Goal: Task Accomplishment & Management: Manage account settings

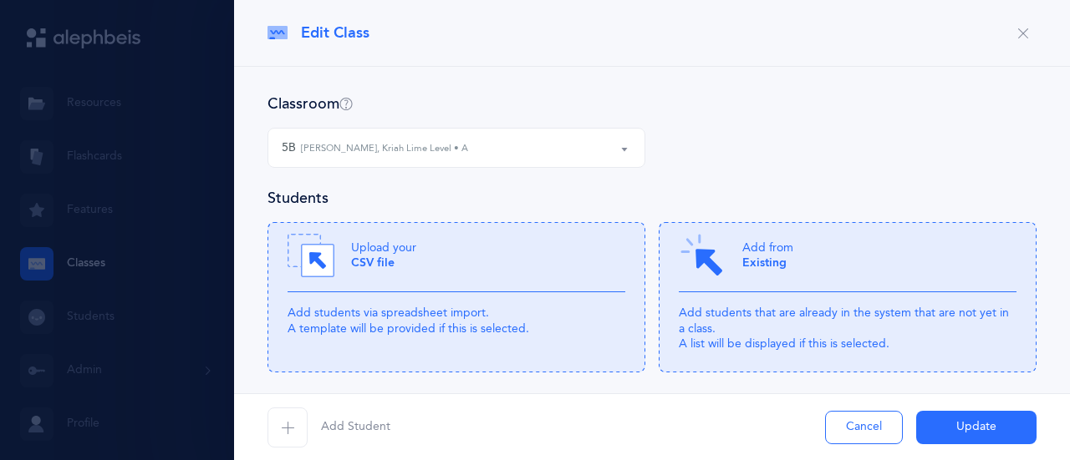
select select "1166"
click at [386, 18] on div "Edit Class" at bounding box center [652, 33] width 836 height 67
click at [224, 277] on div at bounding box center [535, 230] width 1070 height 460
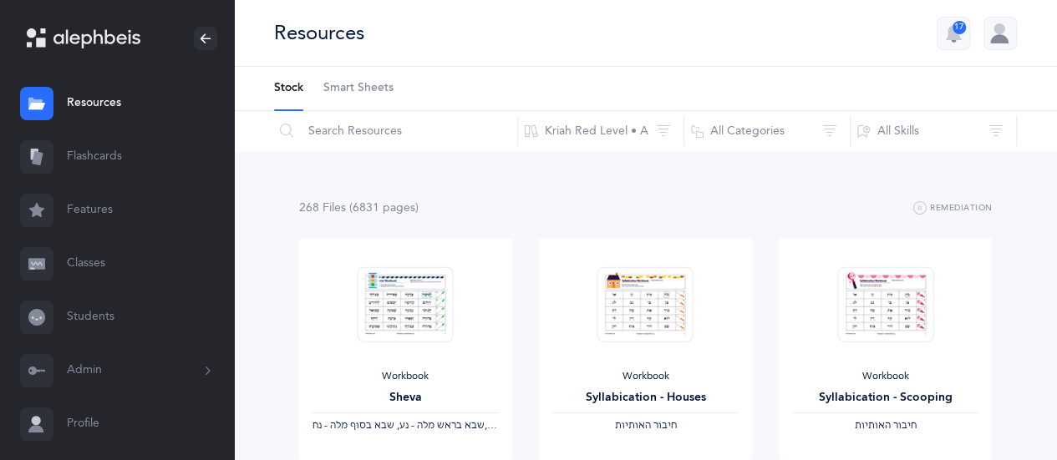
click at [95, 267] on link "Classes" at bounding box center [117, 263] width 234 height 53
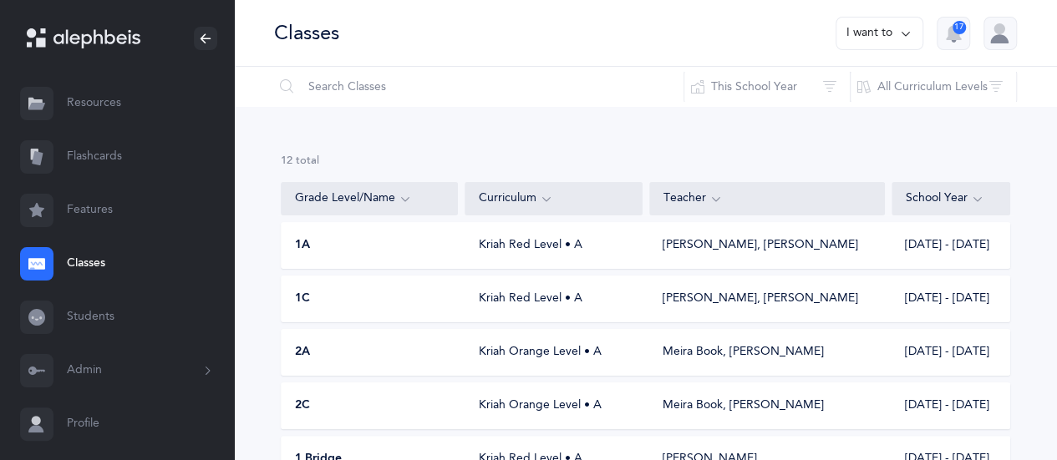
click at [911, 29] on icon at bounding box center [905, 33] width 13 height 18
click at [843, 108] on button "Add new" at bounding box center [862, 115] width 93 height 30
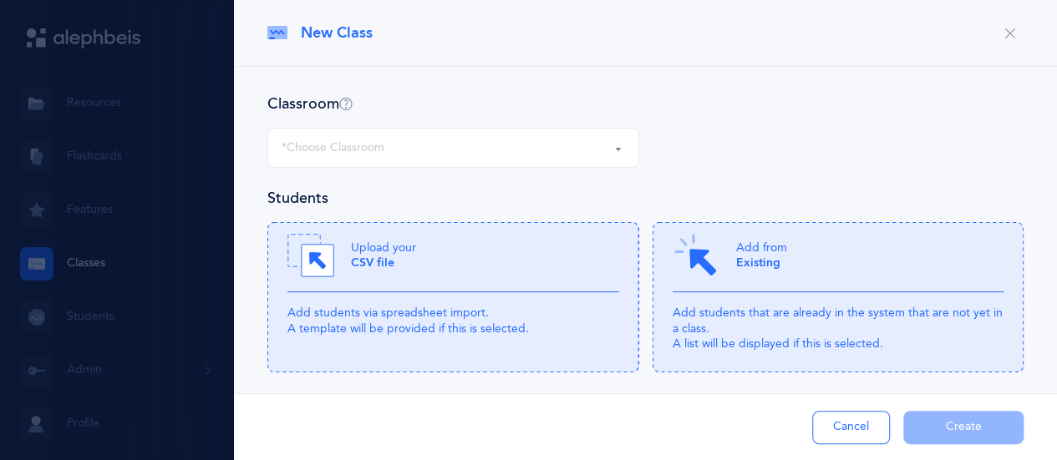
click at [431, 140] on div "*Choose Classroom" at bounding box center [453, 148] width 343 height 28
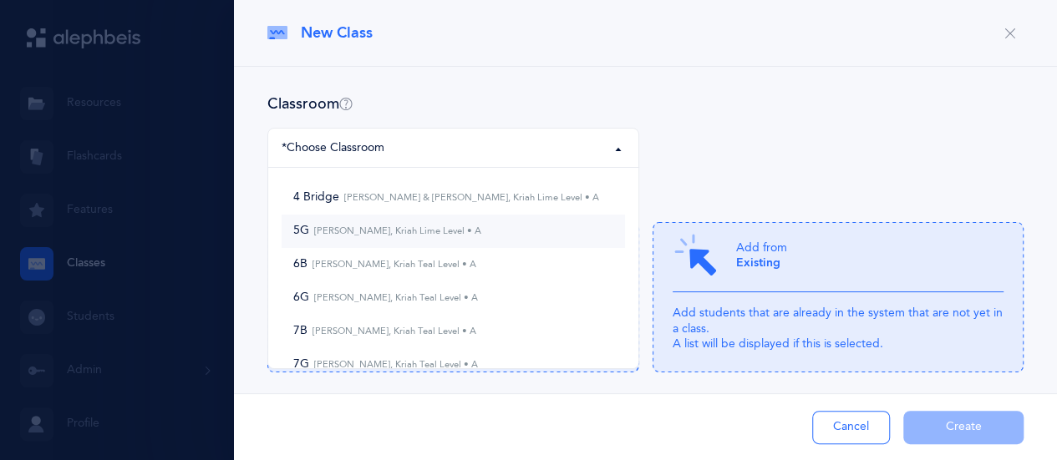
click at [395, 229] on small "Shoshana Rapps, Kriah Lime Level • A" at bounding box center [395, 231] width 172 height 11
select select "1237"
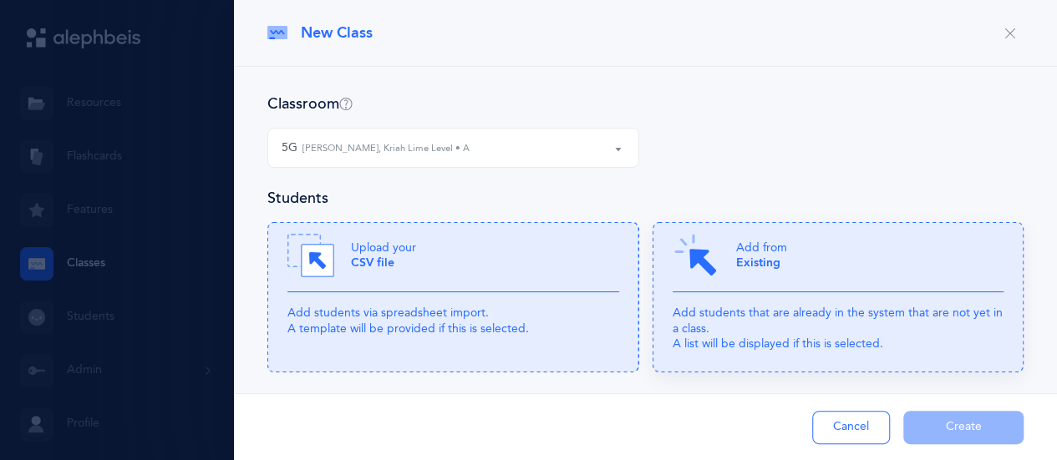
click at [821, 292] on div "Add from Existing" at bounding box center [839, 262] width 332 height 60
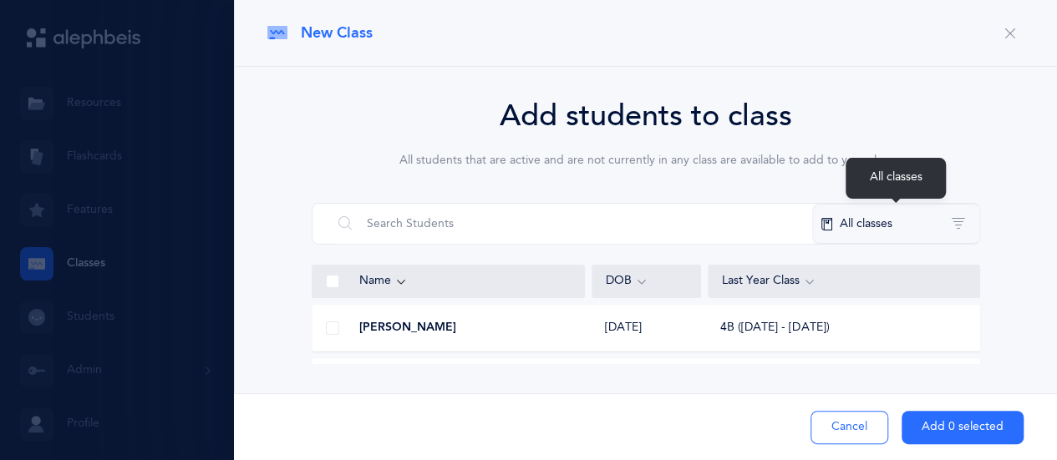
click at [890, 228] on button "All classes" at bounding box center [895, 224] width 167 height 40
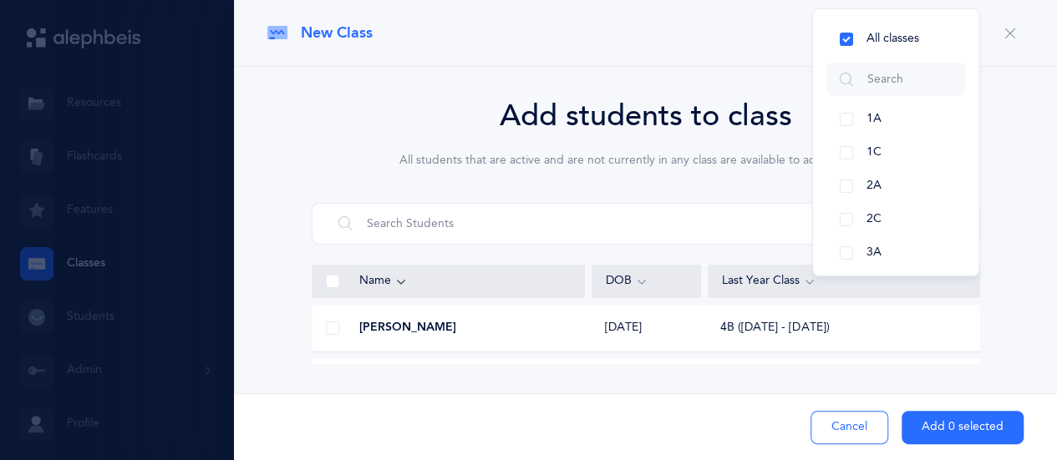
click at [890, 228] on button "2C" at bounding box center [895, 219] width 139 height 33
click at [847, 223] on button "2C" at bounding box center [895, 219] width 139 height 33
click at [877, 151] on span "4G" at bounding box center [874, 153] width 16 height 13
click at [854, 224] on button "5G" at bounding box center [895, 221] width 139 height 33
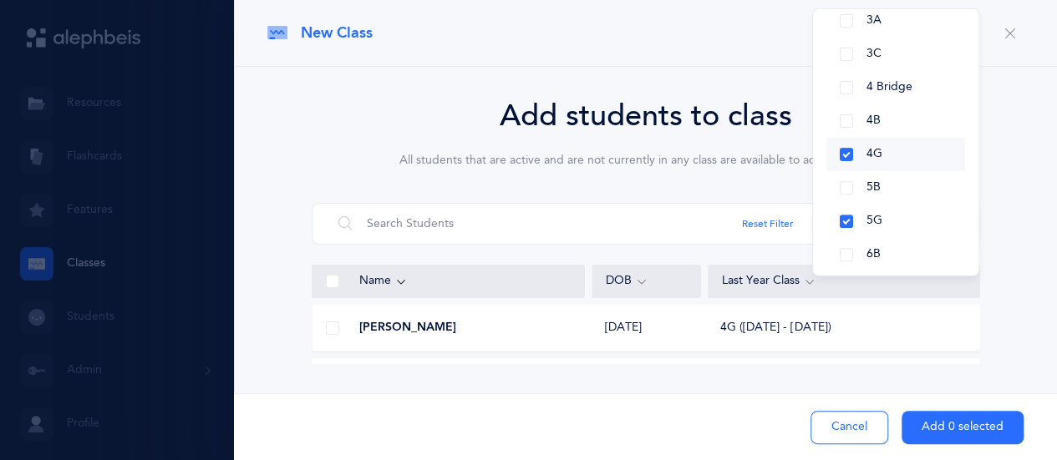
click at [847, 150] on button "4G" at bounding box center [895, 154] width 139 height 33
click at [812, 277] on icon at bounding box center [809, 281] width 13 height 18
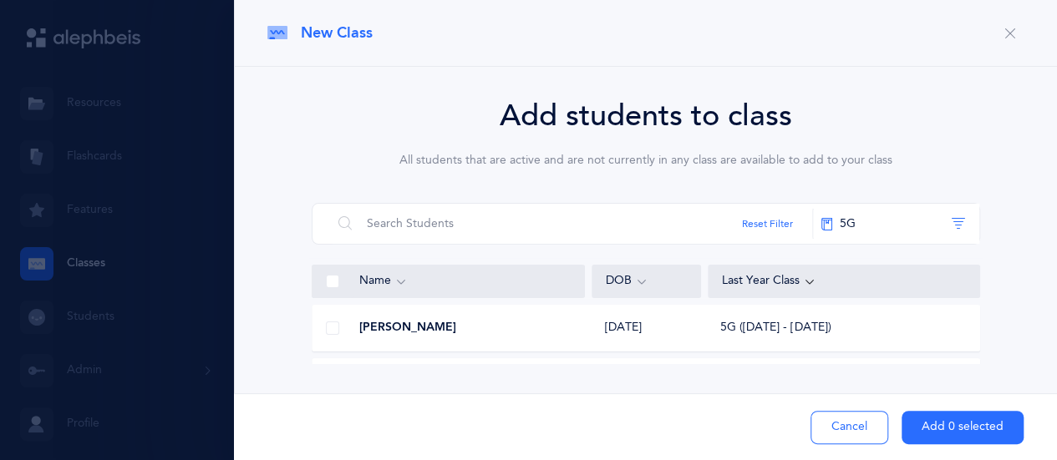
click at [810, 270] on div "Last Year Class" at bounding box center [844, 281] width 272 height 33
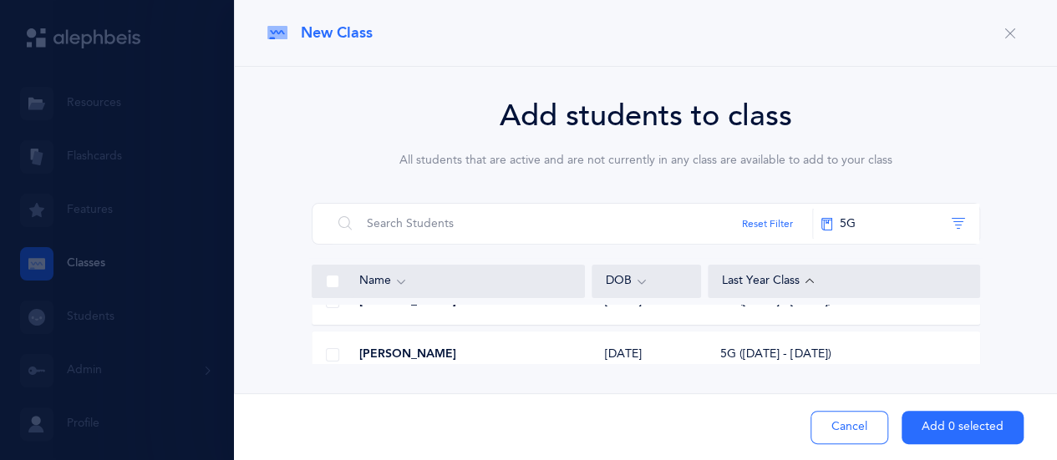
scroll to position [154, 0]
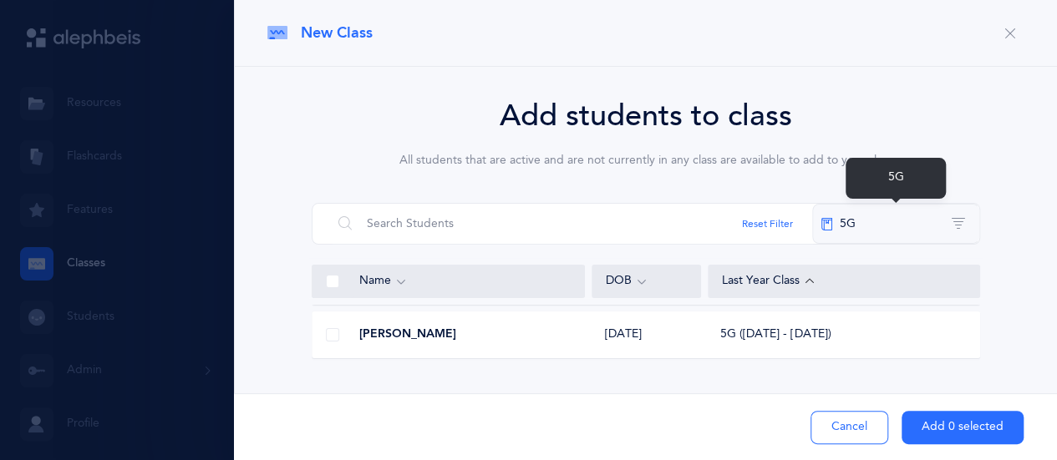
click at [837, 221] on button "5G" at bounding box center [895, 224] width 167 height 40
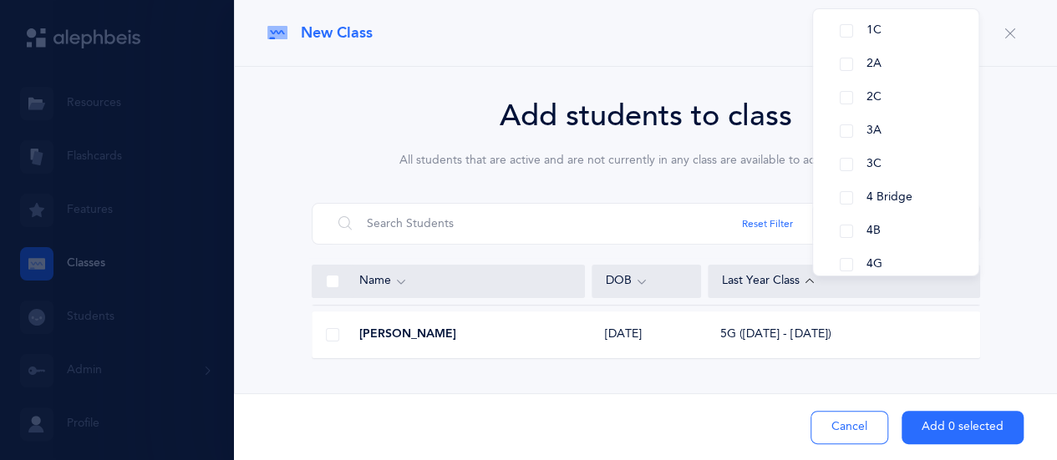
scroll to position [134, 0]
click at [882, 253] on span "4G" at bounding box center [874, 252] width 16 height 13
click at [1009, 33] on icon "button" at bounding box center [1009, 33] width 13 height 13
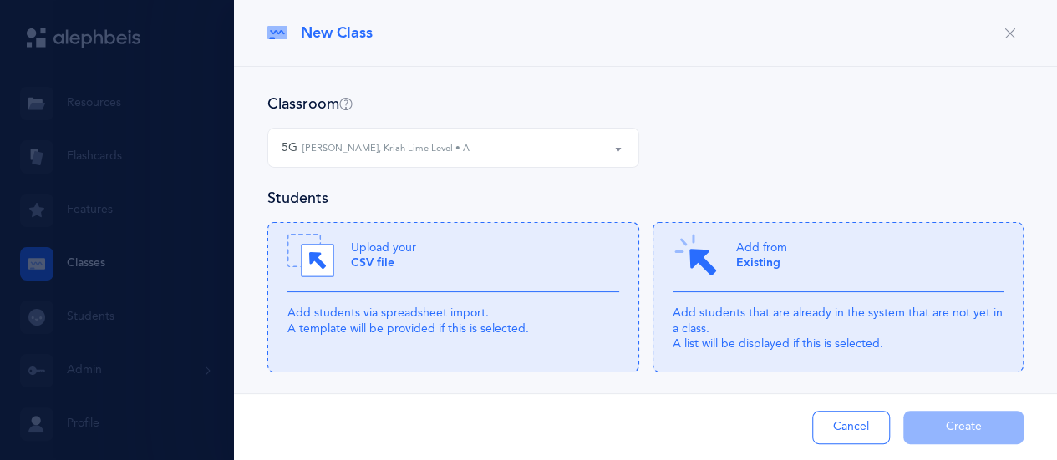
drag, startPoint x: 226, startPoint y: 269, endPoint x: 213, endPoint y: 339, distance: 71.4
click at [213, 339] on div at bounding box center [528, 230] width 1057 height 460
click at [848, 266] on div "Add from Existing" at bounding box center [839, 262] width 332 height 60
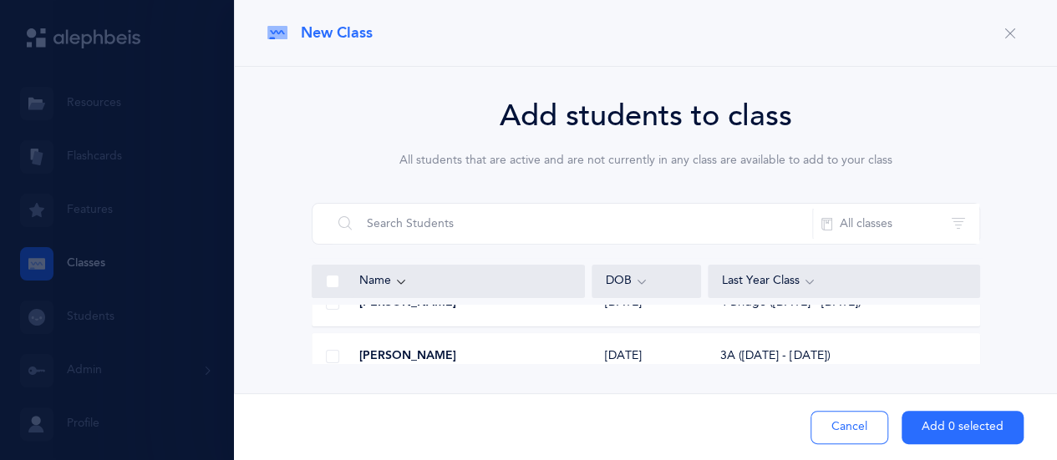
scroll to position [1115, 0]
click at [328, 333] on span at bounding box center [332, 336] width 13 height 13
click at [0, 0] on input "checkbox" at bounding box center [0, 0] width 0 height 0
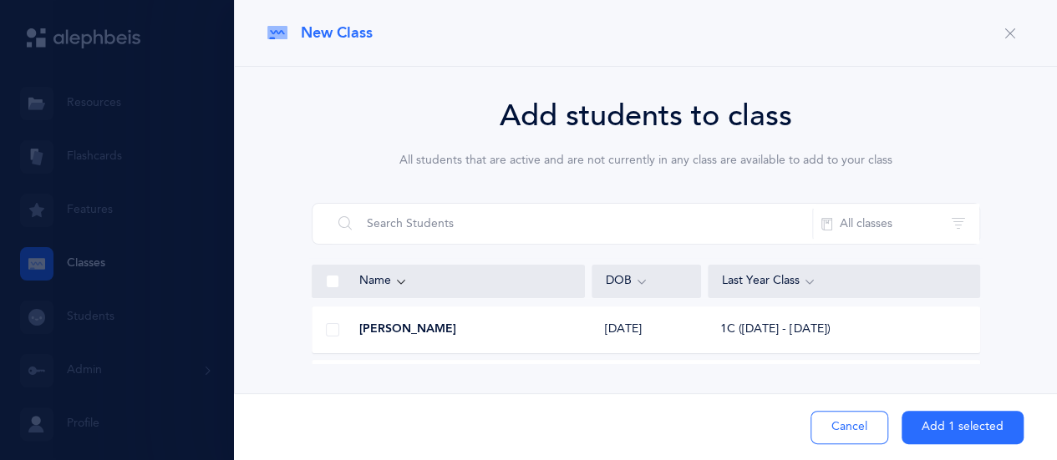
scroll to position [1315, 0]
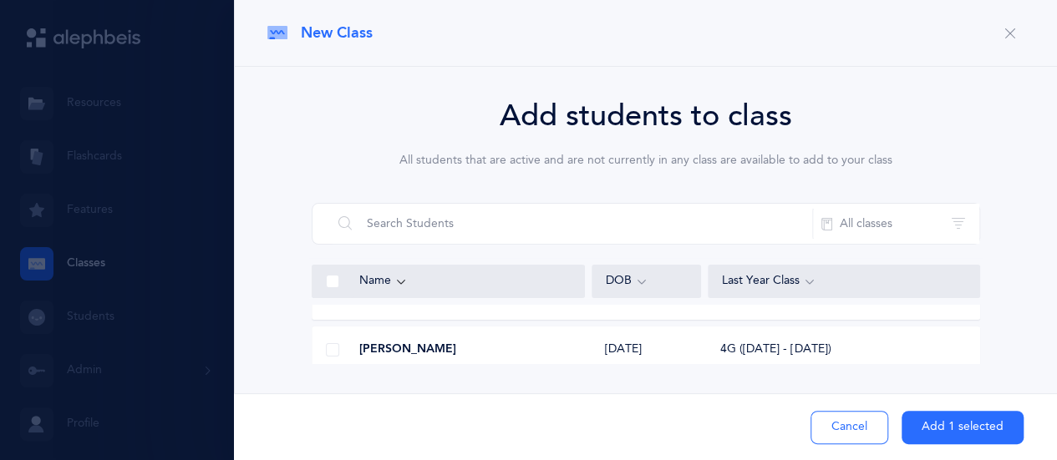
click at [334, 354] on span at bounding box center [332, 349] width 13 height 13
click at [0, 0] on input "checkbox" at bounding box center [0, 0] width 0 height 0
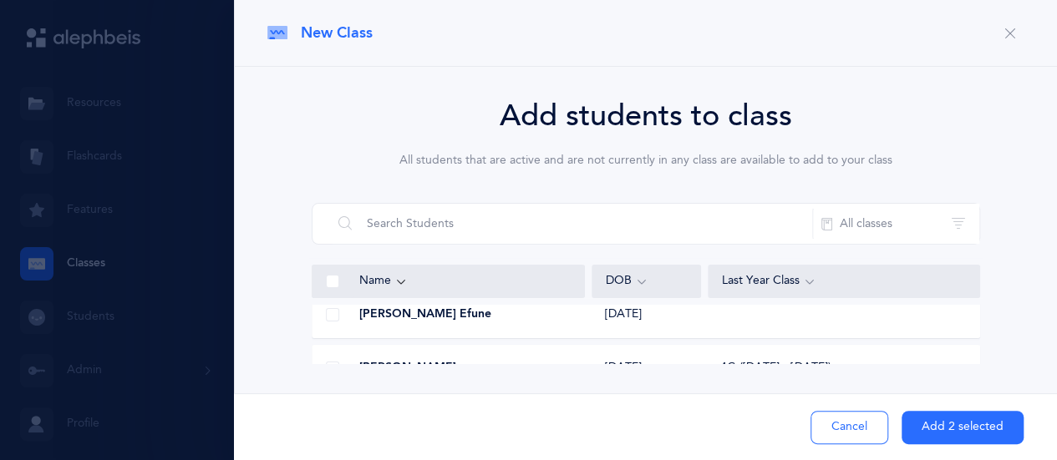
scroll to position [1526, 0]
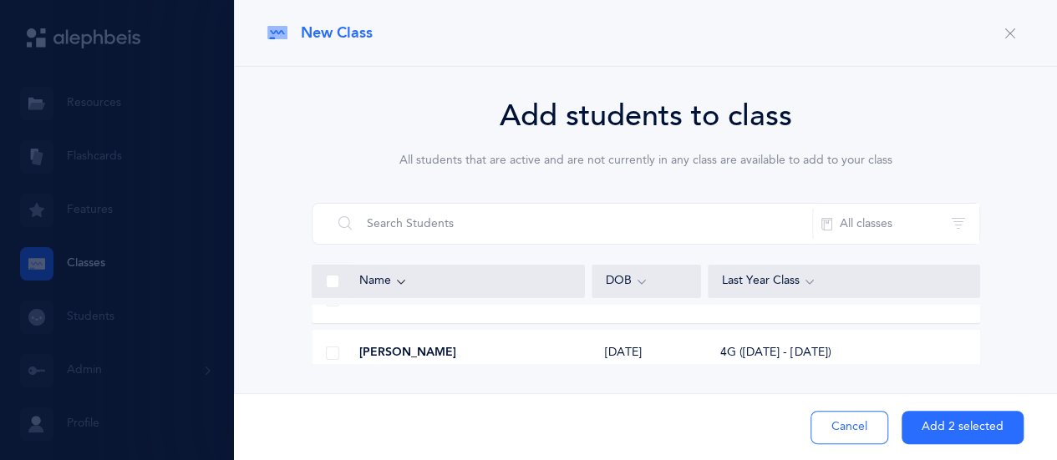
click at [350, 353] on div at bounding box center [332, 353] width 40 height 33
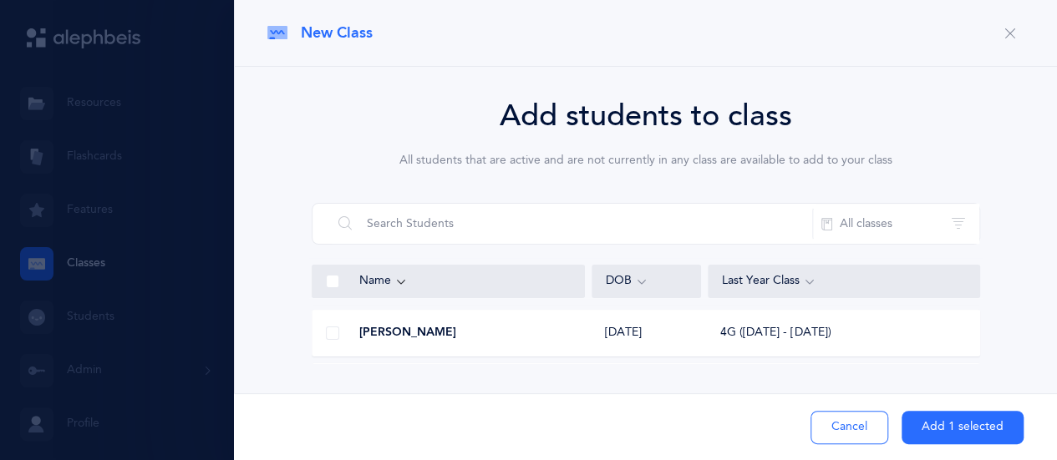
click at [348, 333] on div at bounding box center [332, 333] width 40 height 33
click at [328, 335] on span at bounding box center [332, 339] width 13 height 13
click at [0, 0] on input "checkbox" at bounding box center [0, 0] width 0 height 0
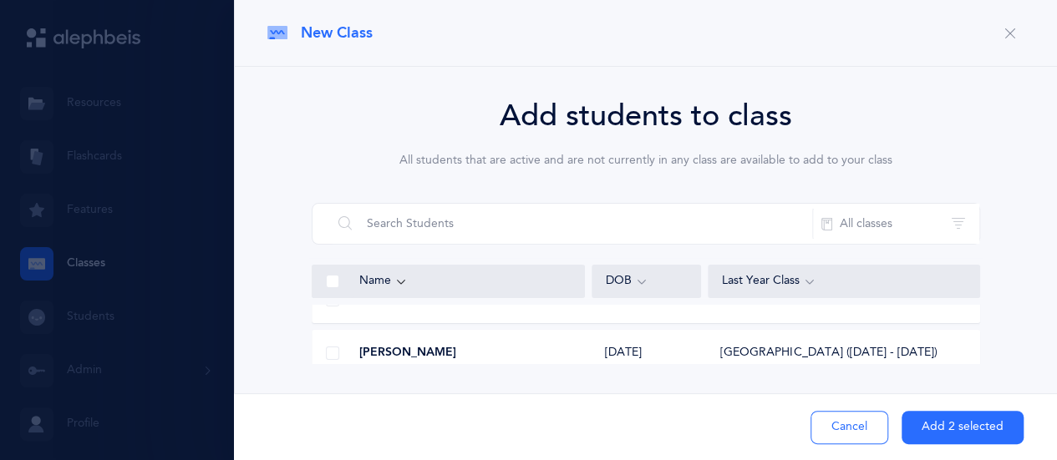
scroll to position [5770, 0]
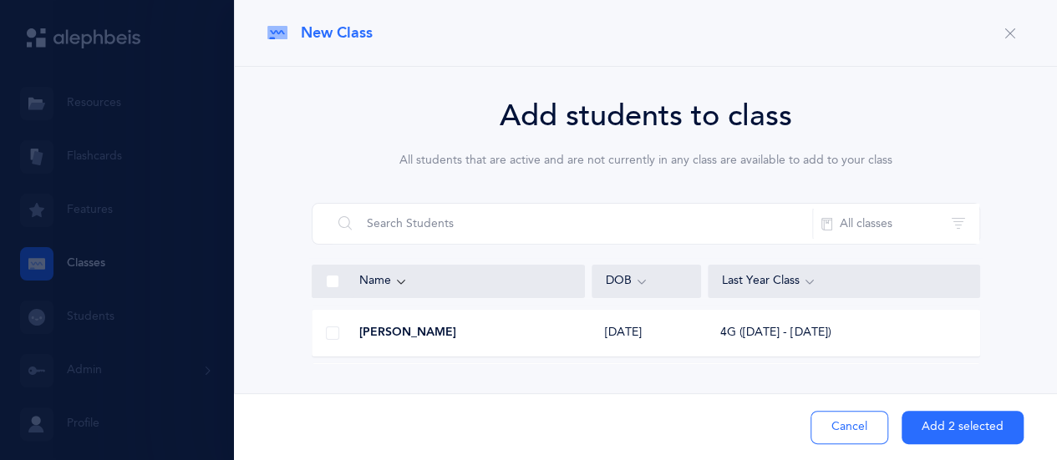
click at [337, 338] on span at bounding box center [332, 333] width 13 height 13
click at [0, 0] on input "checkbox" at bounding box center [0, 0] width 0 height 0
click at [354, 335] on div "Chloe Zollman" at bounding box center [448, 335] width 272 height 17
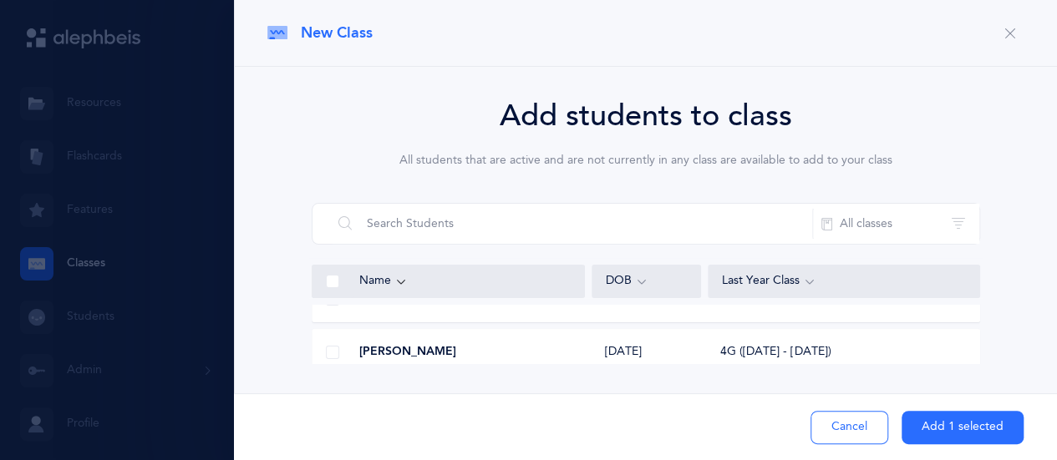
scroll to position [7835, 0]
click at [352, 355] on div "Esther Weinberg" at bounding box center [448, 354] width 272 height 17
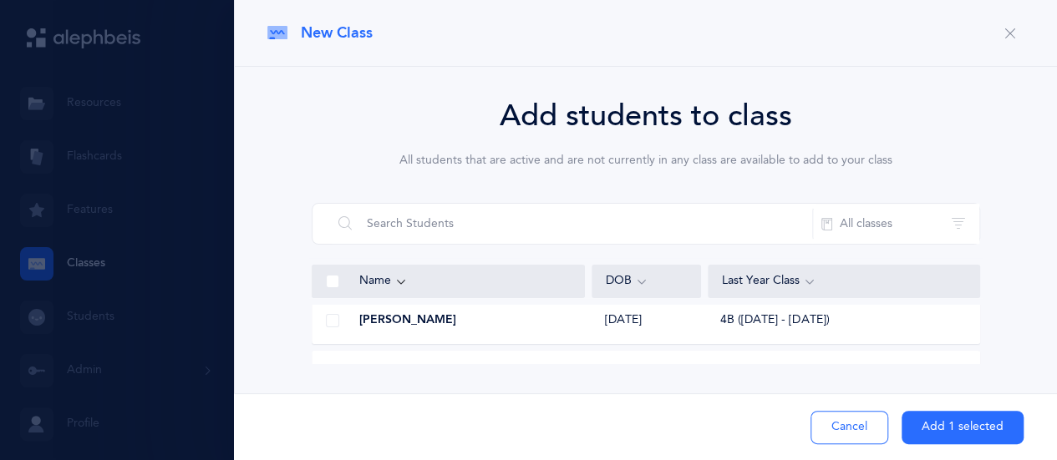
scroll to position [5763, 0]
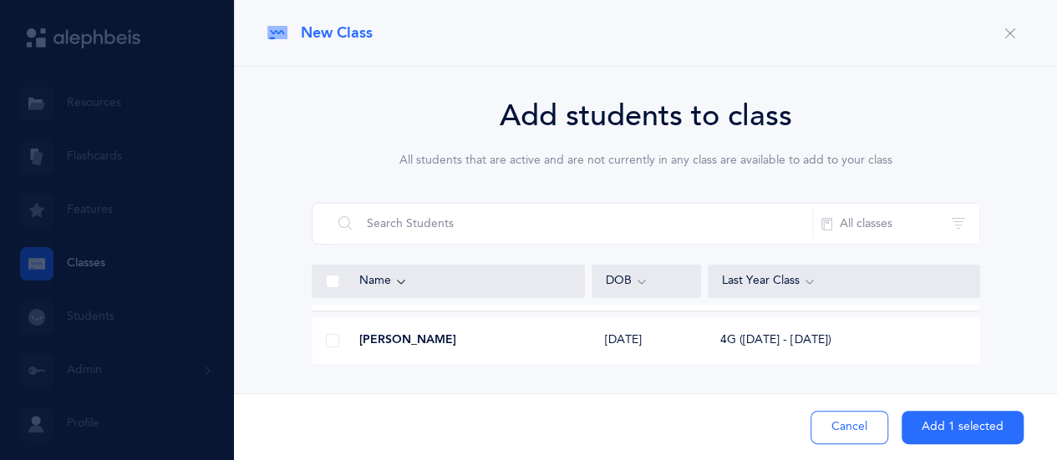
click at [356, 339] on div "Harper Rosenzweig" at bounding box center [448, 341] width 272 height 17
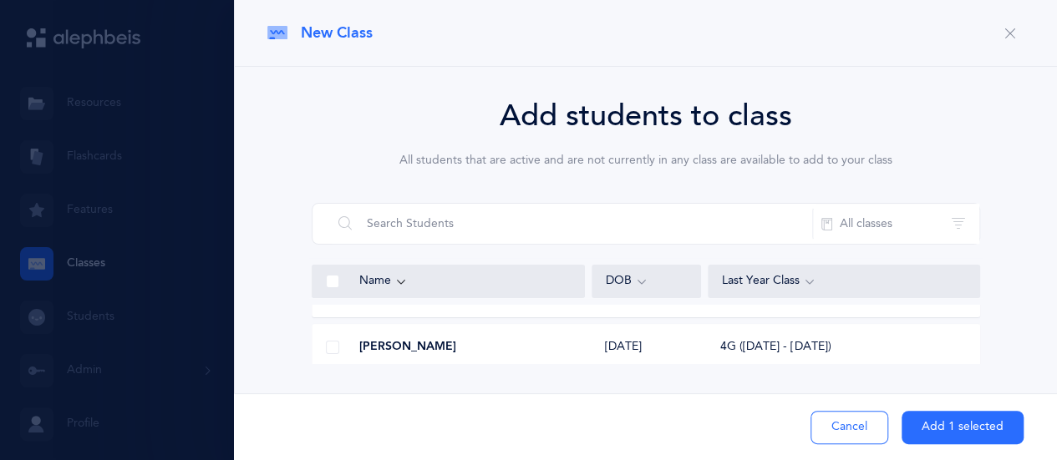
click at [353, 347] on div "Emunah Rechtschaffen" at bounding box center [448, 347] width 272 height 17
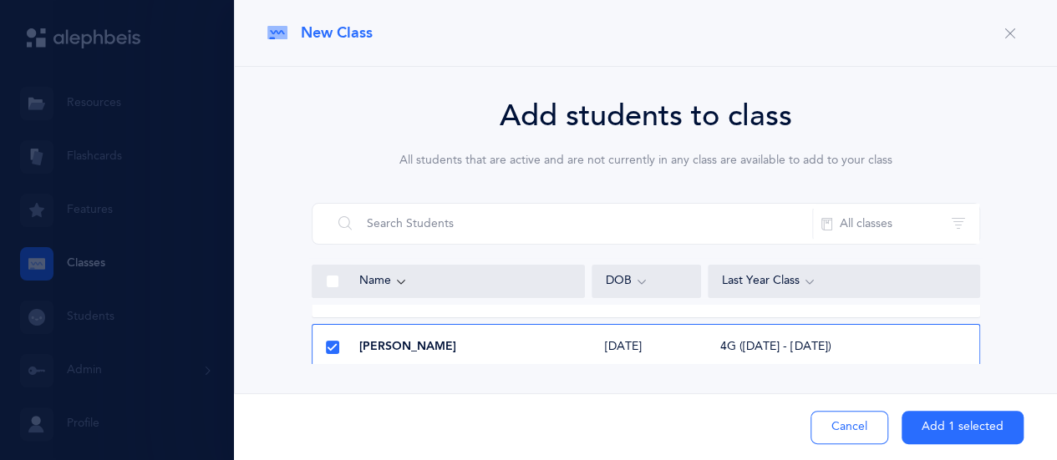
click at [937, 405] on div "Cancel Add 1 selected" at bounding box center [645, 427] width 823 height 67
click at [956, 433] on button "Add 1 selected" at bounding box center [963, 427] width 122 height 33
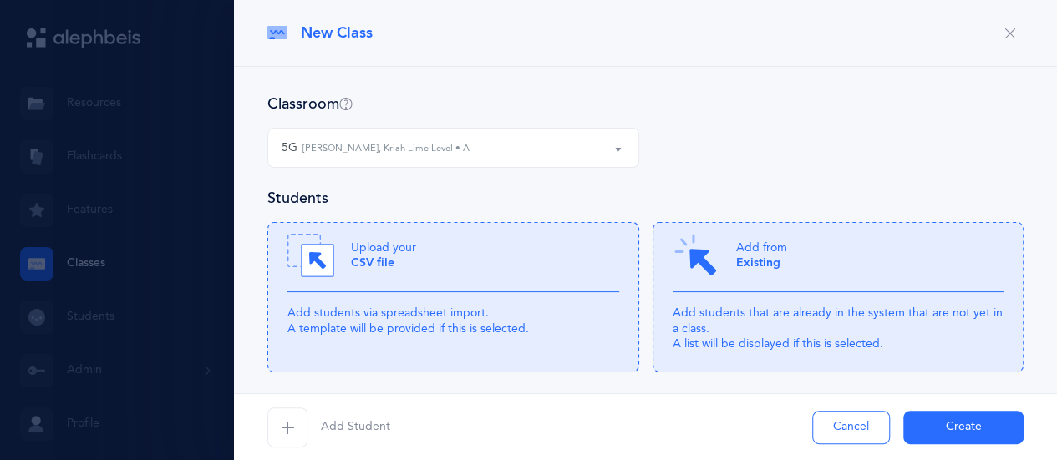
click at [386, 424] on span "Add Student" at bounding box center [355, 427] width 69 height 17
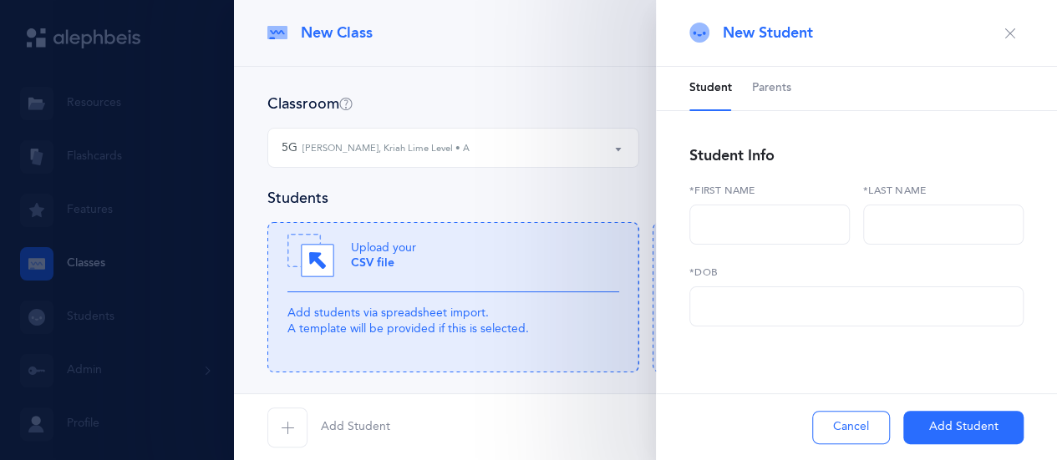
click at [1003, 28] on icon "button" at bounding box center [1009, 33] width 13 height 13
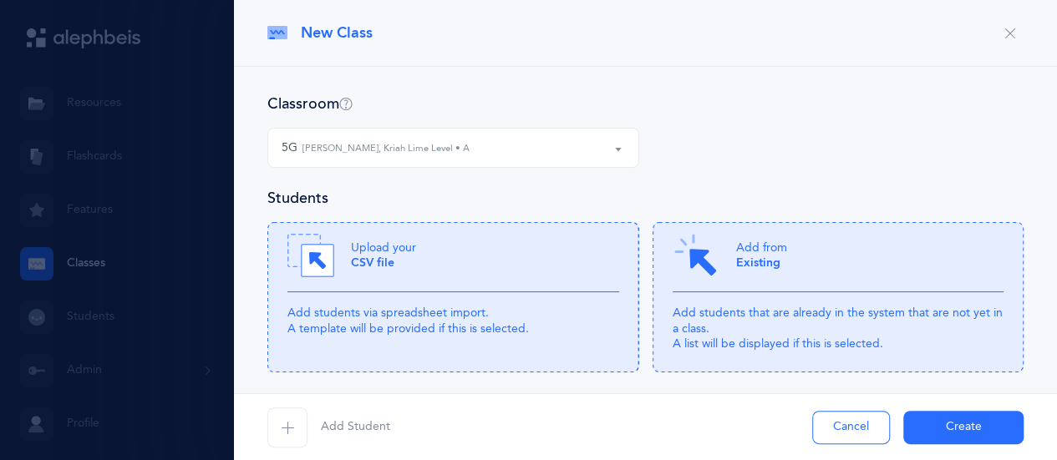
click at [1003, 28] on button "button" at bounding box center [1010, 33] width 27 height 27
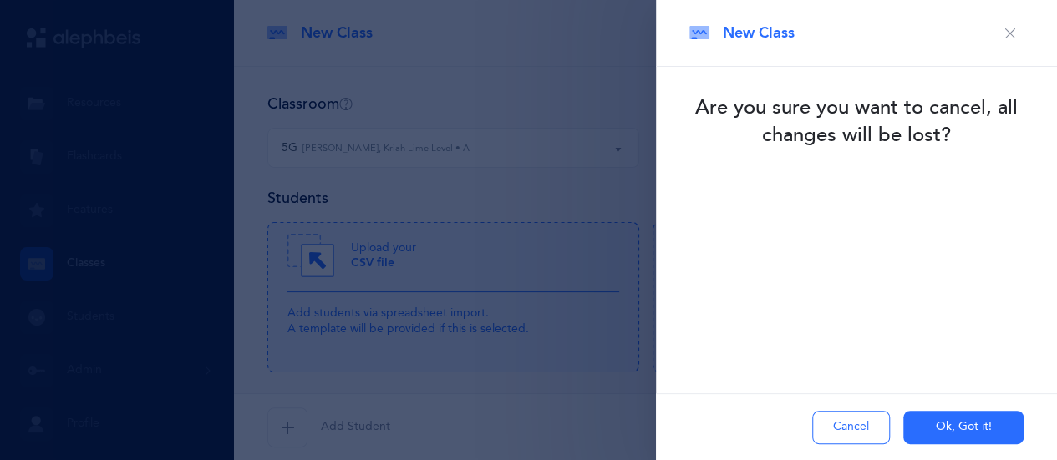
click at [931, 416] on button "Ok, Got it!" at bounding box center [963, 427] width 120 height 33
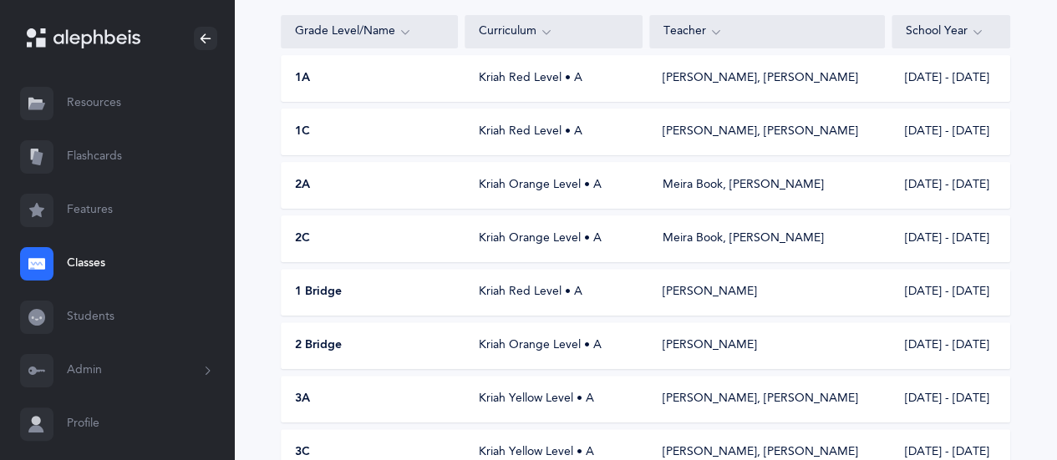
click at [92, 268] on link "Classes" at bounding box center [117, 263] width 234 height 53
click at [85, 257] on link "Classes" at bounding box center [117, 263] width 234 height 53
click at [176, 371] on button "Admin" at bounding box center [117, 370] width 234 height 53
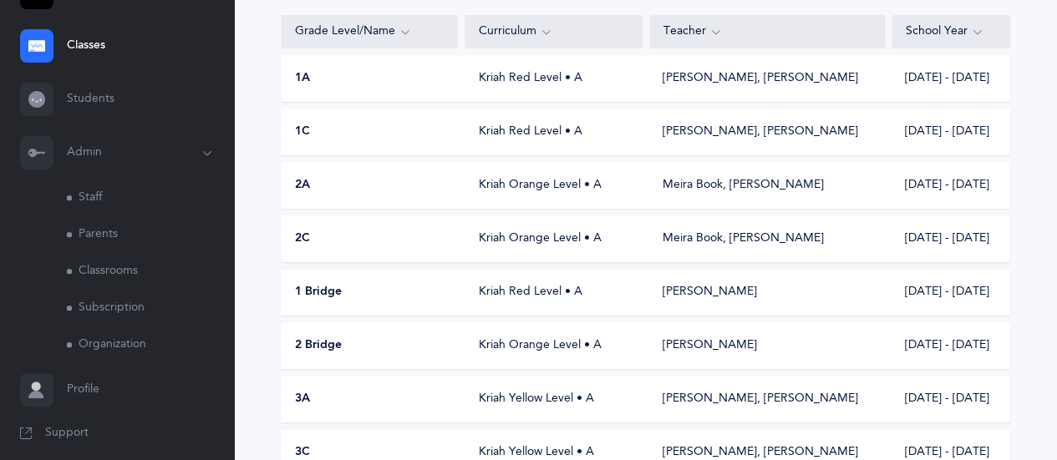
scroll to position [227, 0]
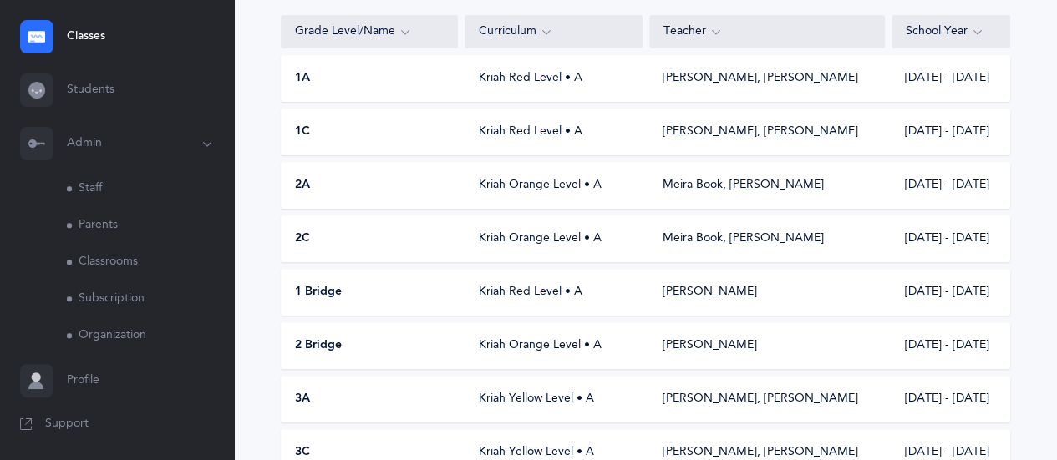
click at [95, 267] on link "Classrooms" at bounding box center [150, 262] width 167 height 37
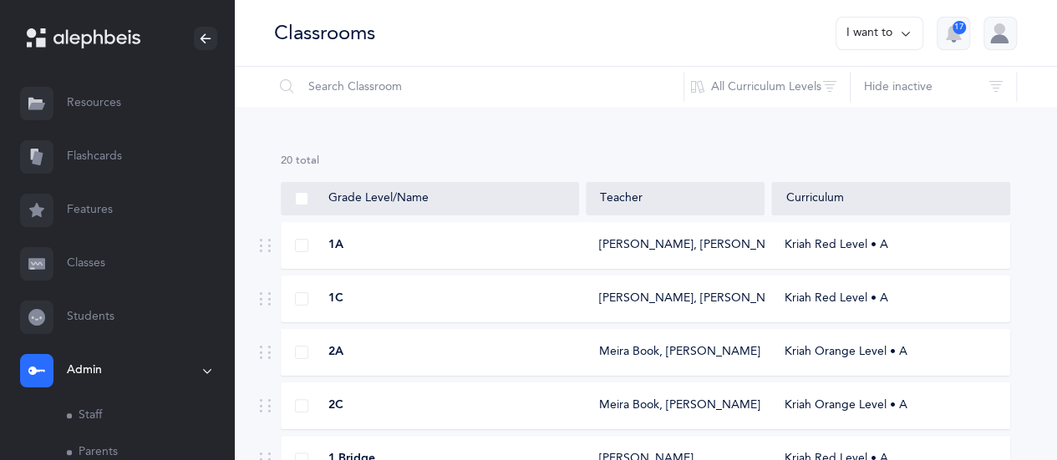
click at [906, 31] on icon at bounding box center [905, 33] width 13 height 18
click at [851, 81] on button "Add new classroom" at bounding box center [844, 86] width 130 height 30
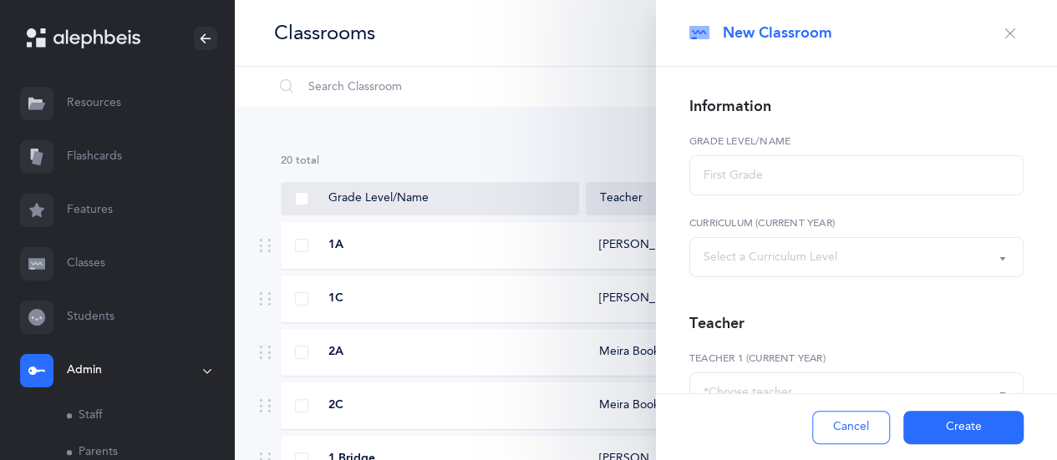
select select
click at [1003, 27] on icon "button" at bounding box center [1009, 33] width 13 height 13
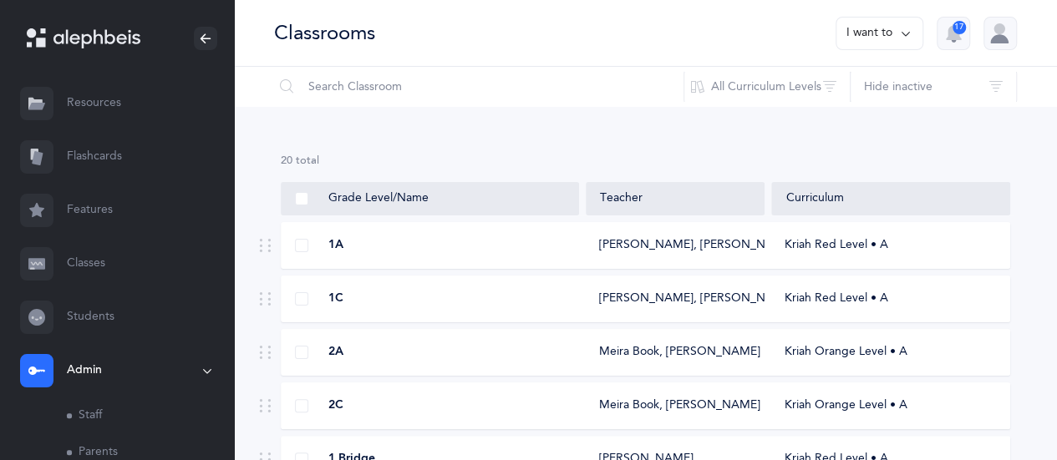
click at [901, 28] on icon at bounding box center [905, 33] width 13 height 18
click at [821, 83] on button "Add new classroom" at bounding box center [844, 86] width 130 height 30
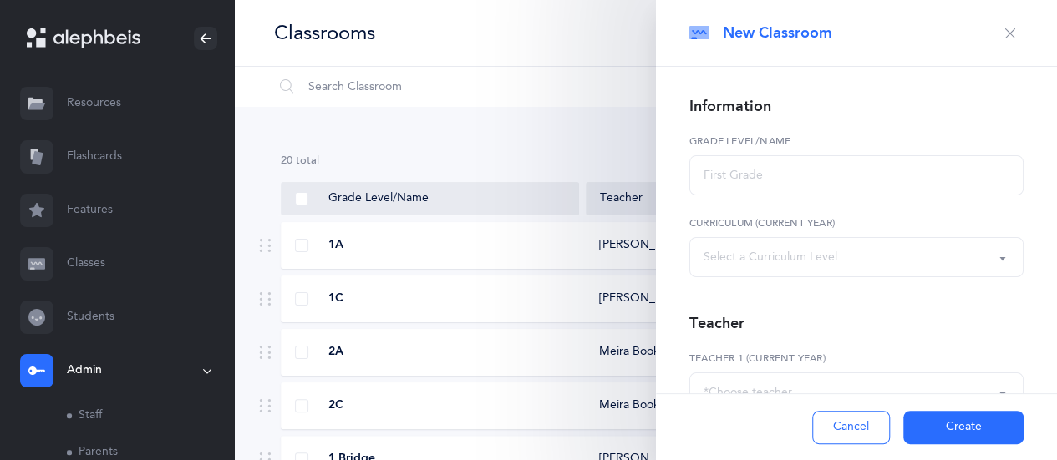
select select
click at [760, 247] on div "Select a Curriculum Level" at bounding box center [857, 257] width 306 height 28
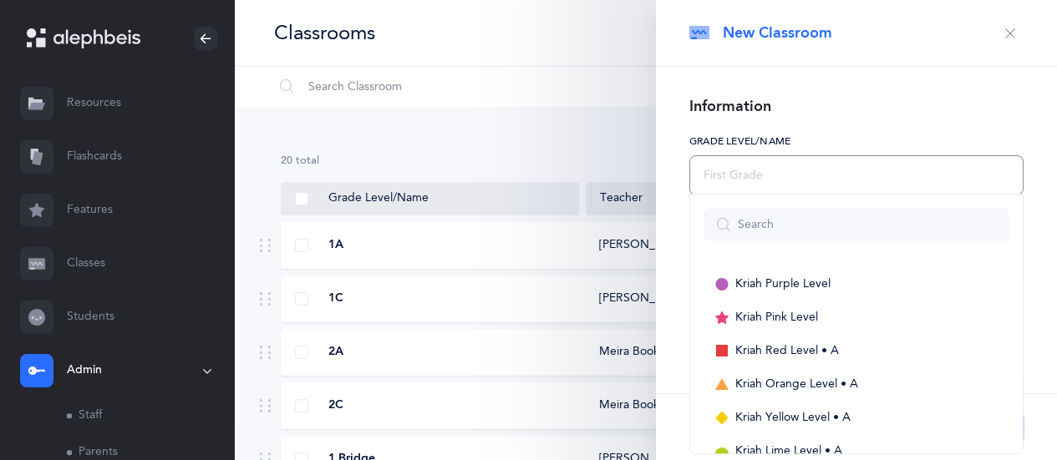
click at [742, 185] on input "text" at bounding box center [856, 175] width 334 height 40
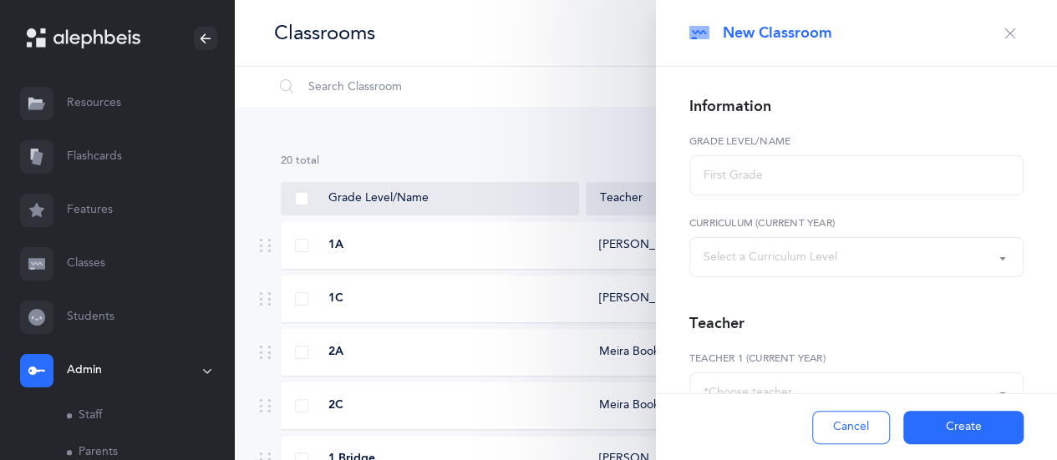
click at [1003, 29] on icon "button" at bounding box center [1009, 33] width 13 height 13
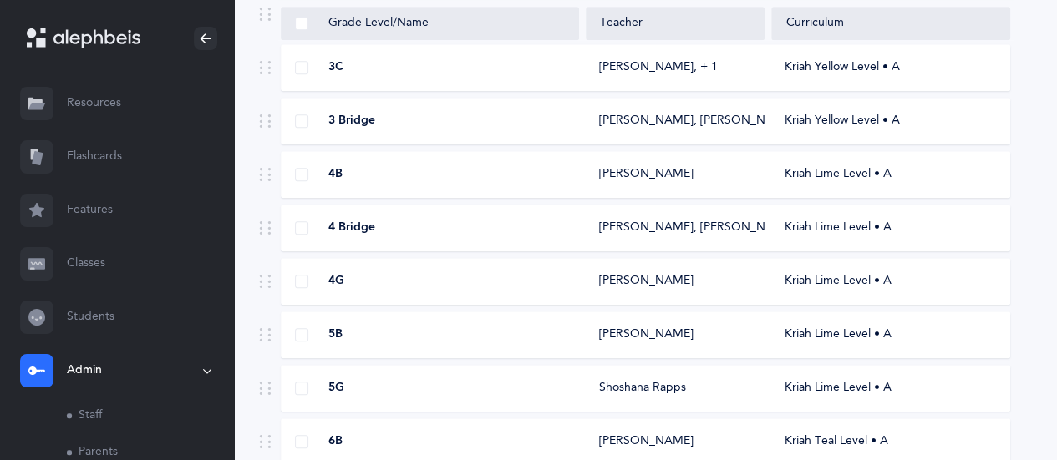
scroll to position [572, 0]
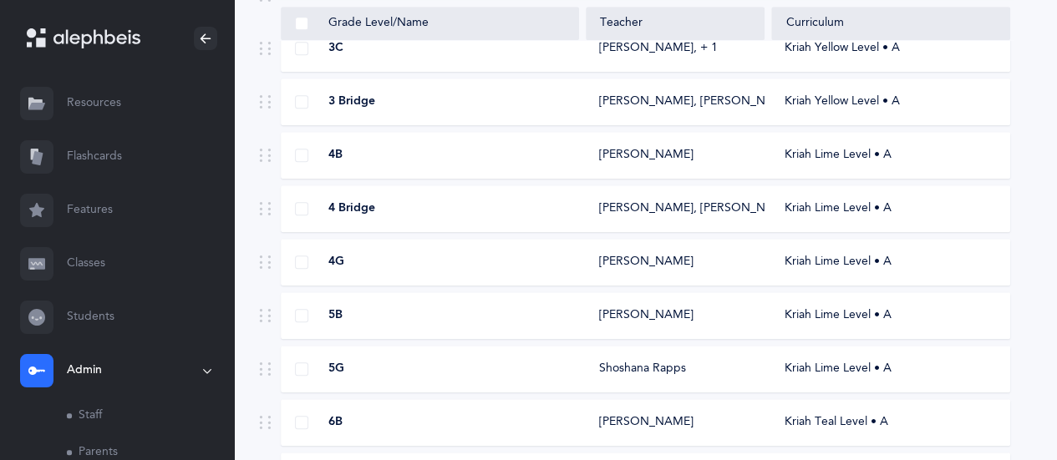
click at [329, 373] on span "5G" at bounding box center [336, 369] width 16 height 17
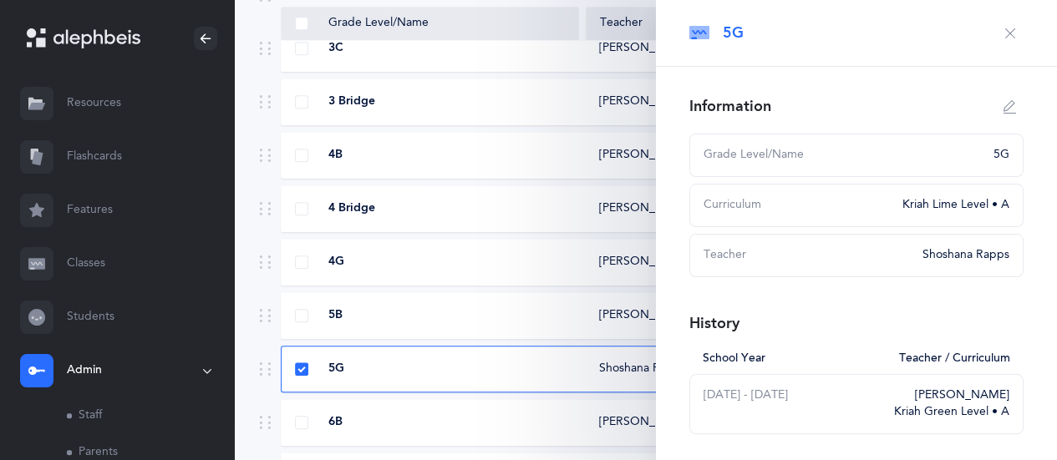
click at [1003, 31] on icon "button" at bounding box center [1009, 33] width 13 height 13
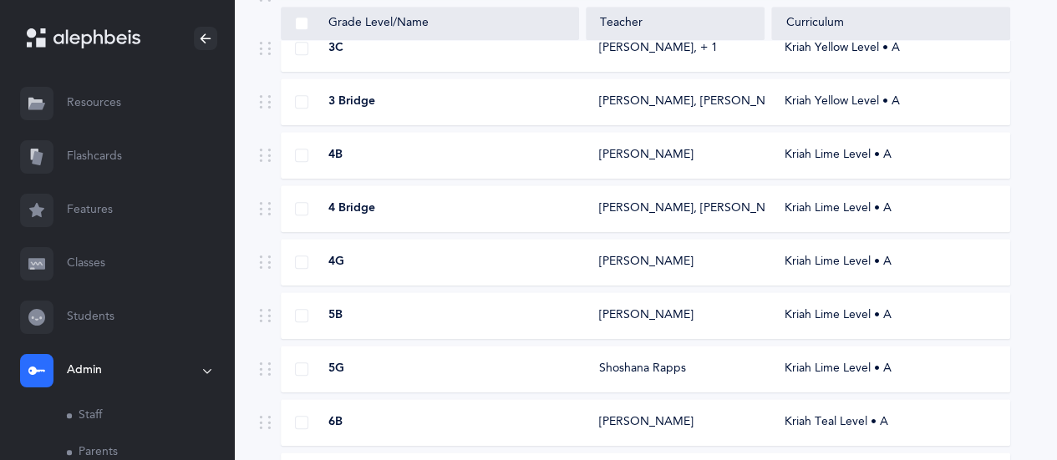
click at [94, 265] on link "Classes" at bounding box center [117, 263] width 234 height 53
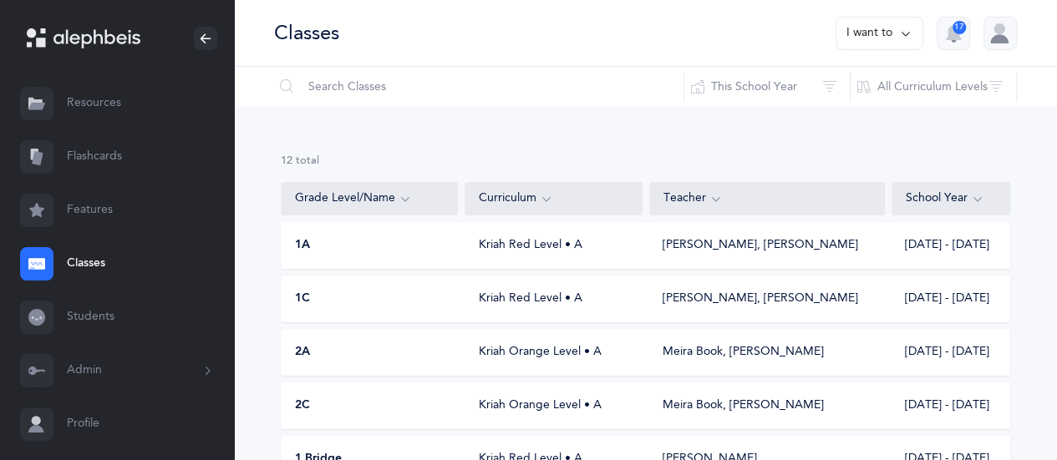
click at [902, 28] on icon at bounding box center [905, 33] width 13 height 18
click at [867, 122] on button "Add new" at bounding box center [862, 115] width 93 height 30
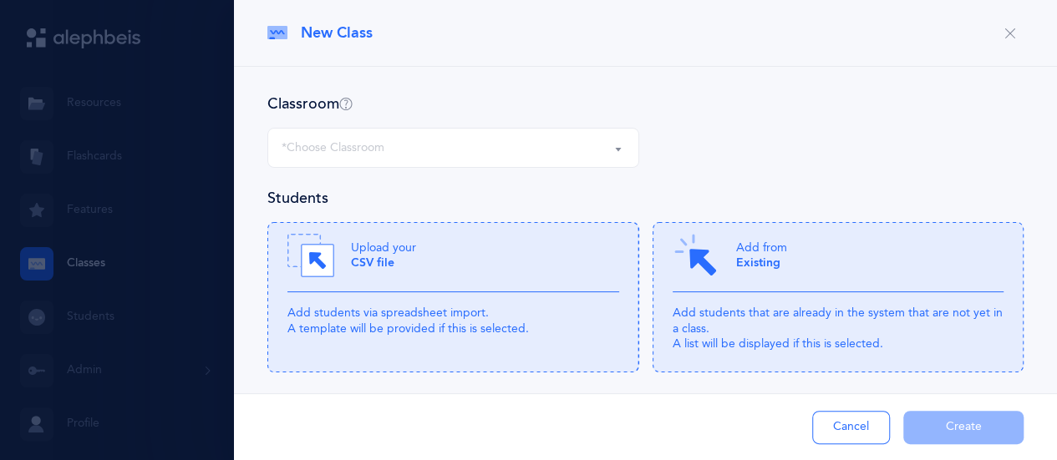
click at [515, 147] on div "*Choose Classroom" at bounding box center [453, 148] width 343 height 28
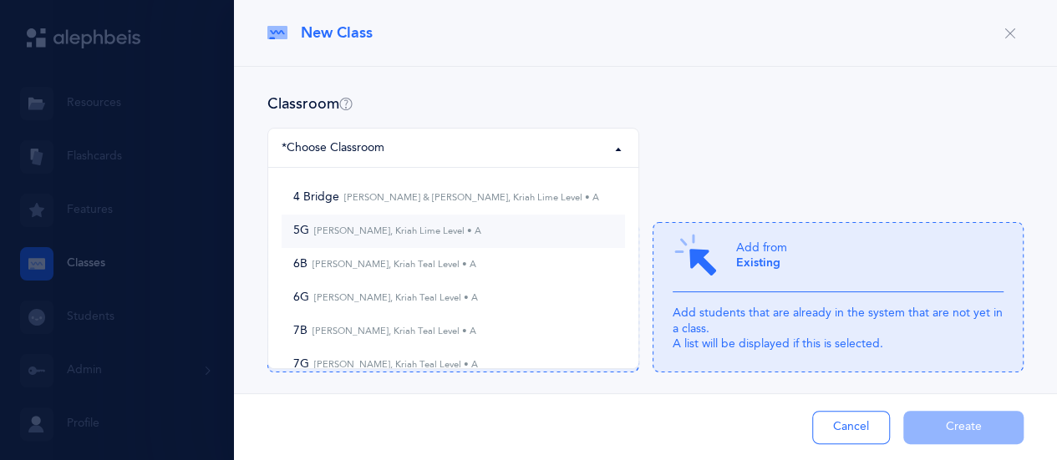
click at [458, 226] on small "Shoshana Rapps, Kriah Lime Level • A" at bounding box center [395, 231] width 172 height 11
select select "1237"
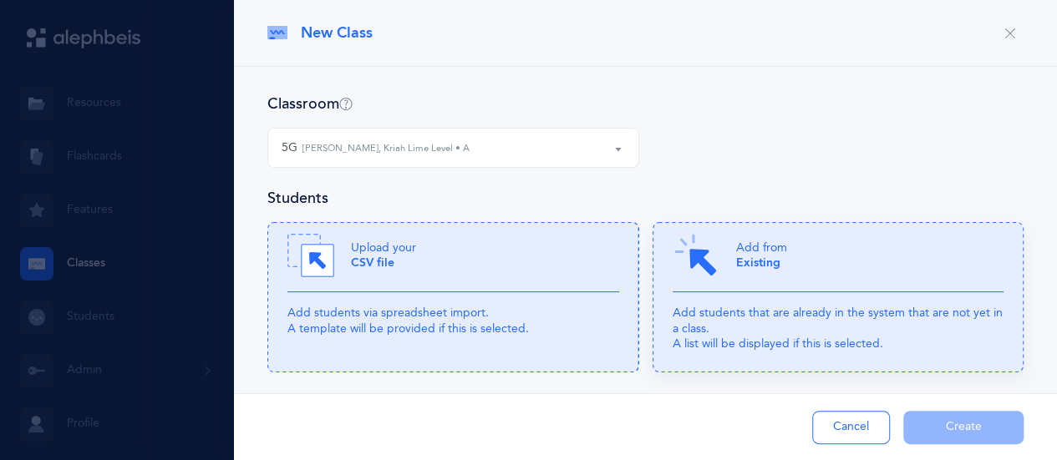
click at [872, 247] on div "Add from Existing" at bounding box center [839, 262] width 332 height 60
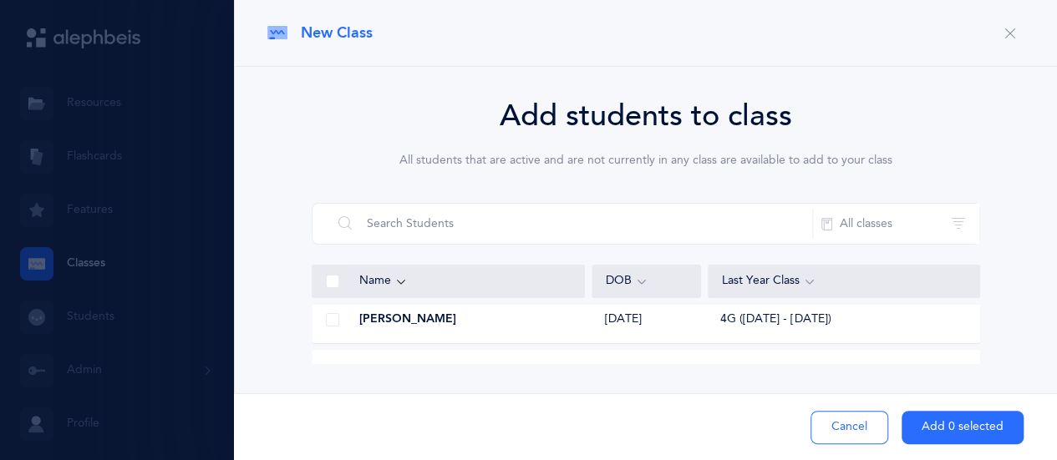
scroll to position [234, 0]
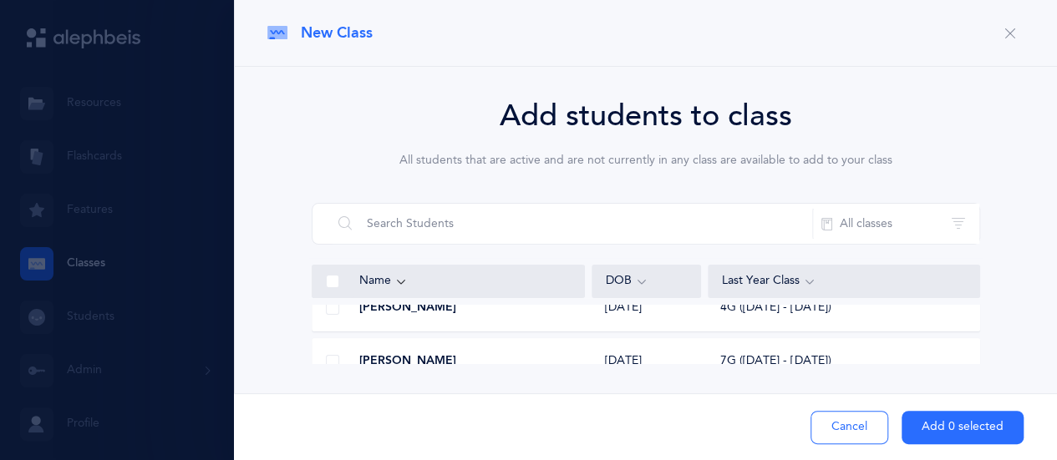
click at [353, 307] on div "Molly Balsam" at bounding box center [448, 308] width 272 height 17
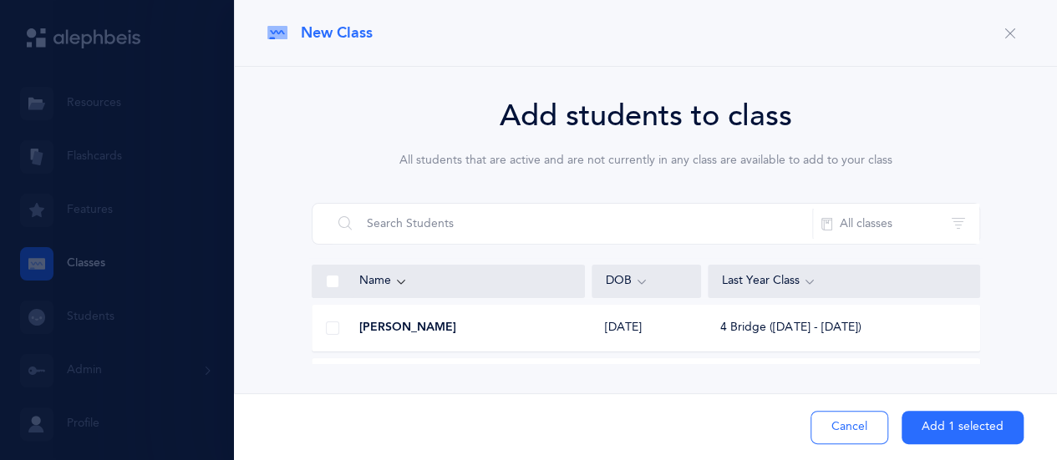
scroll to position [1103, 0]
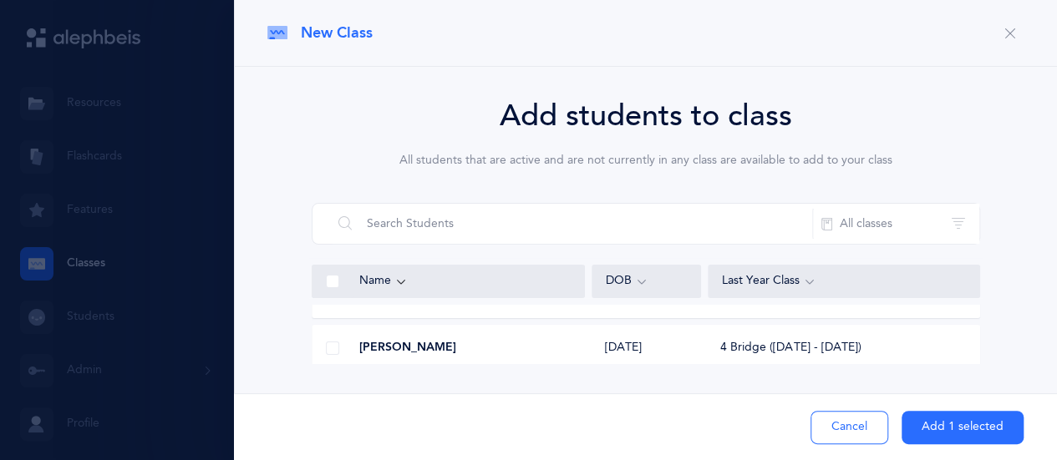
click at [350, 347] on div at bounding box center [332, 348] width 40 height 33
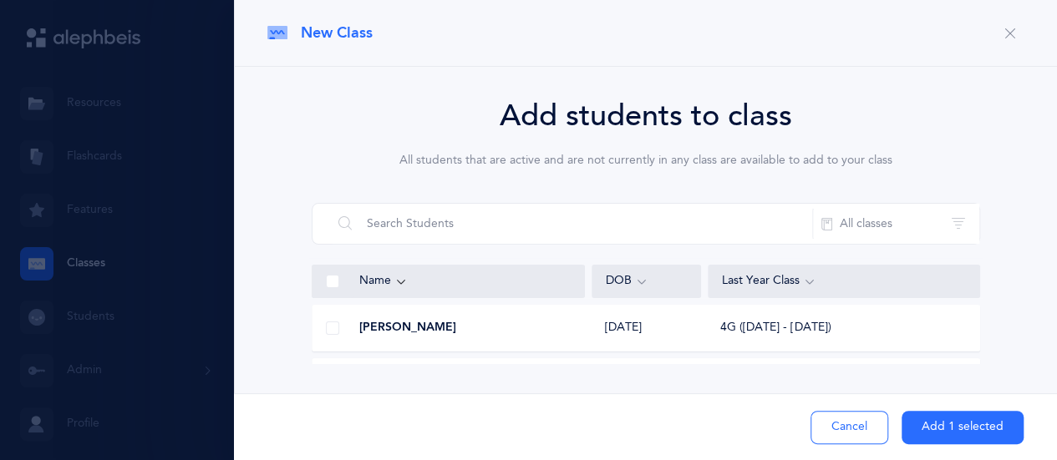
click at [350, 330] on div at bounding box center [332, 328] width 40 height 33
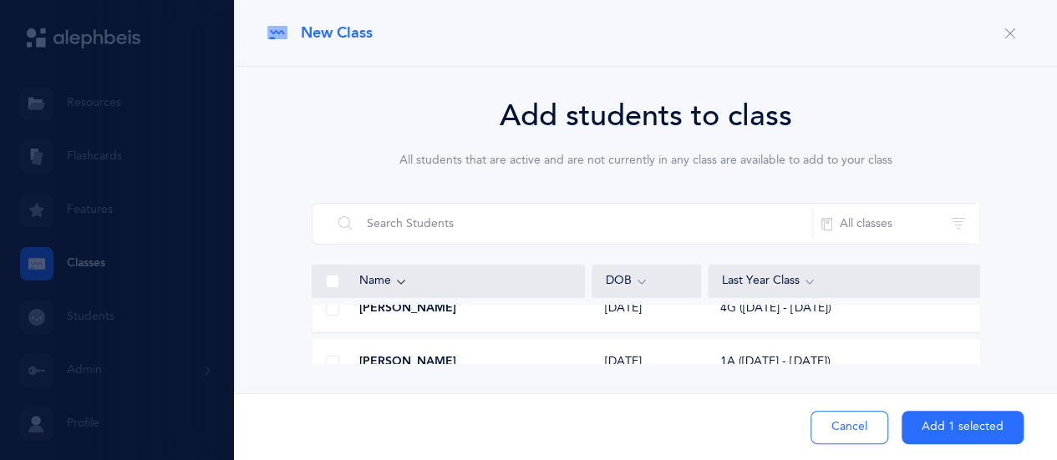
scroll to position [1571, 0]
click at [328, 306] on span at bounding box center [332, 308] width 13 height 13
click at [0, 0] on input "checkbox" at bounding box center [0, 0] width 0 height 0
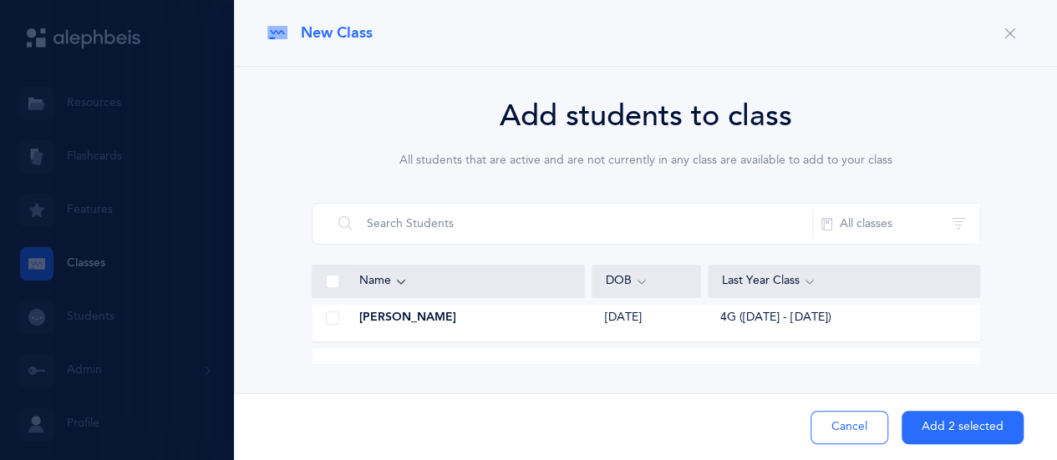
scroll to position [3108, 0]
click at [333, 322] on span at bounding box center [332, 321] width 13 height 13
click at [0, 0] on input "checkbox" at bounding box center [0, 0] width 0 height 0
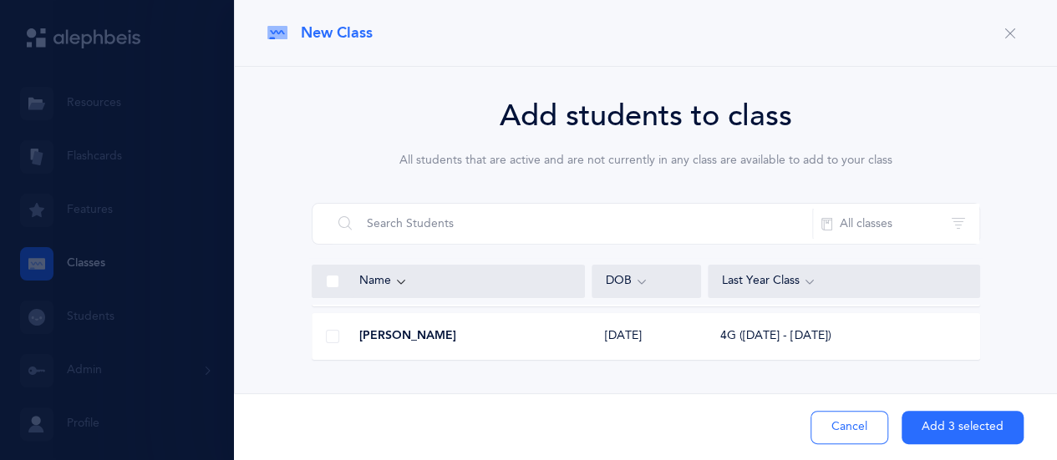
scroll to position [5603, 0]
click at [326, 335] on span at bounding box center [332, 339] width 13 height 13
click at [0, 0] on input "checkbox" at bounding box center [0, 0] width 0 height 0
click at [333, 332] on span at bounding box center [332, 333] width 13 height 13
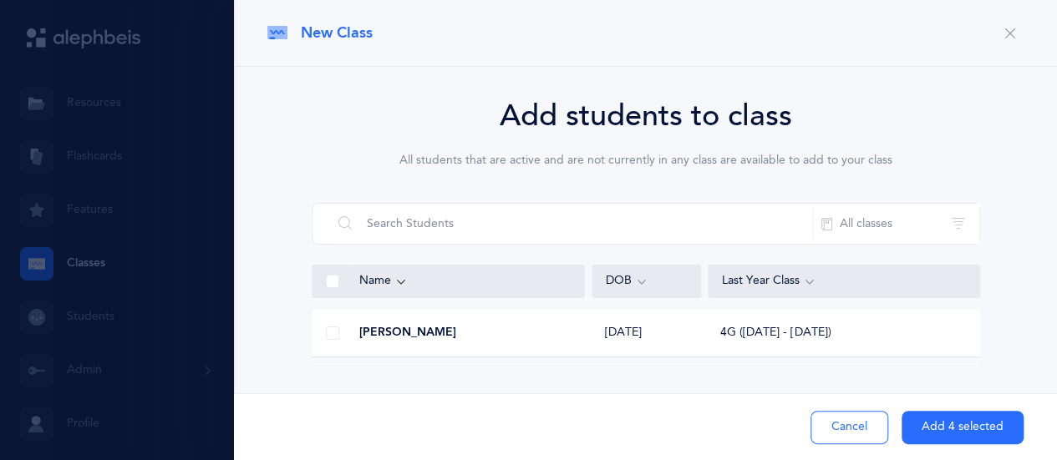
click at [0, 0] on input "checkbox" at bounding box center [0, 0] width 0 height 0
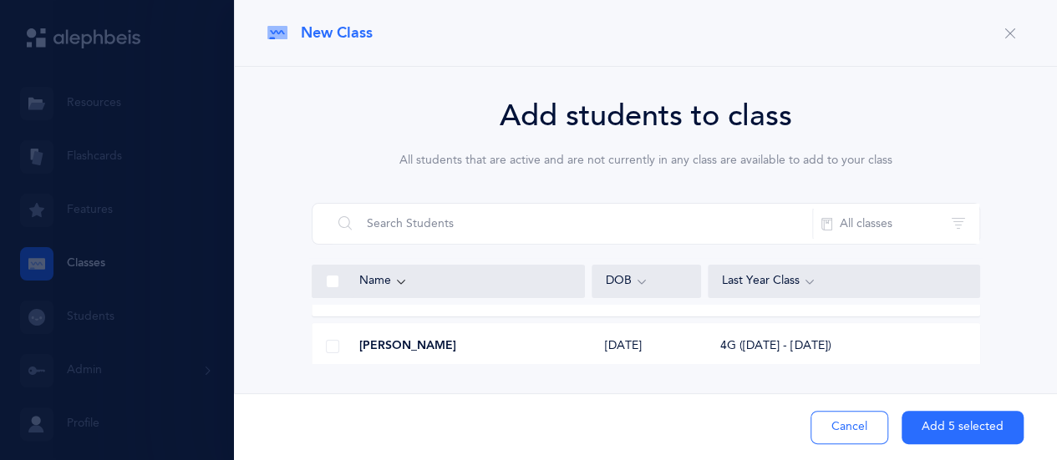
scroll to position [7876, 0]
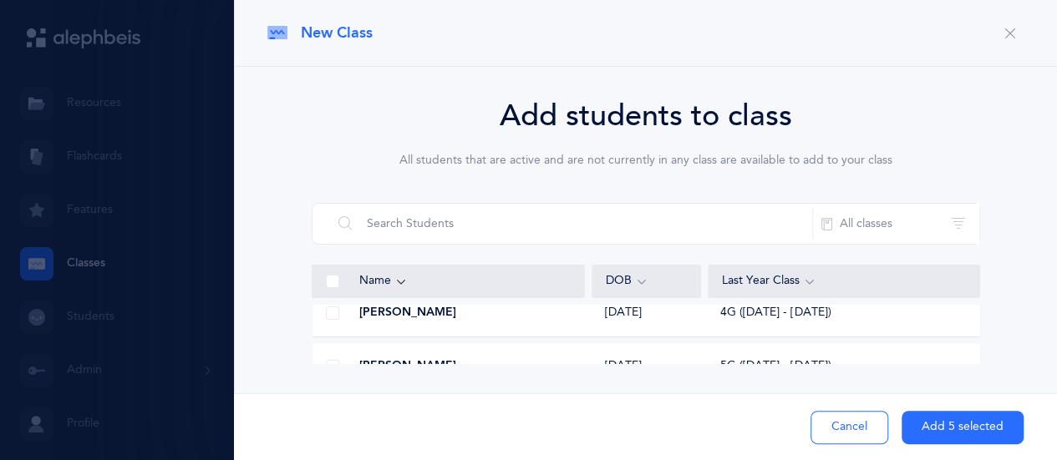
click at [330, 311] on span at bounding box center [332, 313] width 13 height 13
click at [0, 0] on input "checkbox" at bounding box center [0, 0] width 0 height 0
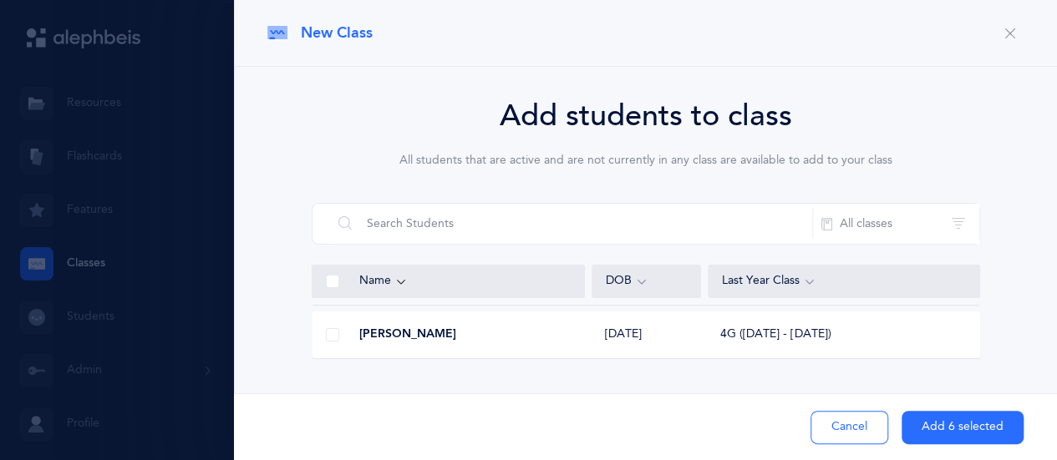
click at [326, 333] on span at bounding box center [332, 334] width 13 height 13
click at [0, 0] on input "checkbox" at bounding box center [0, 0] width 0 height 0
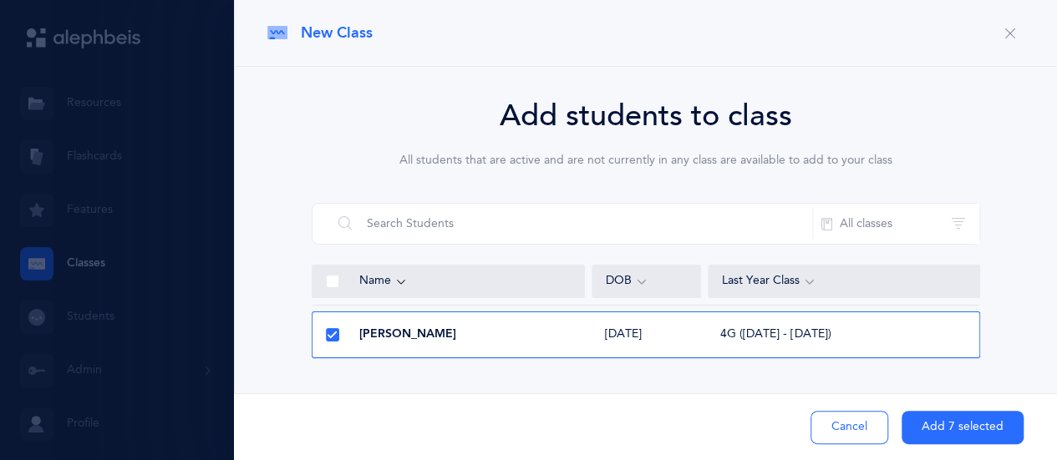
click at [955, 429] on button "Add 7 selected" at bounding box center [963, 427] width 122 height 33
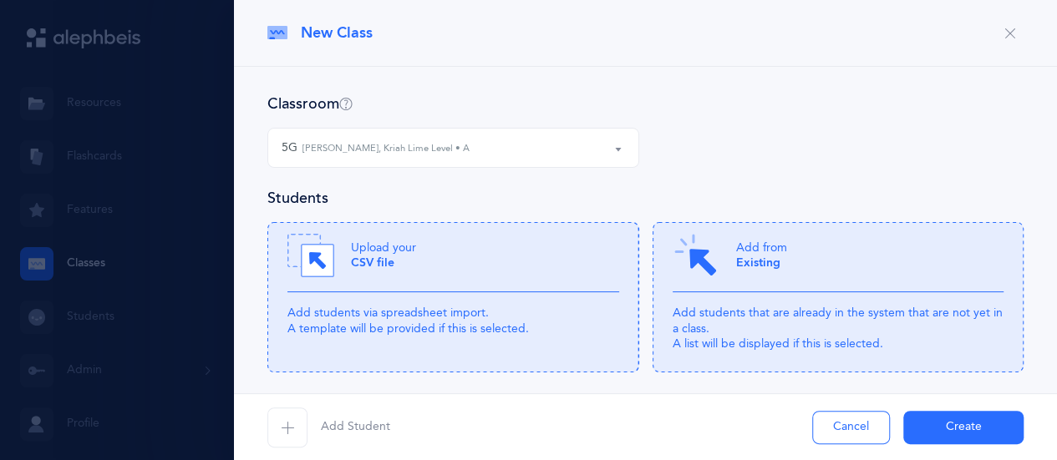
click at [976, 427] on button "Create" at bounding box center [963, 427] width 120 height 33
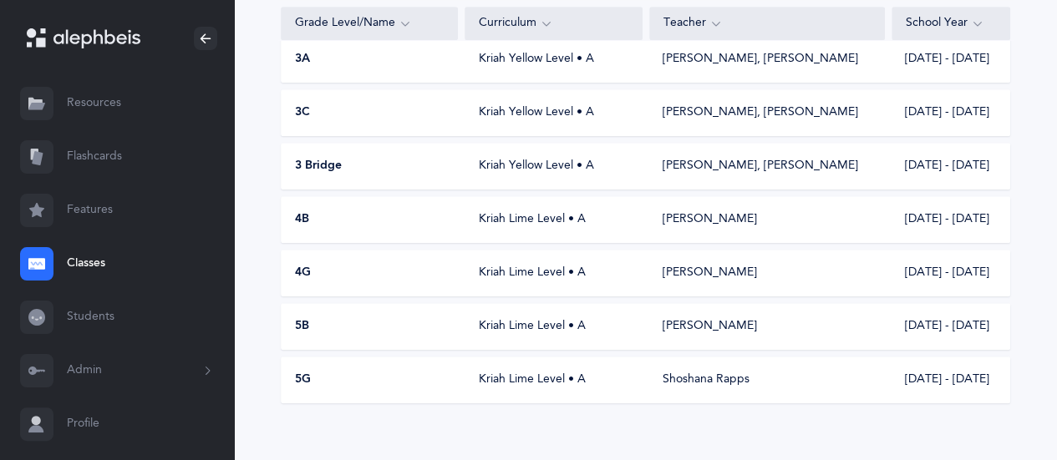
scroll to position [523, 0]
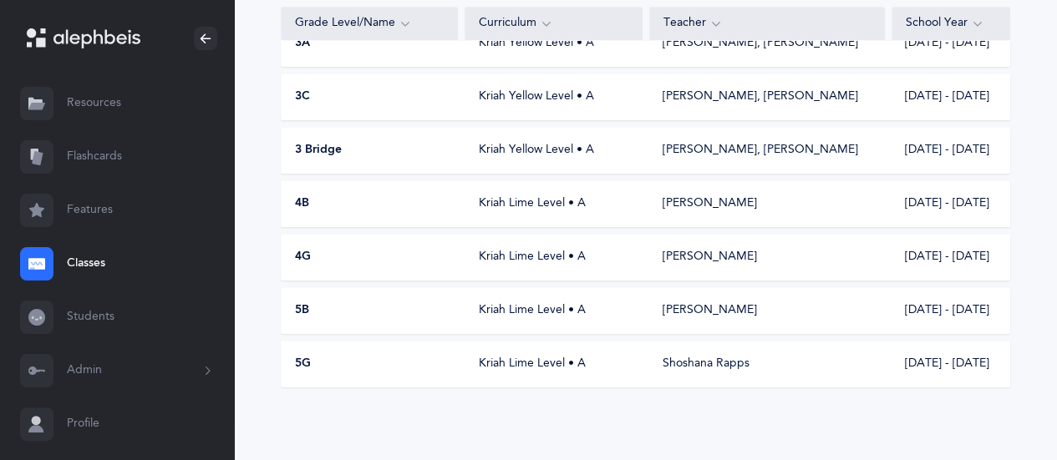
click at [331, 362] on div "5G" at bounding box center [370, 364] width 177 height 17
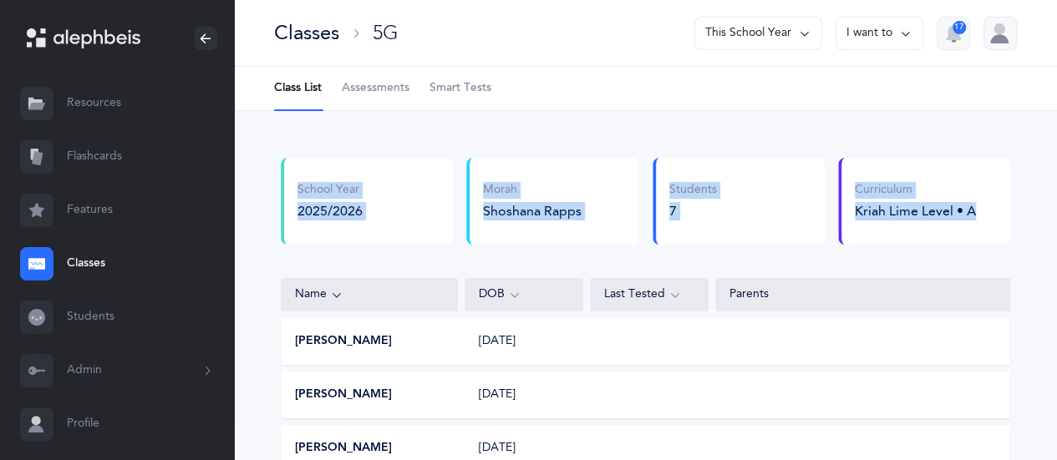
drag, startPoint x: 1054, startPoint y: 98, endPoint x: 1030, endPoint y: 203, distance: 107.8
click at [1030, 203] on div "Class List Assessments Smart Tests School Year 2025/2026 Morah Shoshana Rapps M…" at bounding box center [645, 413] width 823 height 693
click at [1043, 136] on div "School Year 2025/2026 Morah Shoshana Rapps Morah Shoshana Rapps Morah Shoshana …" at bounding box center [645, 435] width 823 height 648
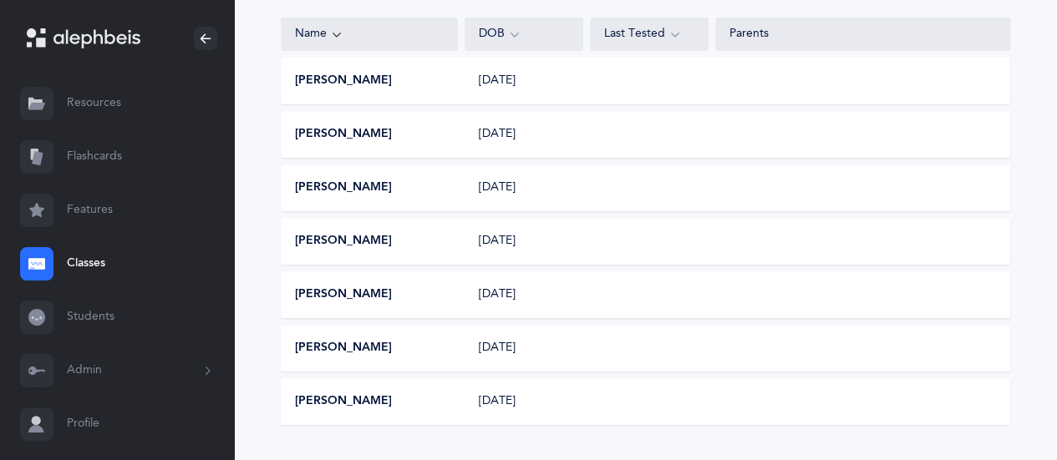
scroll to position [259, 0]
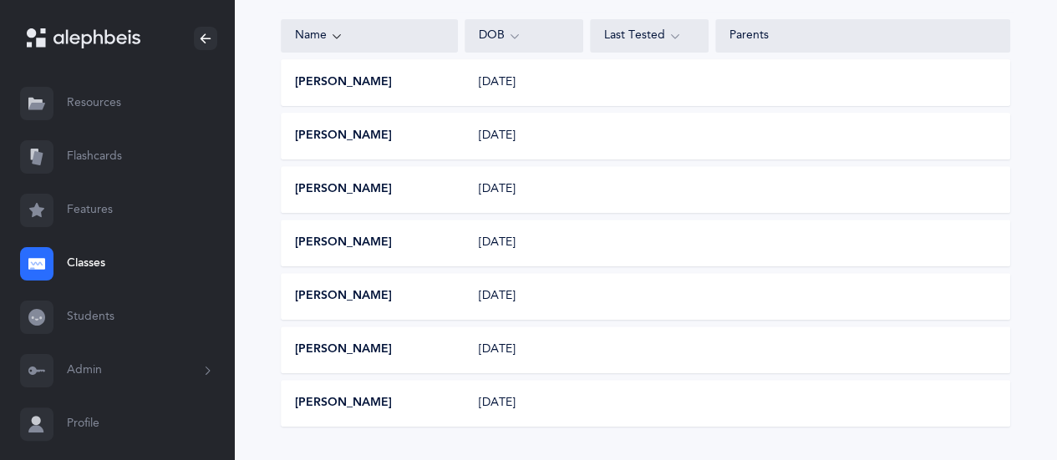
click at [84, 264] on link "Classes" at bounding box center [117, 263] width 234 height 53
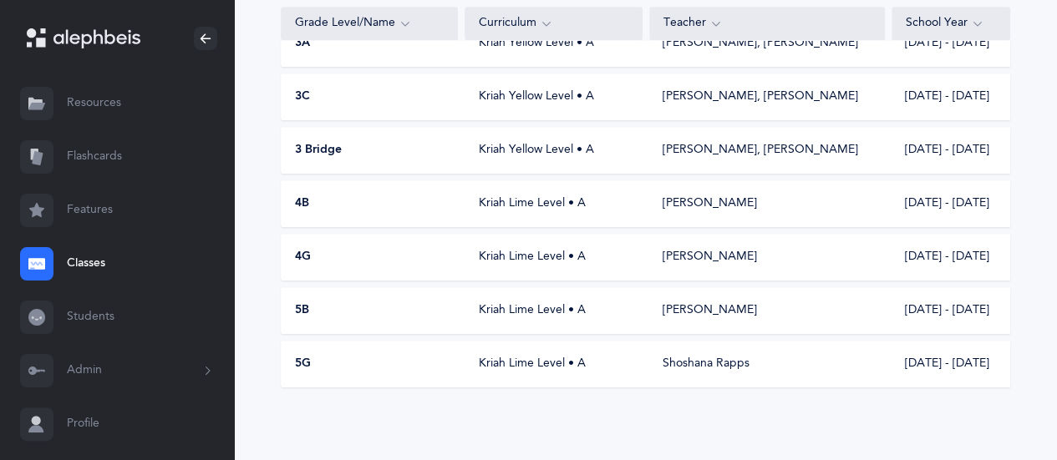
click at [302, 361] on span "5G" at bounding box center [303, 364] width 16 height 17
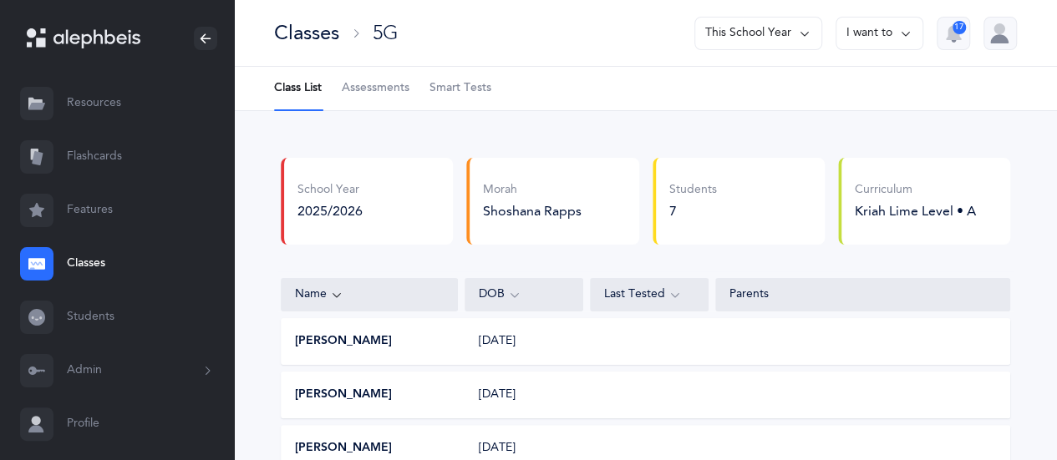
click at [902, 31] on icon at bounding box center [905, 33] width 13 height 18
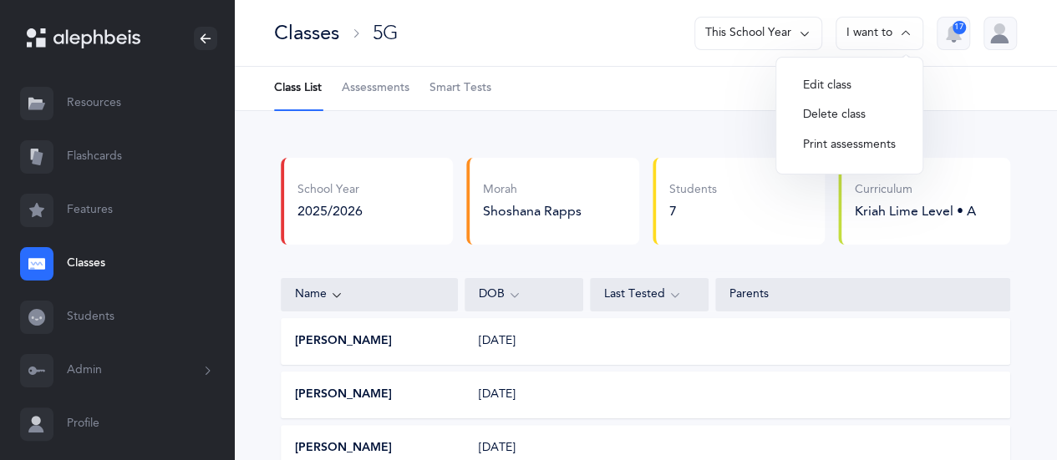
click at [827, 85] on button "Edit class" at bounding box center [849, 86] width 119 height 30
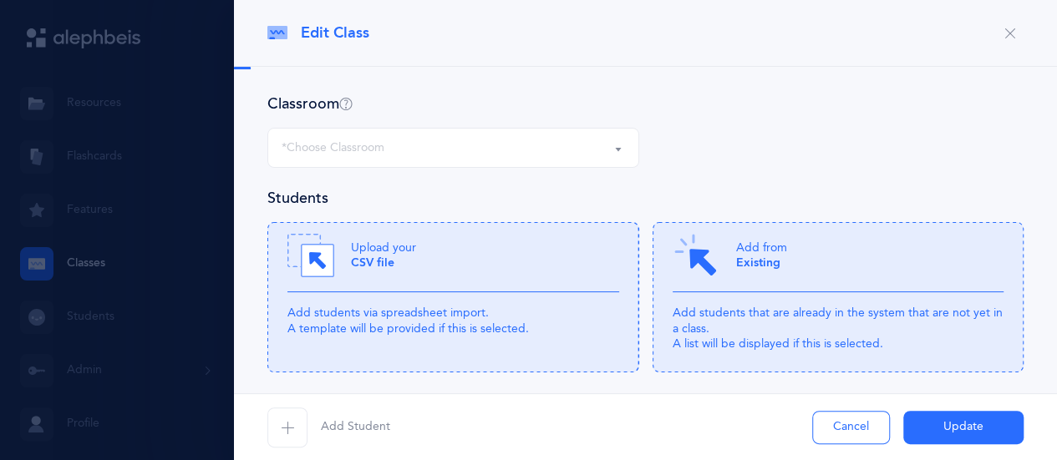
select select "1237"
click at [340, 422] on span "Add Student" at bounding box center [355, 427] width 69 height 17
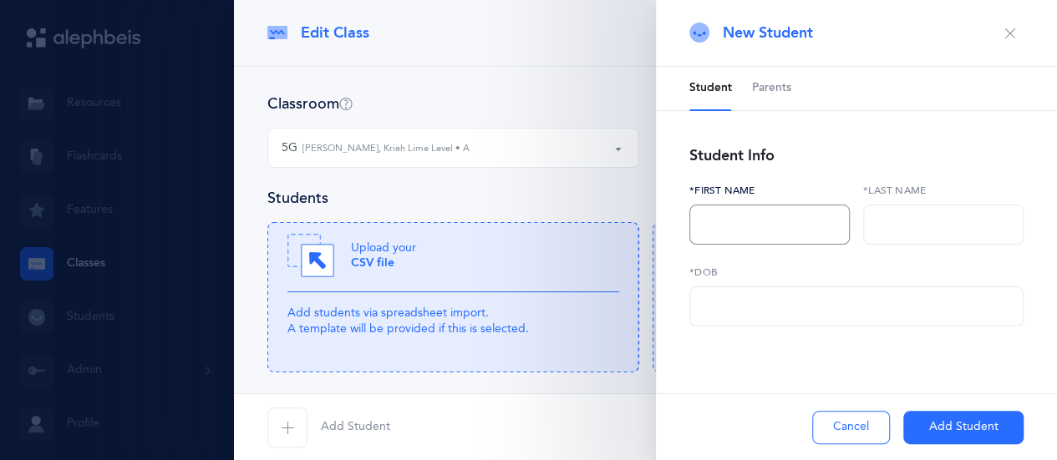
click at [717, 218] on input "text" at bounding box center [769, 225] width 160 height 40
click at [1006, 28] on icon "button" at bounding box center [1009, 33] width 13 height 13
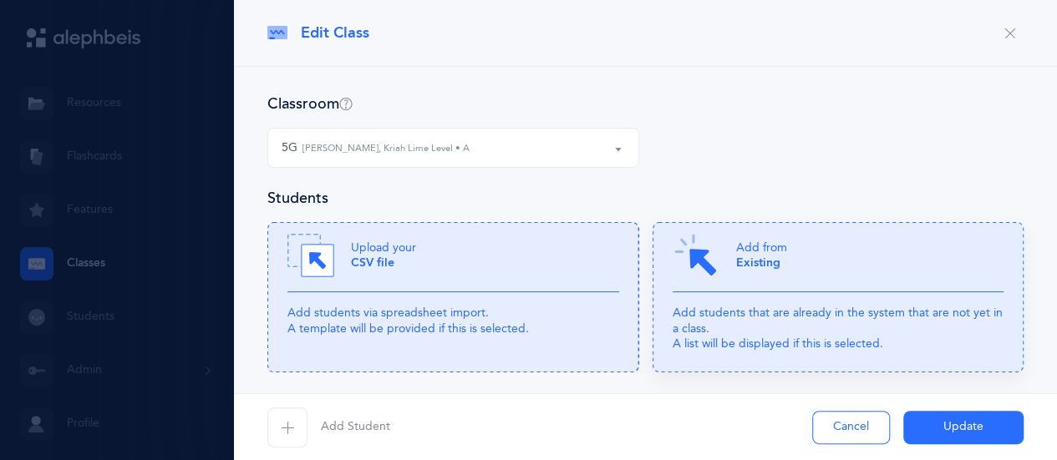
click at [809, 297] on icon at bounding box center [839, 297] width 372 height 150
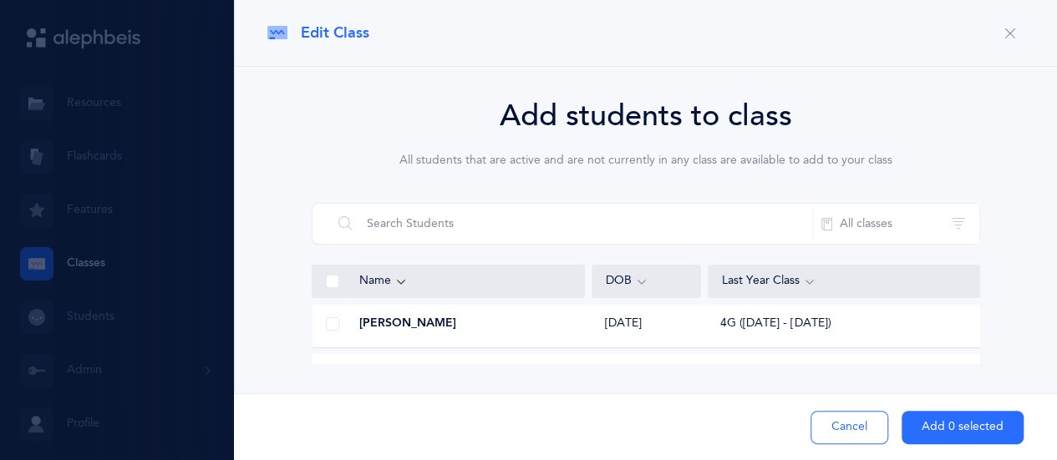
scroll to position [234, 0]
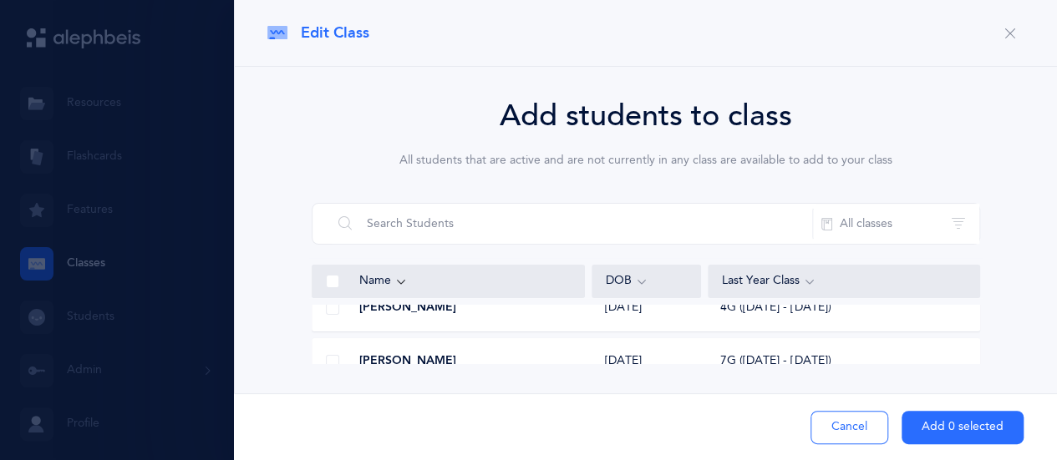
click at [584, 288] on div "Name" at bounding box center [448, 281] width 273 height 33
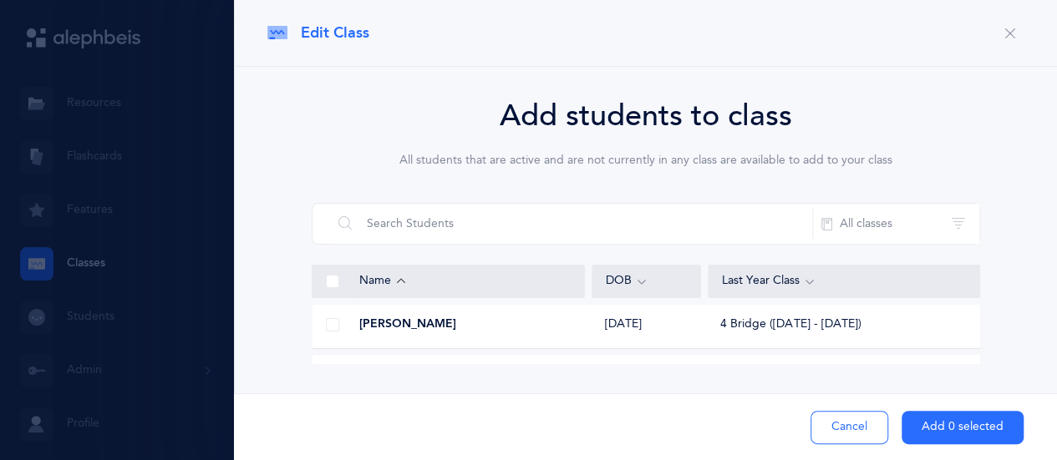
scroll to position [6851, 0]
click at [334, 317] on span at bounding box center [332, 321] width 13 height 13
click at [0, 0] on input "checkbox" at bounding box center [0, 0] width 0 height 0
click at [329, 326] on span at bounding box center [332, 328] width 13 height 13
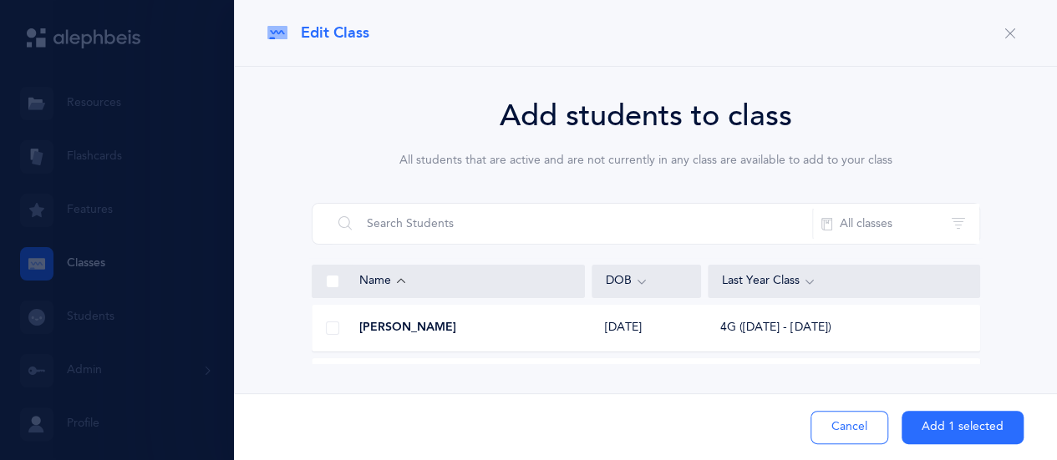
click at [0, 0] on input "checkbox" at bounding box center [0, 0] width 0 height 0
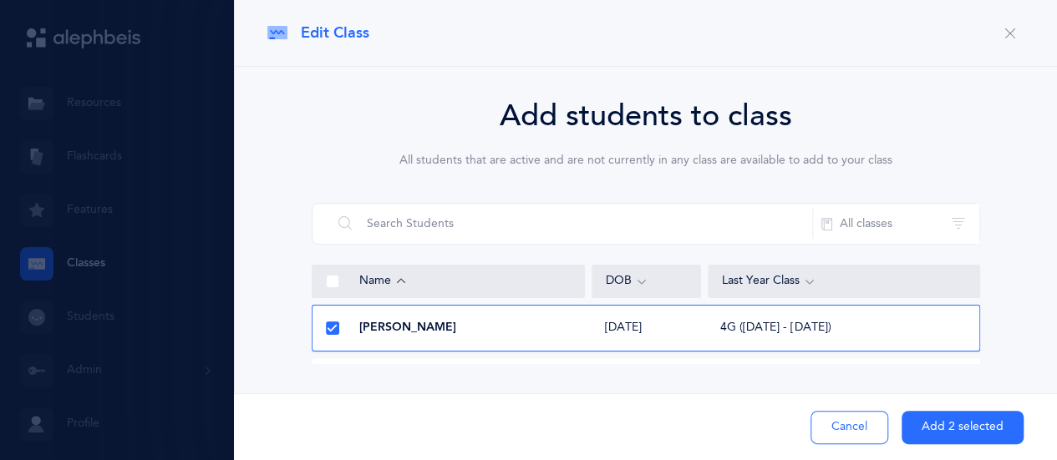
click at [936, 432] on button "Add 2 selected" at bounding box center [963, 427] width 122 height 33
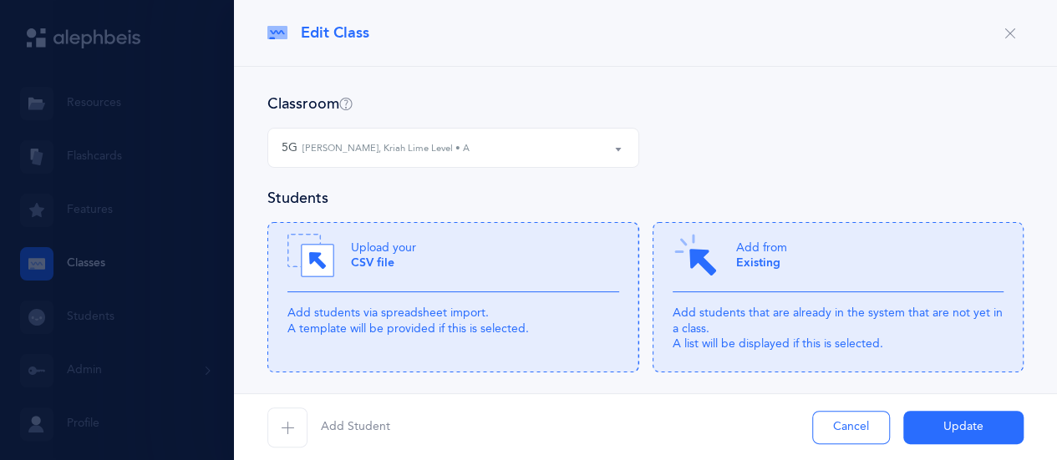
click at [936, 432] on button "Update" at bounding box center [963, 427] width 120 height 33
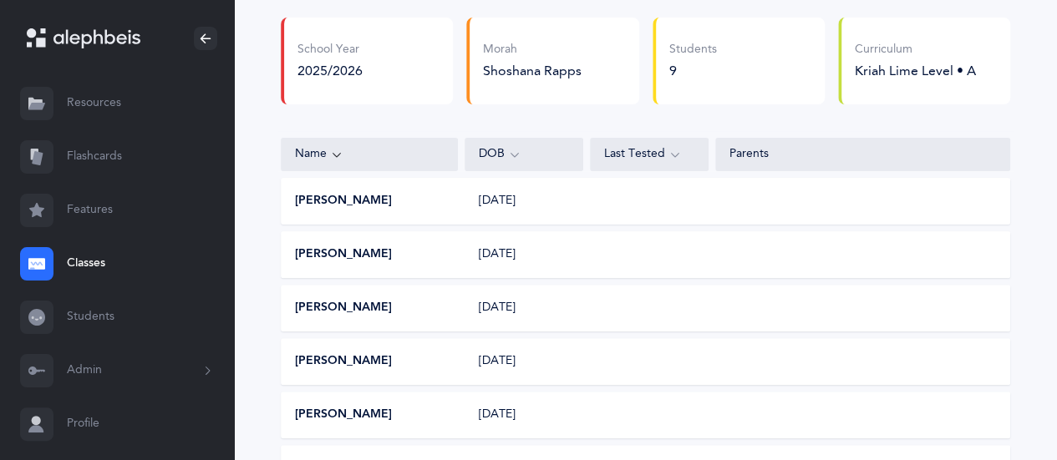
scroll to position [135, 0]
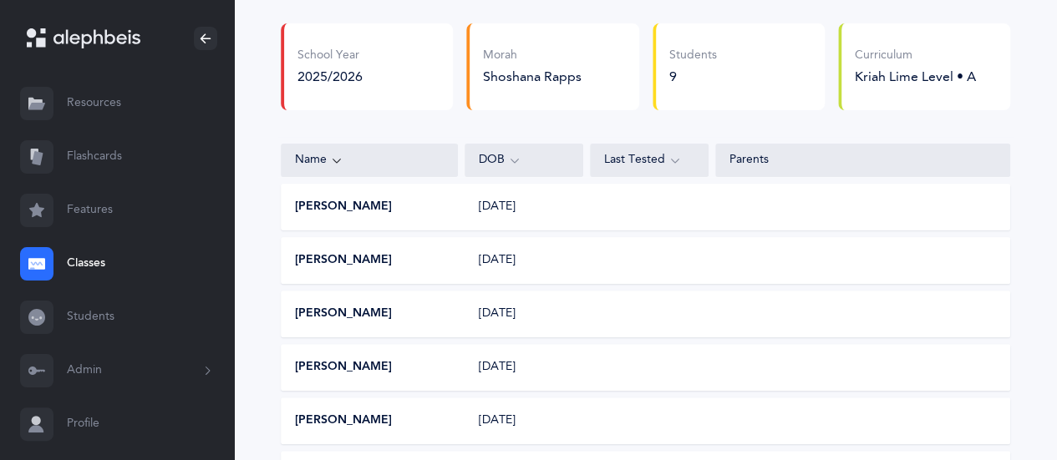
click at [680, 161] on icon at bounding box center [674, 160] width 13 height 18
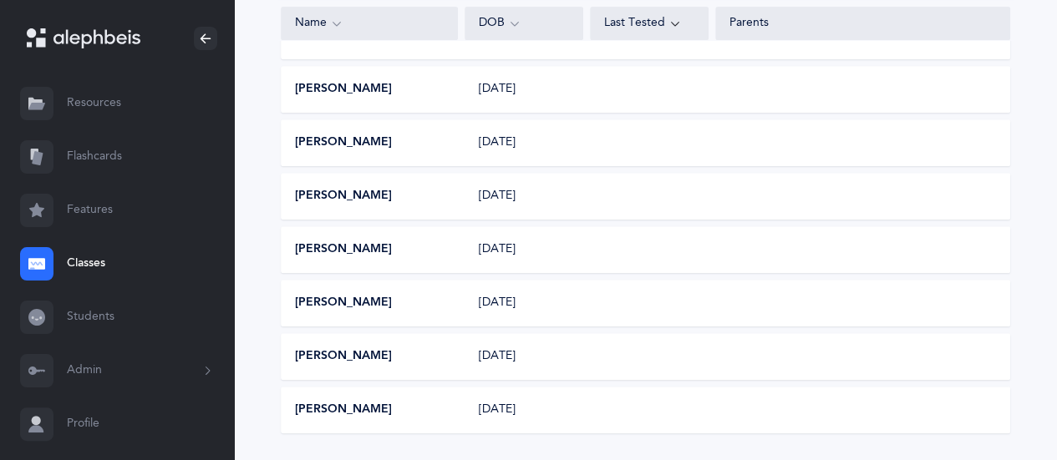
scroll to position [378, 0]
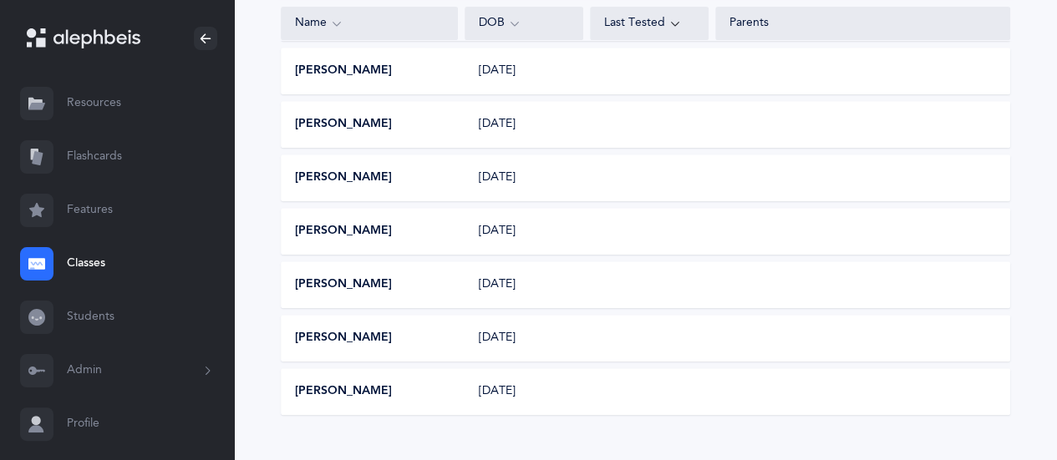
click at [794, 152] on div "School Year 2025/2026 Morah Shoshana Rapps Morah Shoshana Rapps Morah Shoshana …" at bounding box center [645, 97] width 729 height 635
click at [80, 260] on link "Classes" at bounding box center [117, 263] width 234 height 53
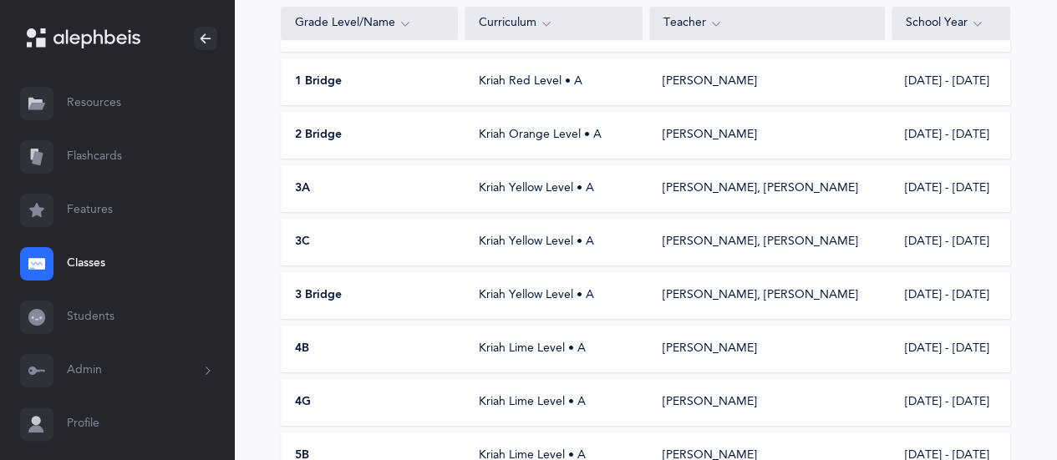
scroll to position [523, 0]
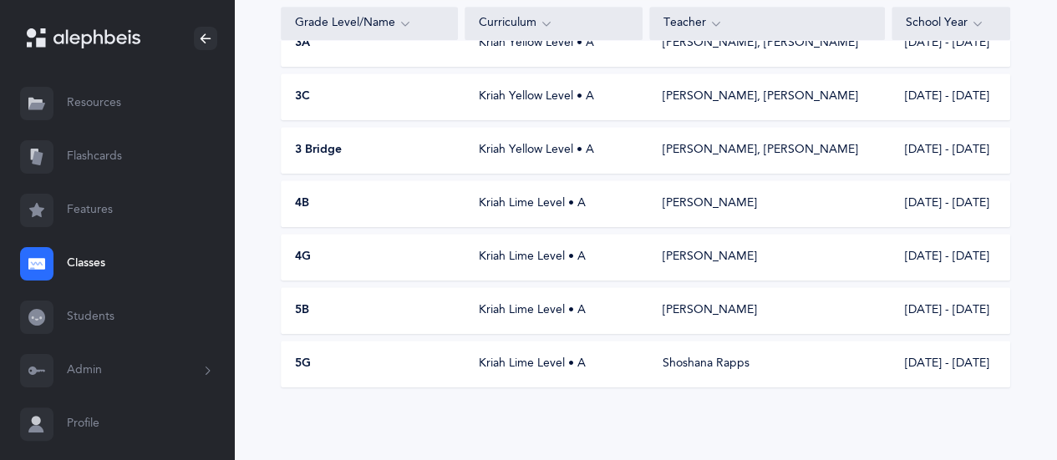
click at [307, 361] on span "5G" at bounding box center [303, 364] width 16 height 17
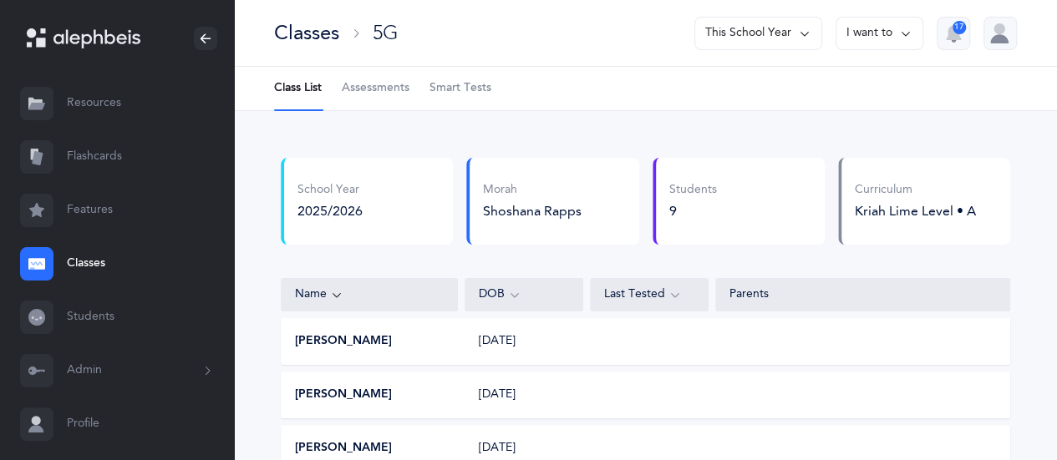
click at [907, 36] on icon at bounding box center [905, 33] width 13 height 18
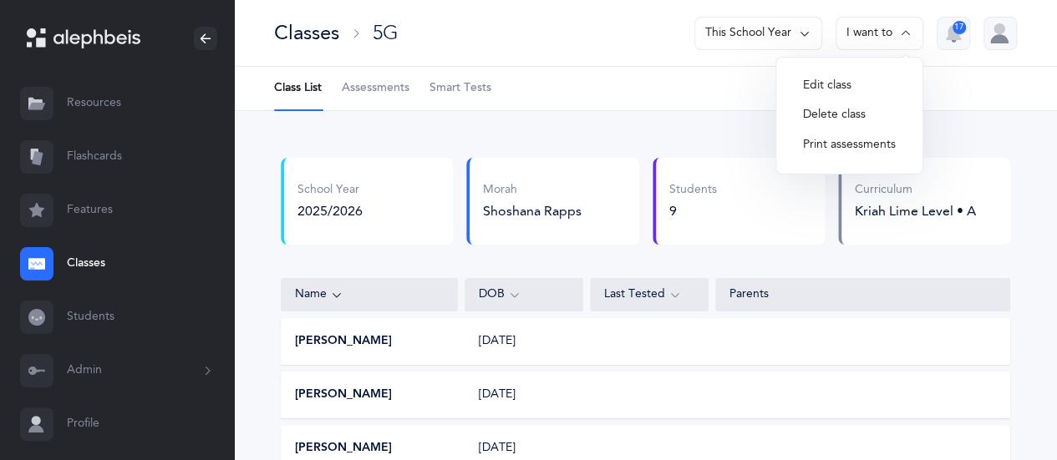
click at [820, 145] on button "Print assessments" at bounding box center [849, 145] width 119 height 30
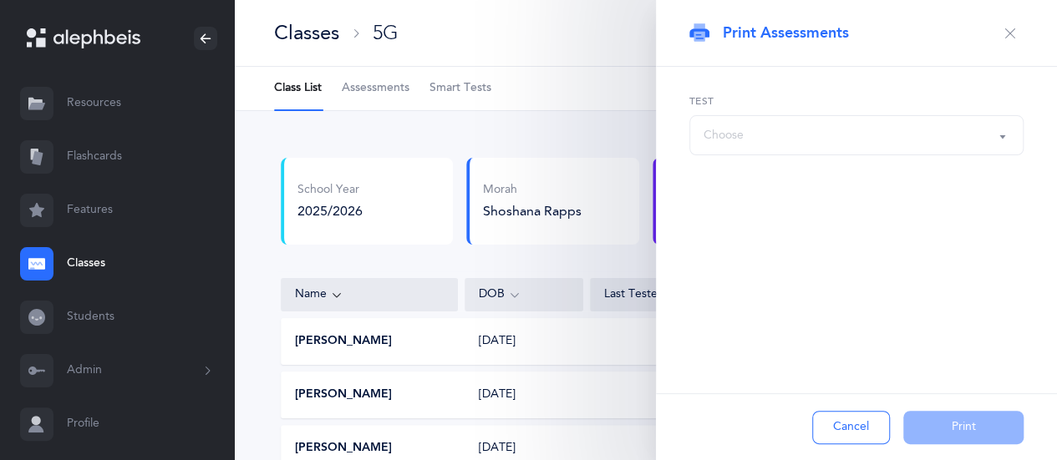
click at [1003, 137] on button "Choose" at bounding box center [856, 135] width 334 height 40
click at [1003, 133] on button "Choose" at bounding box center [856, 135] width 334 height 40
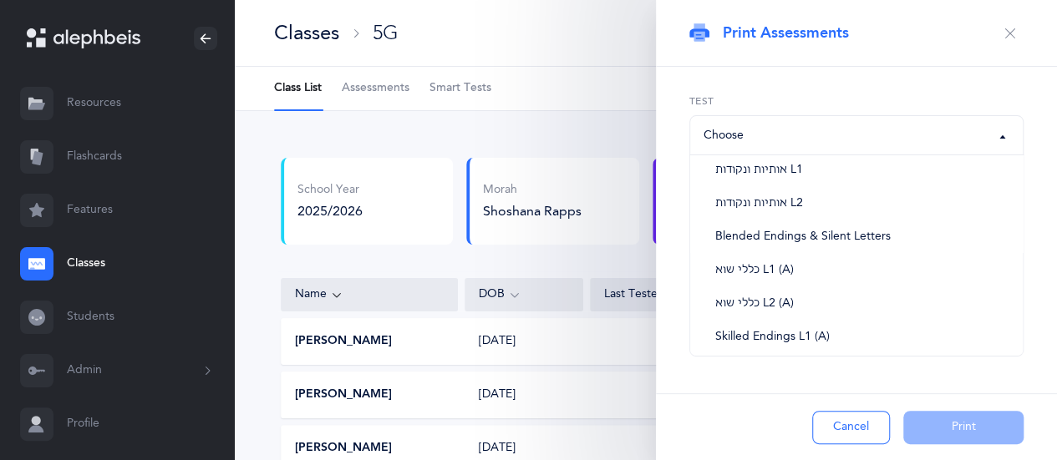
scroll to position [57, 0]
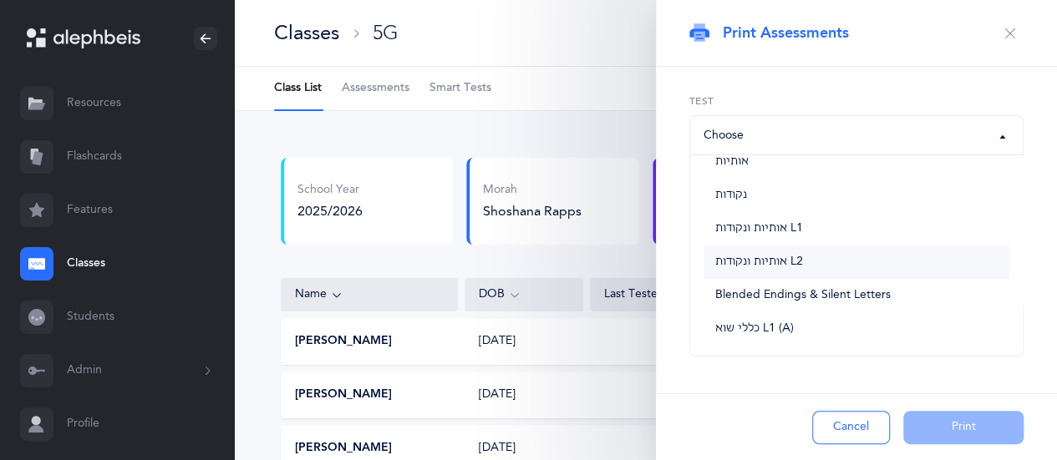
click at [788, 260] on span "אותיות ונקודות L2" at bounding box center [759, 262] width 88 height 15
select select "9"
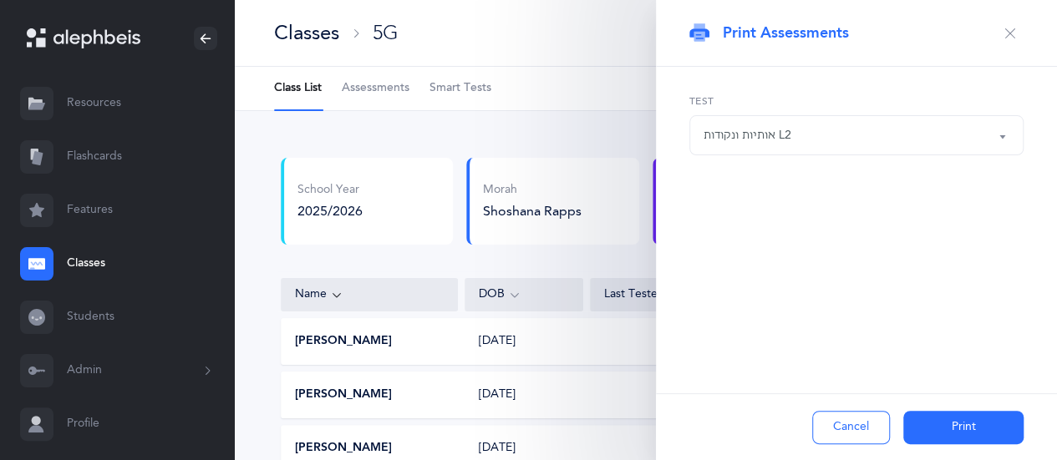
click at [951, 424] on button "Print" at bounding box center [963, 427] width 120 height 33
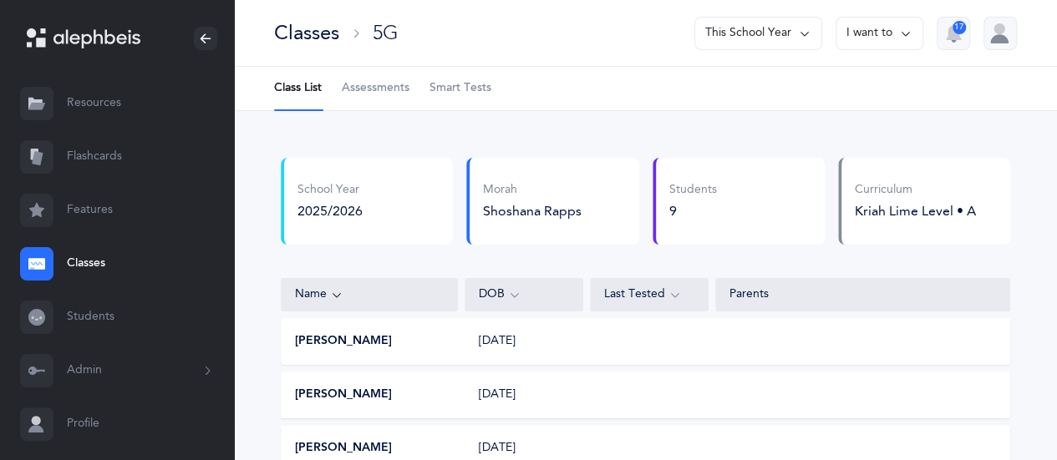
click at [912, 30] on button "I want to" at bounding box center [880, 33] width 88 height 33
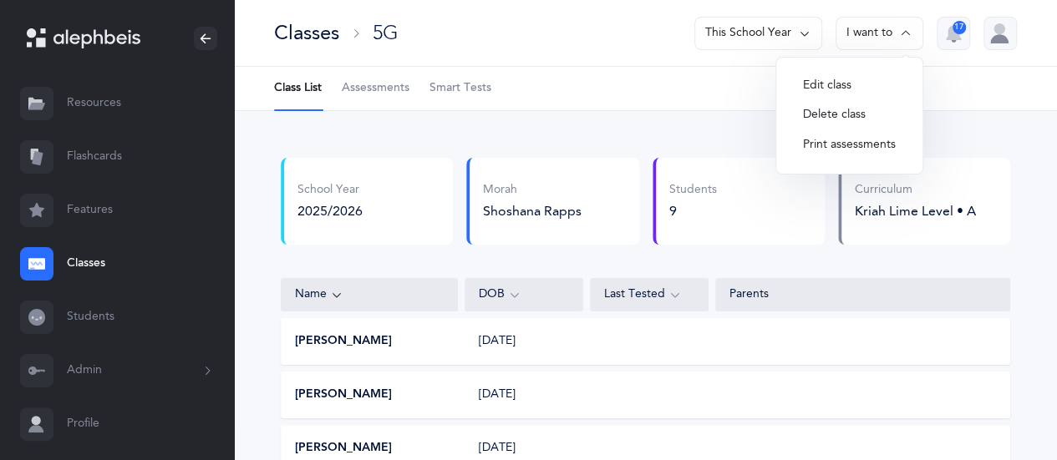
click at [812, 146] on button "Print assessments" at bounding box center [849, 145] width 119 height 30
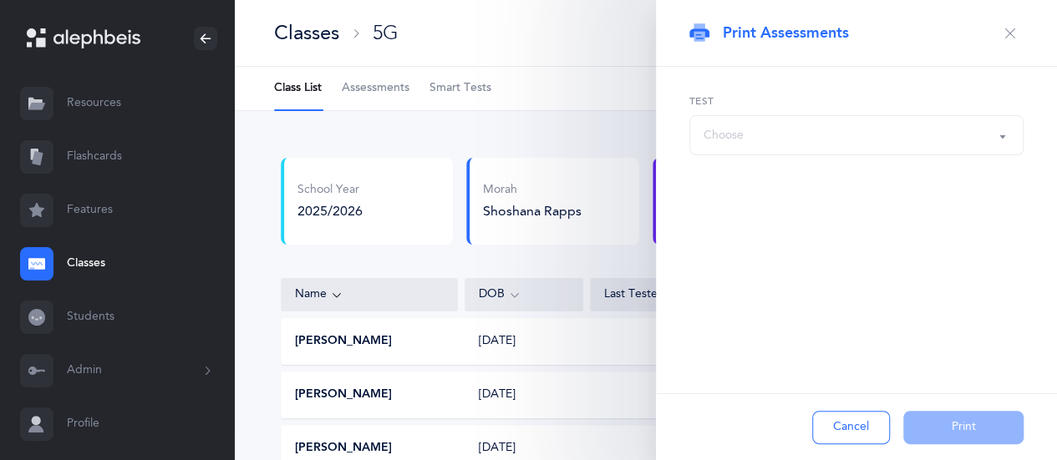
click at [1002, 135] on button "Choose" at bounding box center [856, 135] width 334 height 40
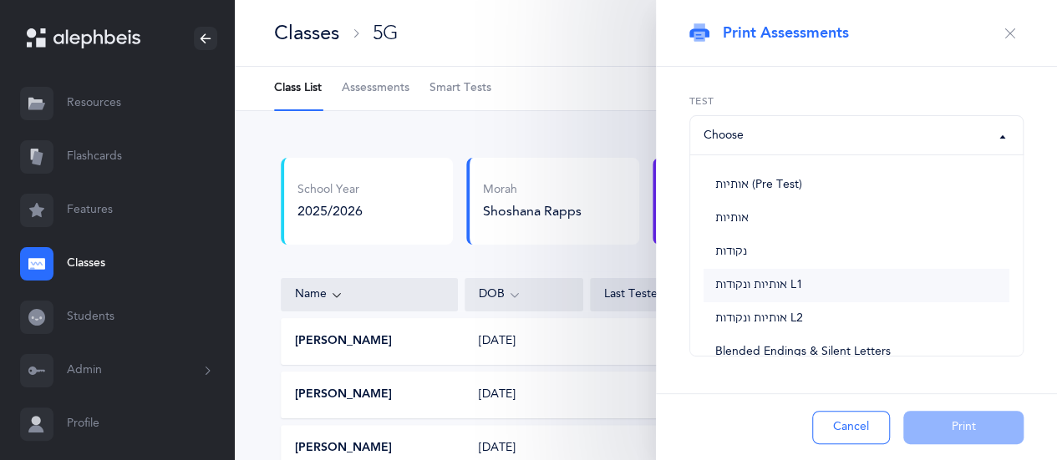
click at [772, 285] on span "אותיות ונקודות L1" at bounding box center [759, 285] width 88 height 15
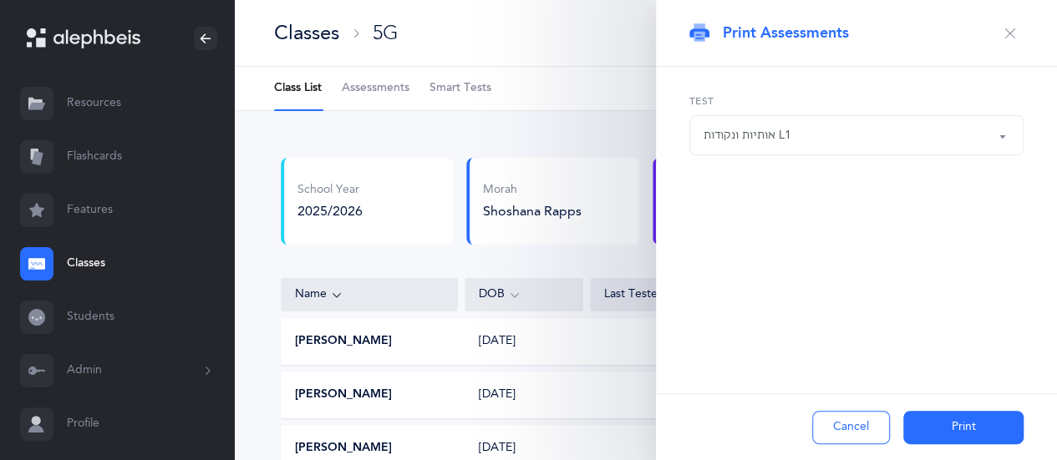
click at [1004, 136] on button "אותיות ונקודות L1" at bounding box center [856, 135] width 334 height 40
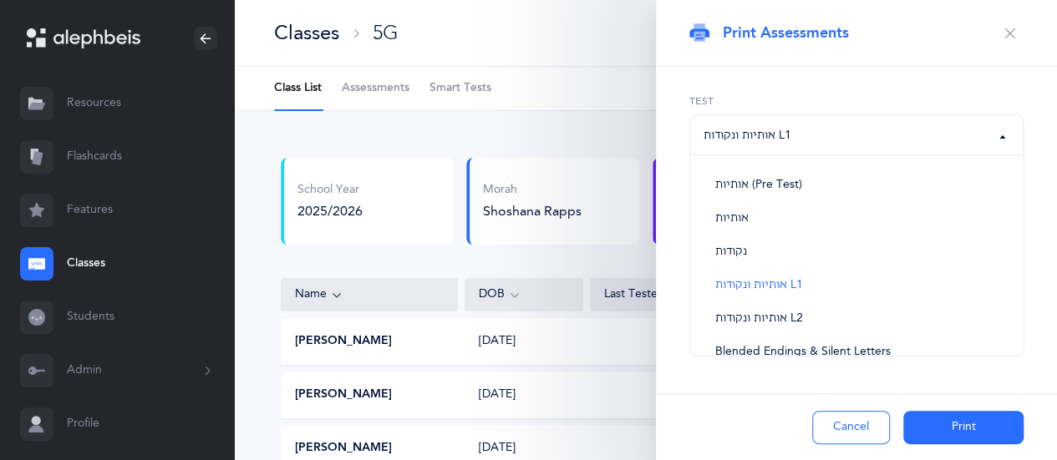
scroll to position [17, 0]
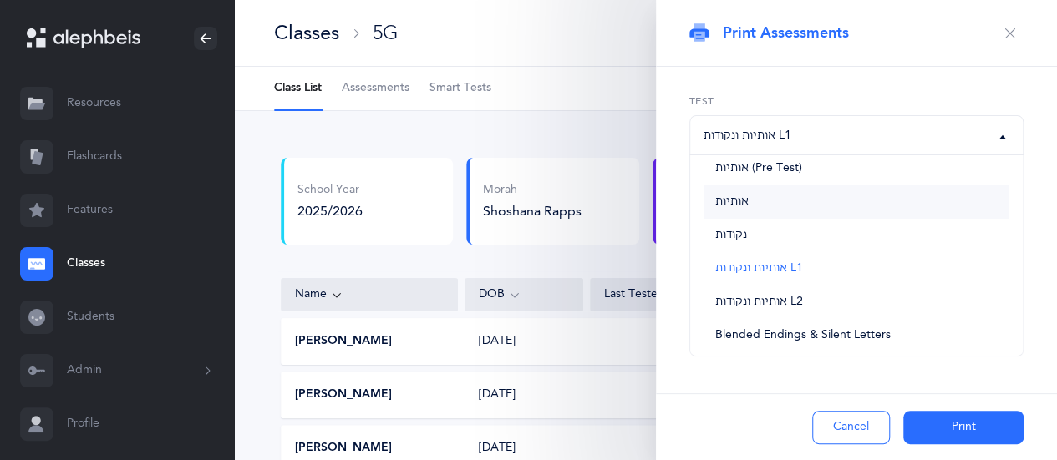
click at [734, 196] on span "אותיות" at bounding box center [731, 202] width 33 height 15
select select "2"
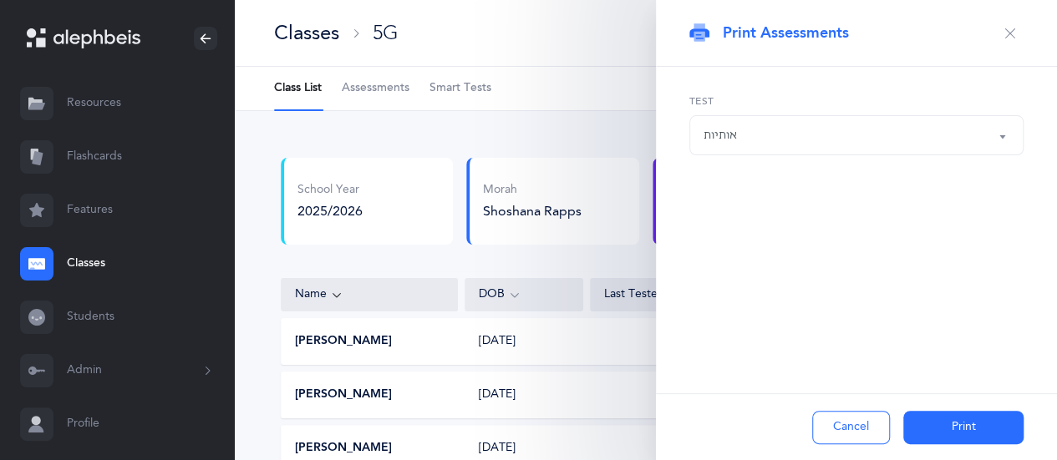
click at [952, 420] on button "Print" at bounding box center [963, 427] width 120 height 33
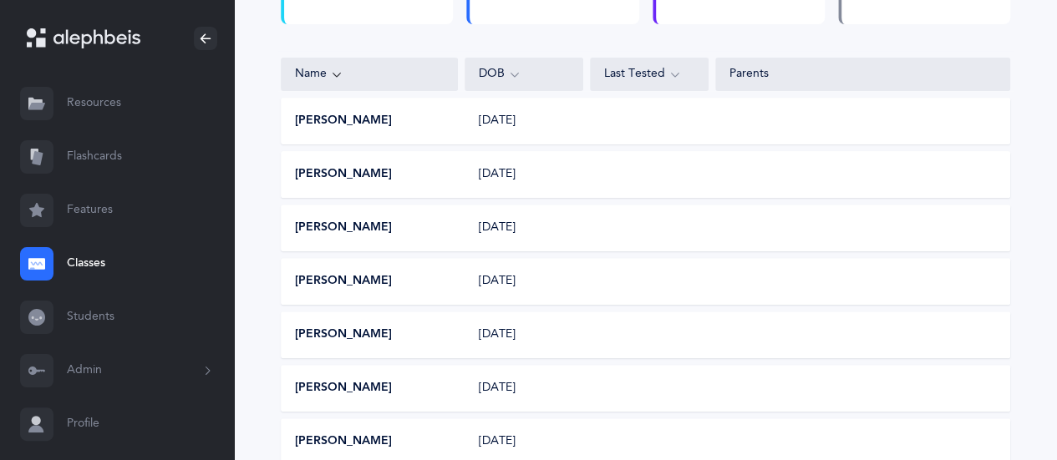
scroll to position [0, 0]
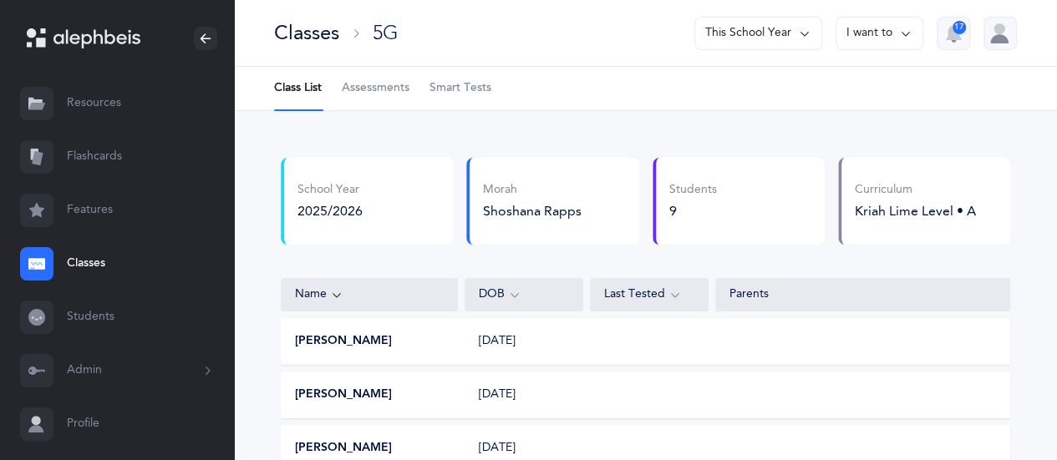
click at [359, 89] on span "Assessments" at bounding box center [376, 88] width 68 height 17
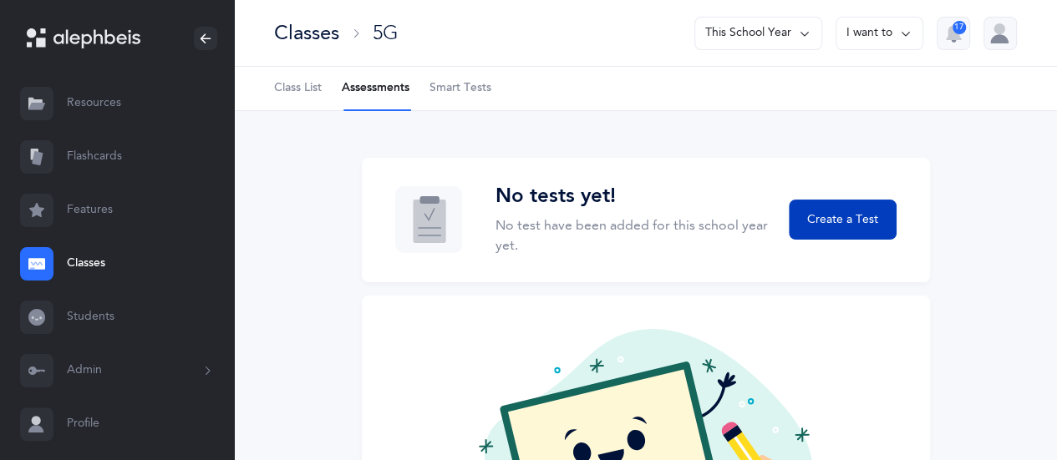
click at [856, 216] on span "Create a Test" at bounding box center [842, 220] width 71 height 18
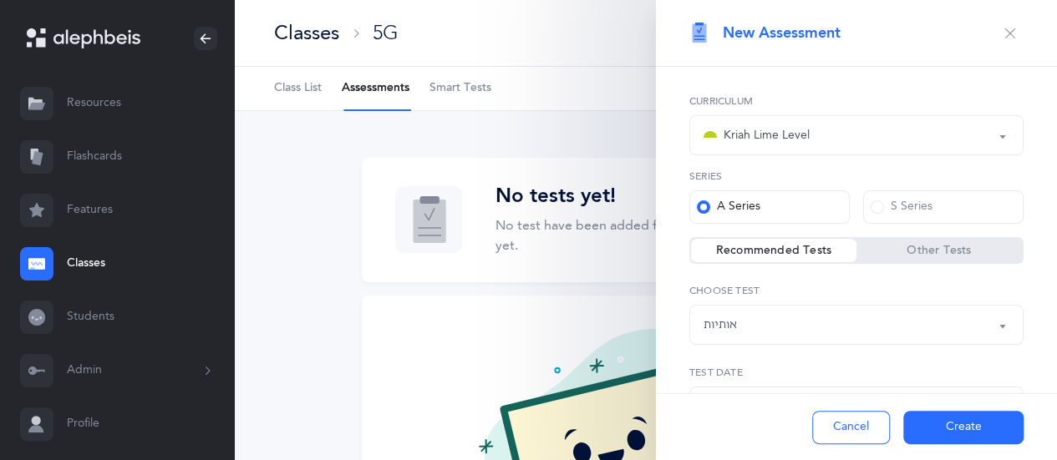
click at [991, 323] on button "אותיות" at bounding box center [856, 325] width 334 height 40
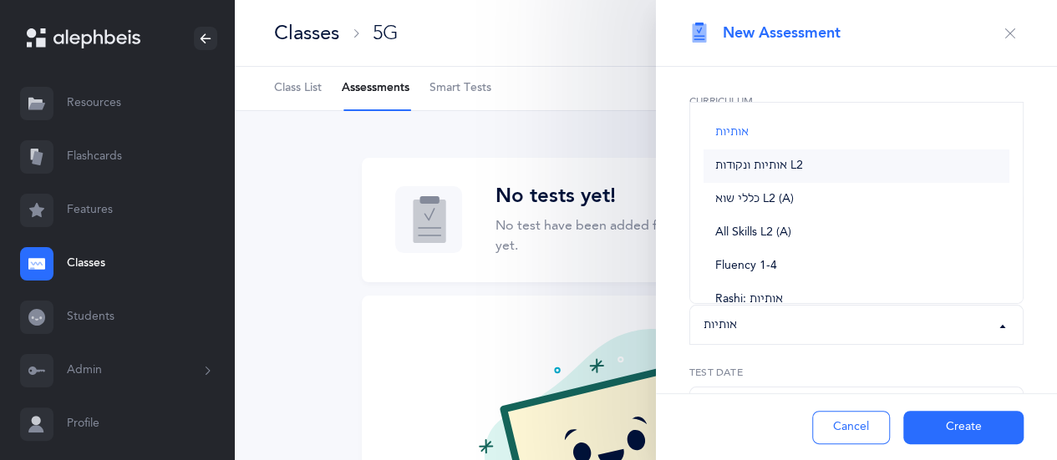
click at [794, 162] on span "אותיות ונקודות L2" at bounding box center [759, 166] width 88 height 15
select select "9"
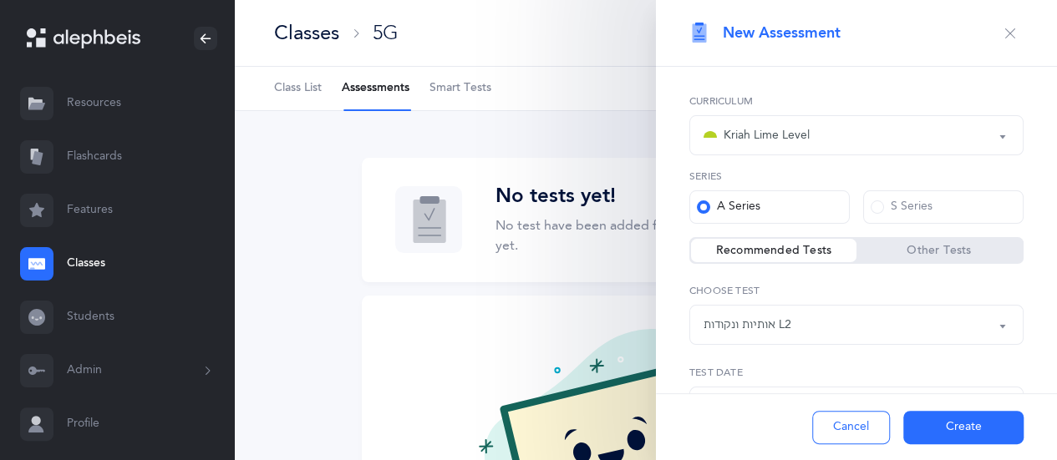
click at [927, 429] on button "Create" at bounding box center [963, 427] width 120 height 33
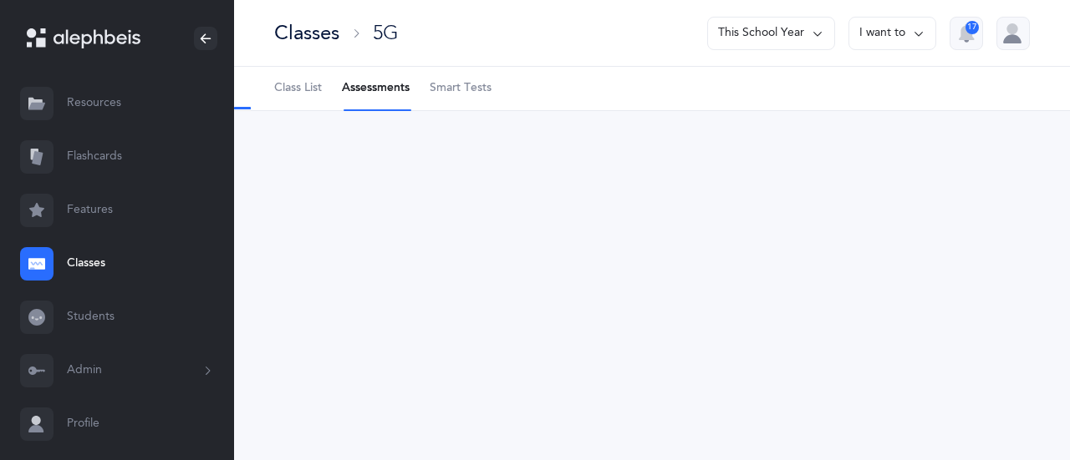
select select "9"
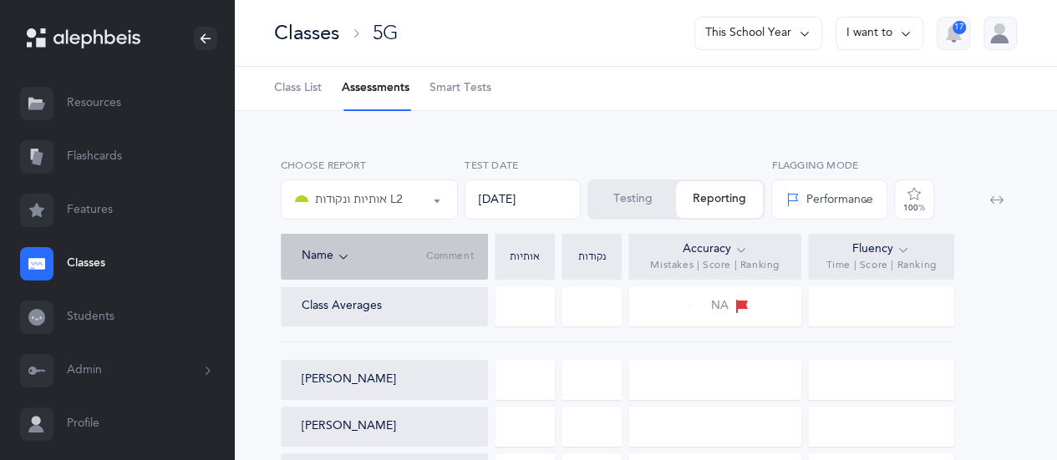
click at [622, 210] on button "Testing" at bounding box center [632, 199] width 87 height 37
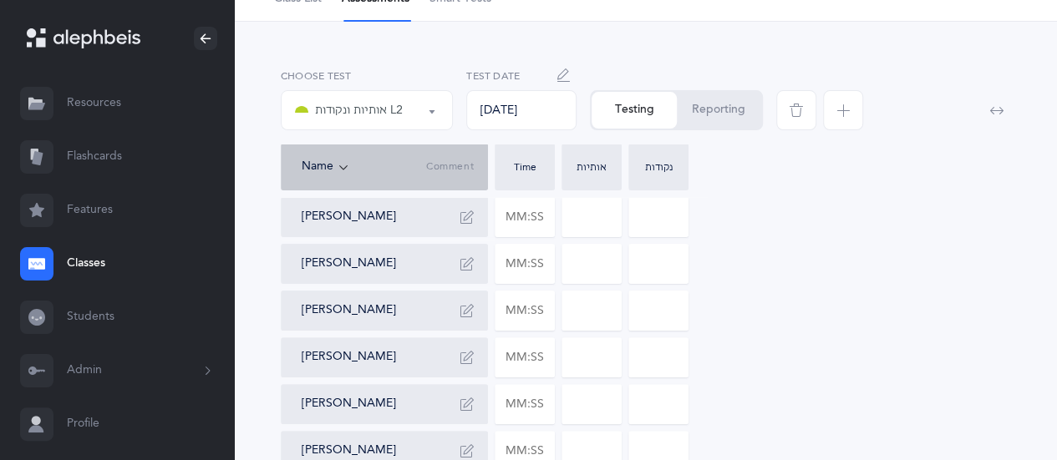
scroll to position [86, 0]
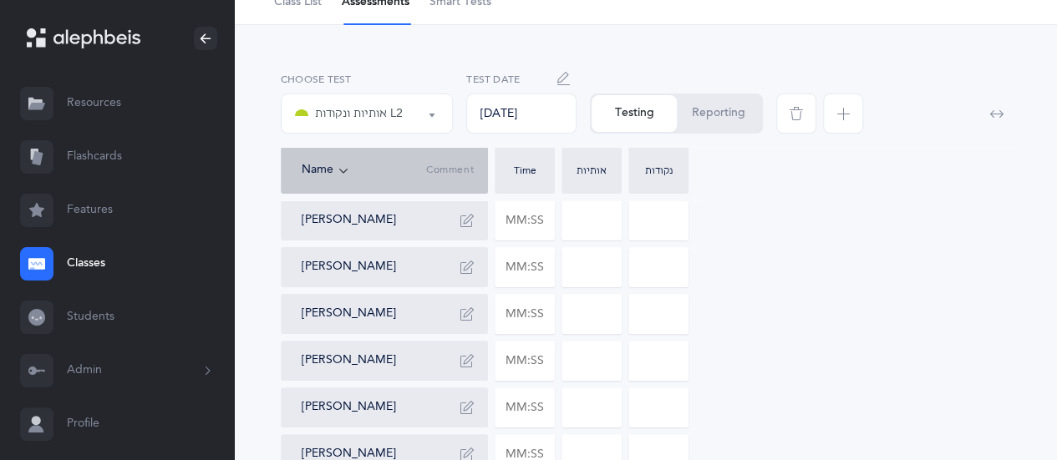
click at [332, 268] on button "[PERSON_NAME]" at bounding box center [349, 267] width 94 height 17
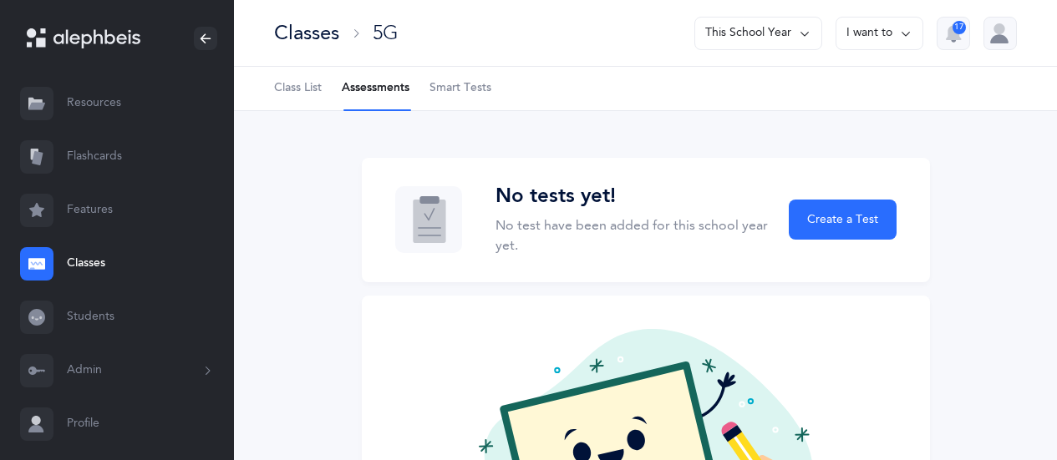
scroll to position [86, 0]
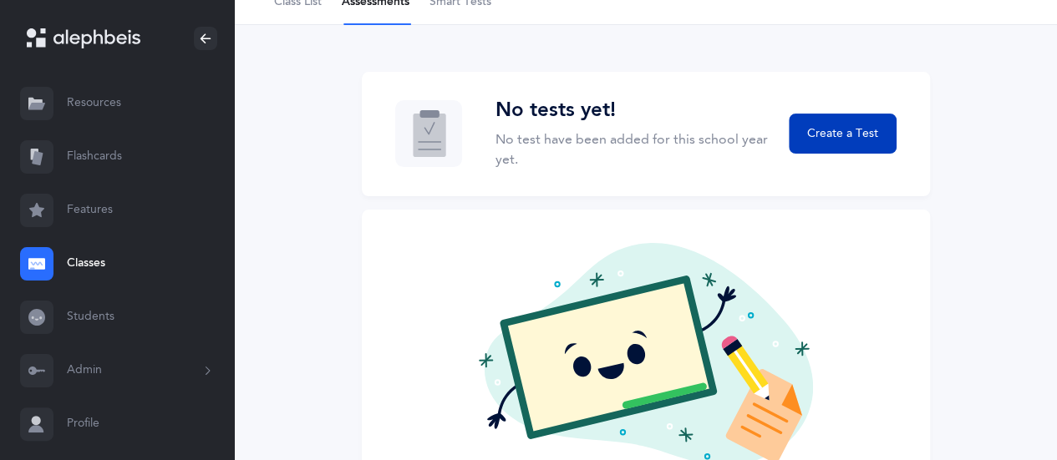
click at [864, 127] on span "Create a Test" at bounding box center [842, 134] width 71 height 18
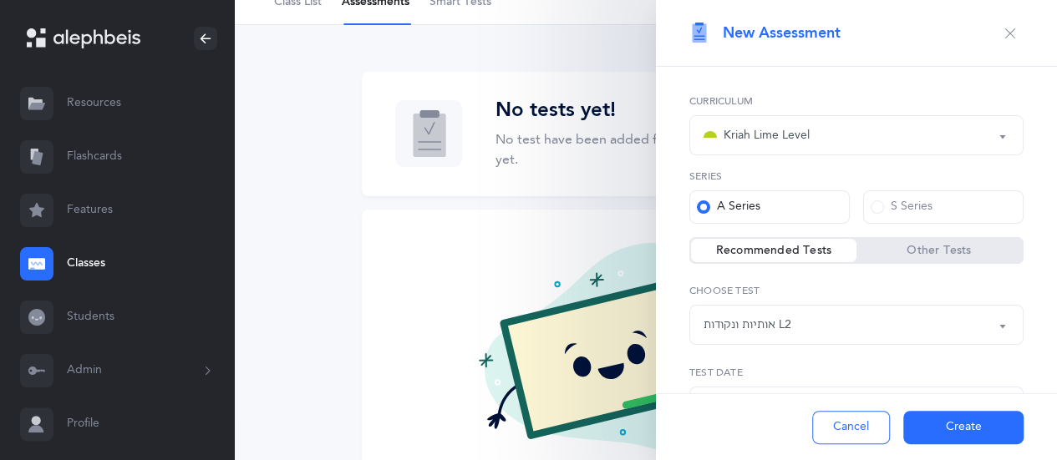
click at [918, 435] on button "Create" at bounding box center [963, 427] width 120 height 33
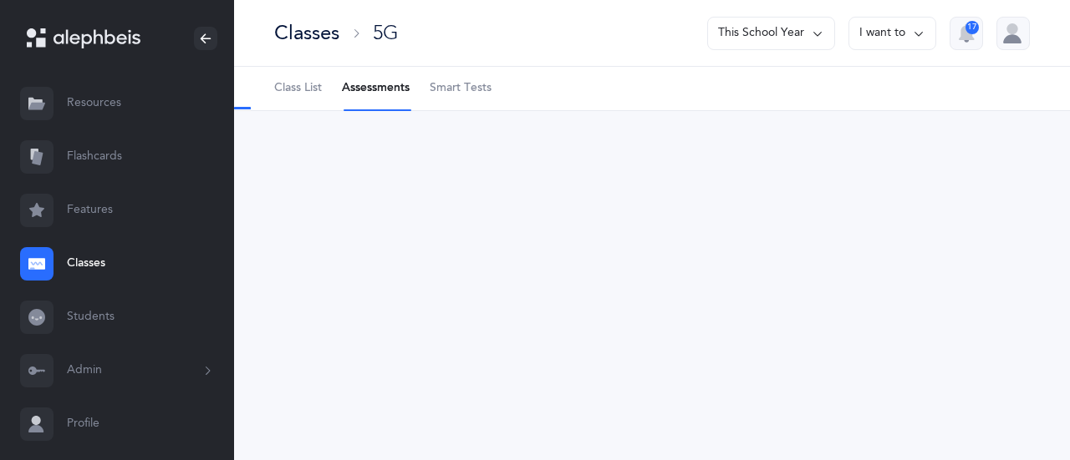
select select "2"
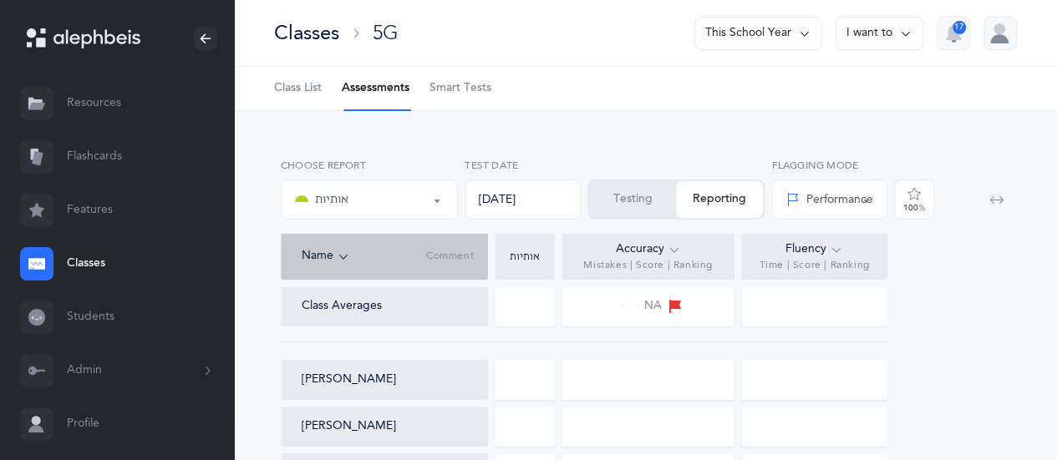
click at [525, 417] on div at bounding box center [525, 427] width 60 height 40
click at [475, 307] on div "Class Averages" at bounding box center [391, 306] width 179 height 17
click at [530, 297] on div at bounding box center [525, 307] width 60 height 40
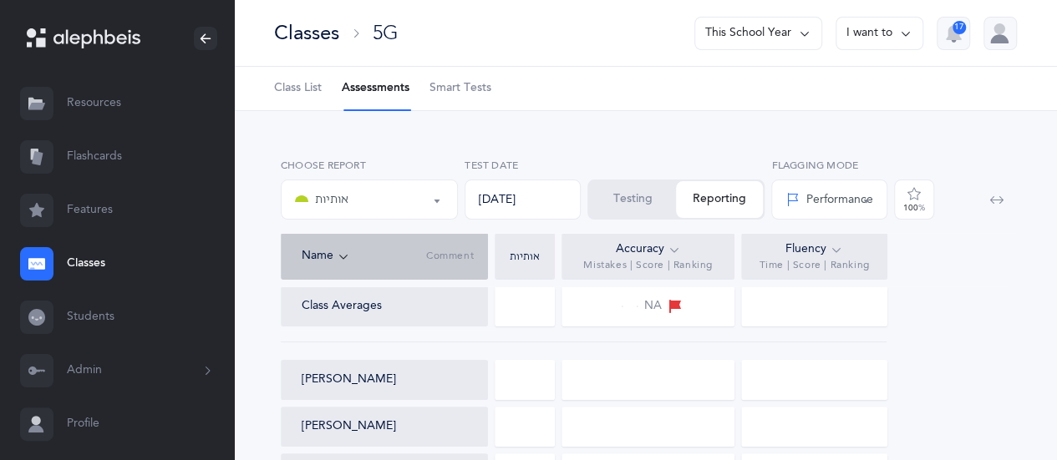
click at [455, 395] on div "Molly Balsam" at bounding box center [384, 380] width 207 height 40
click at [572, 381] on div at bounding box center [647, 380] width 173 height 40
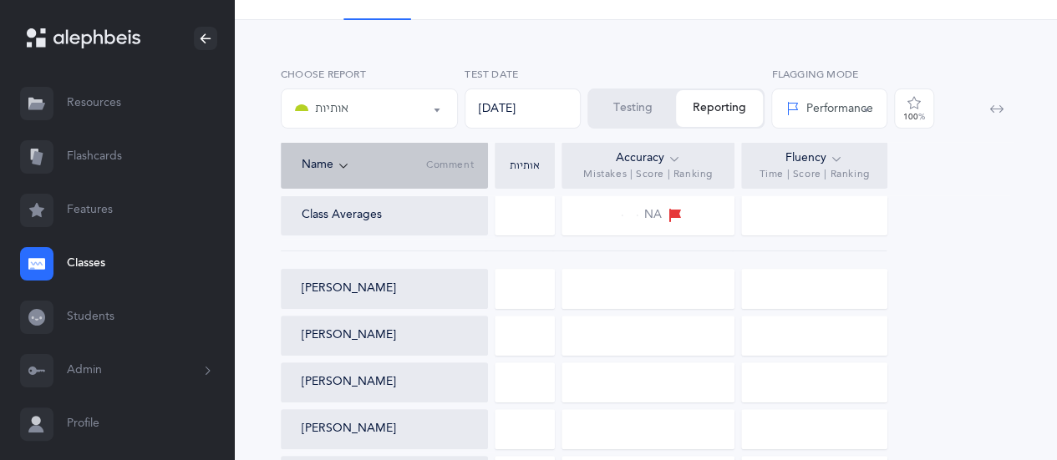
scroll to position [104, 0]
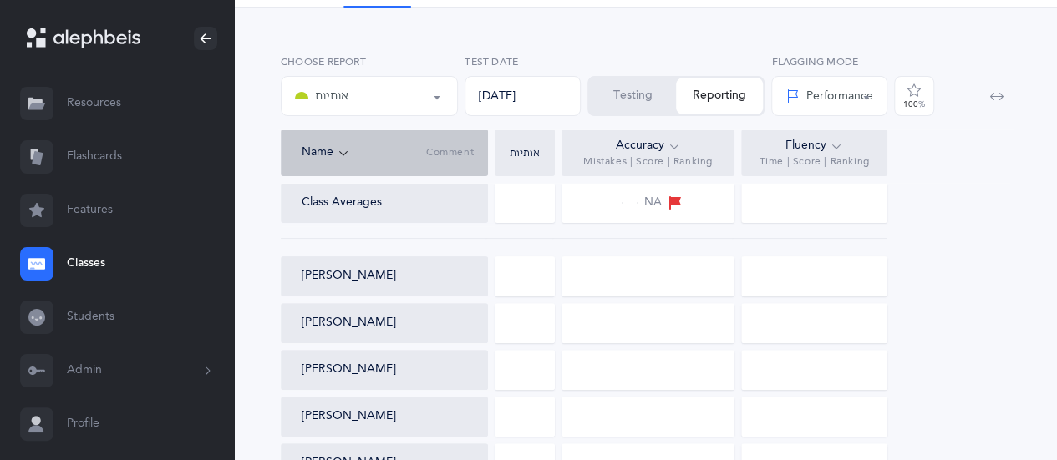
click at [531, 265] on div at bounding box center [525, 277] width 60 height 40
click at [588, 272] on div at bounding box center [647, 277] width 173 height 40
click at [714, 257] on div at bounding box center [647, 277] width 173 height 40
click at [622, 79] on button "Testing" at bounding box center [632, 96] width 87 height 37
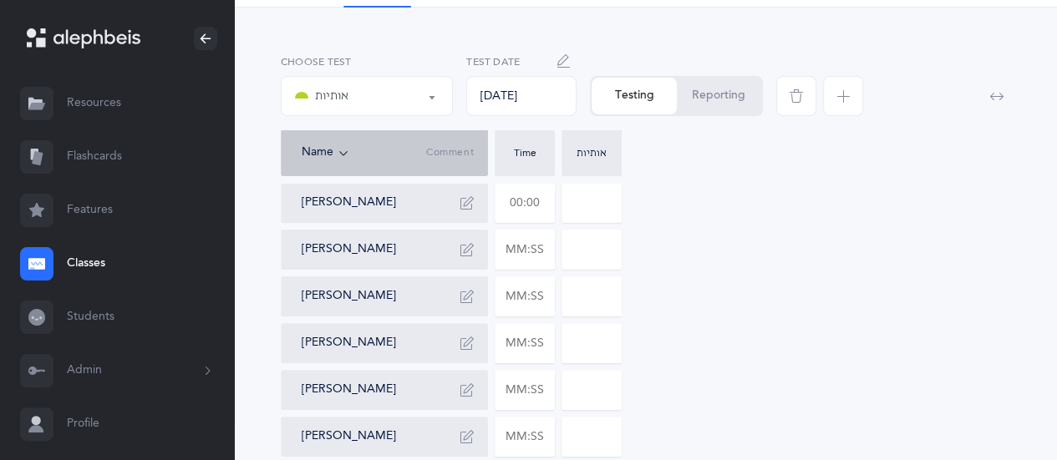
click at [535, 201] on input "text" at bounding box center [524, 203] width 58 height 38
click at [576, 216] on input at bounding box center [591, 203] width 58 height 38
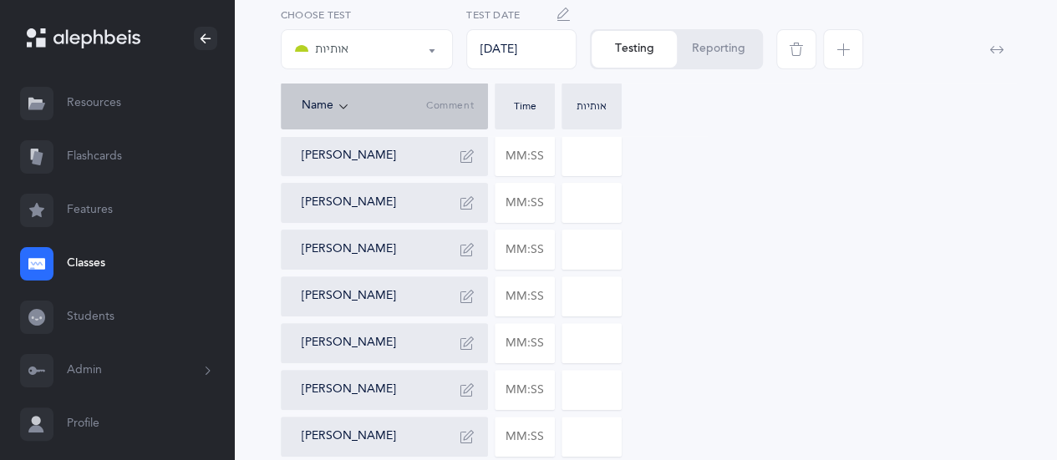
scroll to position [80, 0]
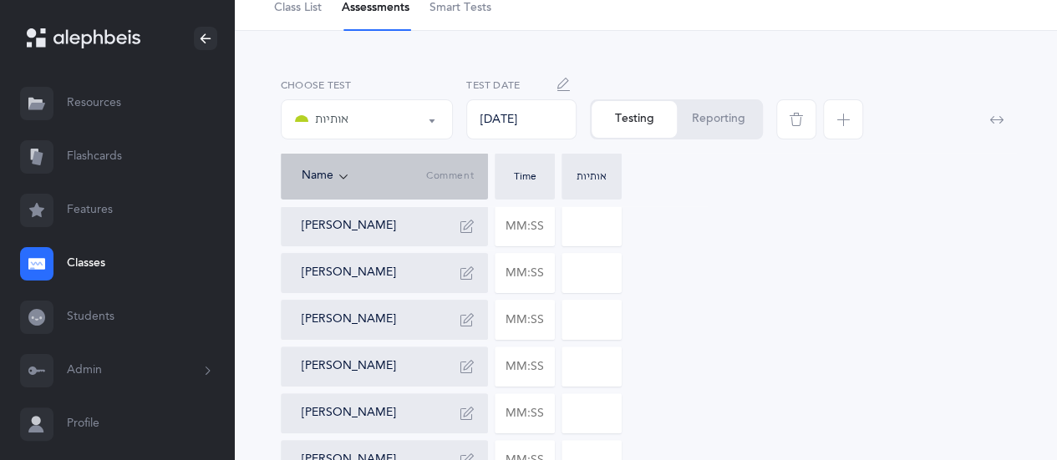
click at [851, 111] on span "button" at bounding box center [843, 119] width 40 height 40
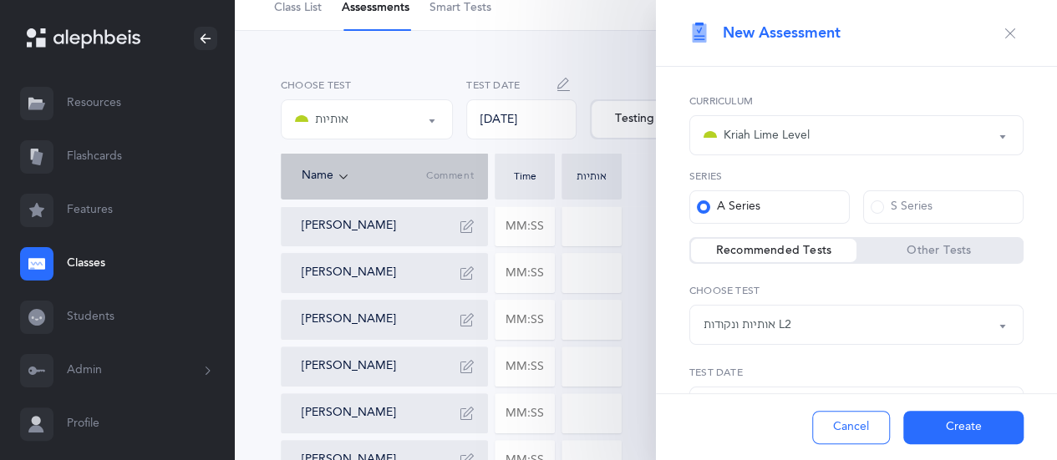
click at [948, 248] on label "Other Tests" at bounding box center [938, 250] width 165 height 17
click at [0, 0] on input "Other Tests" at bounding box center [0, 0] width 0 height 0
select select "30"
click at [989, 326] on button "Rashi: Blending and Silent Letters" at bounding box center [856, 325] width 334 height 40
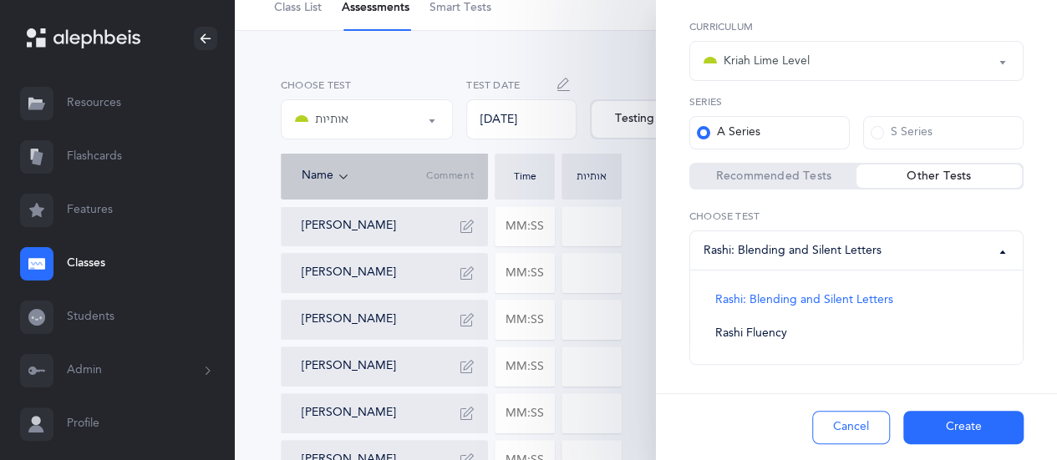
scroll to position [79, 0]
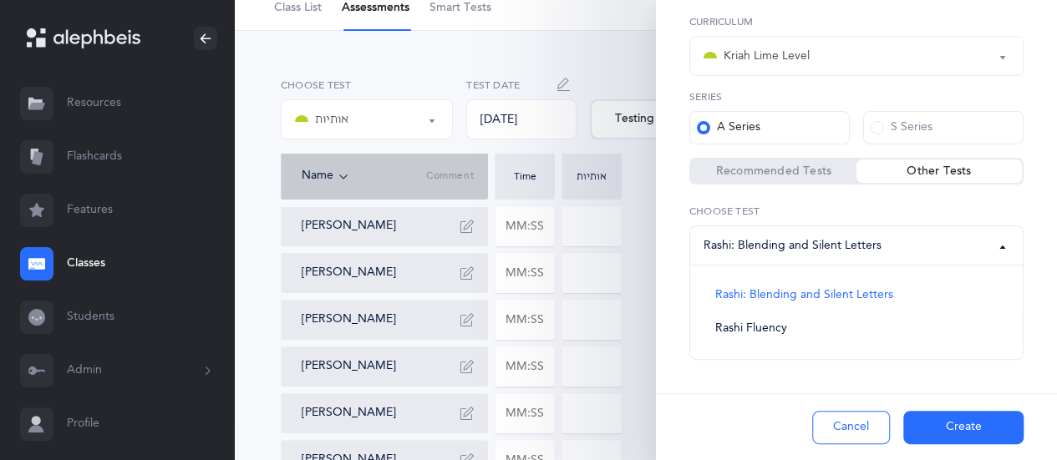
click at [991, 247] on button "Rashi: Blending and Silent Letters" at bounding box center [856, 246] width 334 height 40
click at [979, 233] on div "Rashi: Blending and Silent Letters" at bounding box center [857, 245] width 306 height 28
click at [933, 173] on label "Other Tests" at bounding box center [938, 171] width 165 height 17
click at [0, 0] on input "Other Tests" at bounding box center [0, 0] width 0 height 0
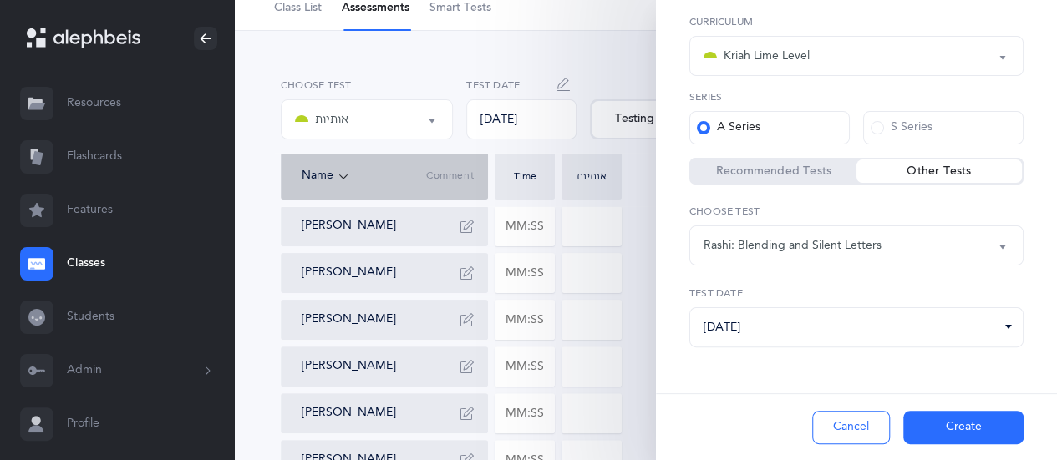
click at [988, 245] on button "Rashi: Blending and Silent Letters" at bounding box center [856, 246] width 334 height 40
click at [948, 178] on label "Other Tests" at bounding box center [938, 171] width 165 height 17
click at [0, 0] on input "Other Tests" at bounding box center [0, 0] width 0 height 0
click at [936, 163] on label "Other Tests" at bounding box center [938, 171] width 165 height 17
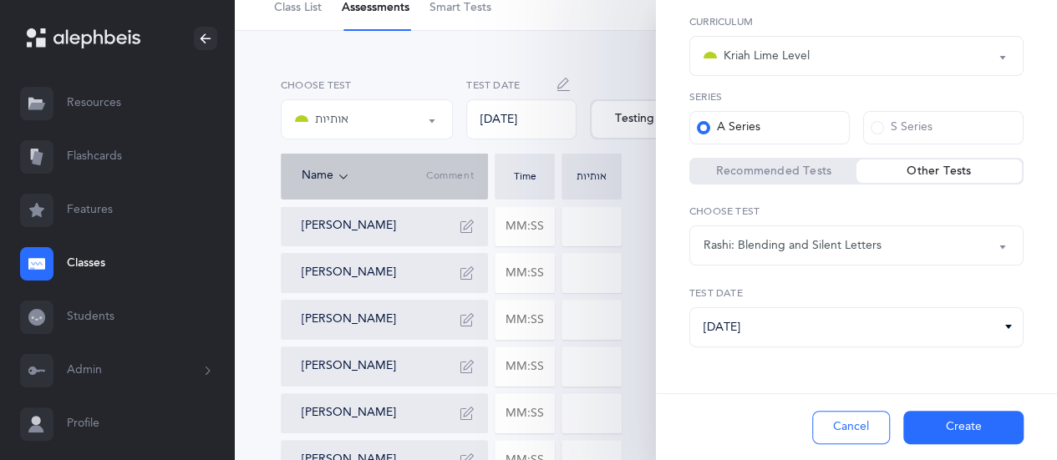
click at [0, 0] on input "Other Tests" at bounding box center [0, 0] width 0 height 0
click at [936, 163] on label "Other Tests" at bounding box center [938, 171] width 165 height 17
click at [0, 0] on input "Other Tests" at bounding box center [0, 0] width 0 height 0
click at [988, 241] on button "Rashi: Blending and Silent Letters" at bounding box center [856, 246] width 334 height 40
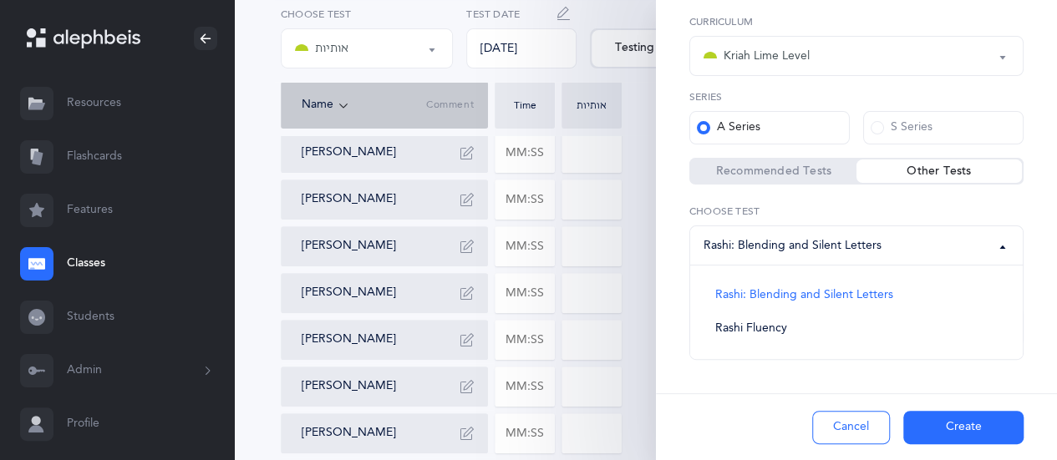
scroll to position [20, 0]
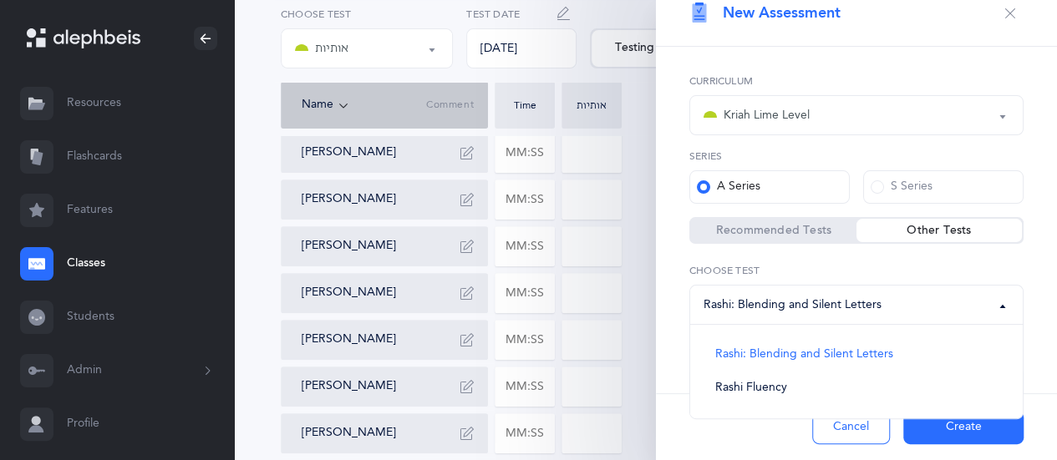
click at [990, 307] on button "Rashi: Blending and Silent Letters" at bounding box center [856, 305] width 334 height 40
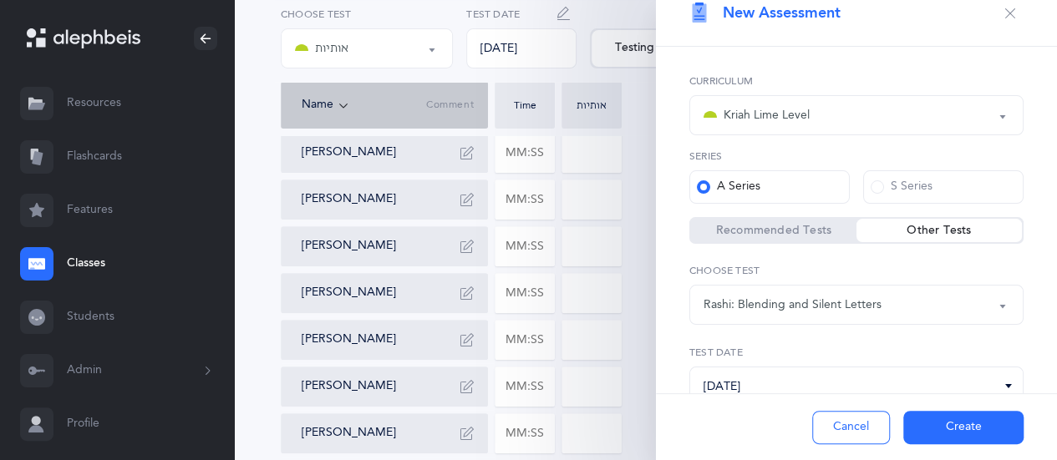
click at [991, 307] on button "Rashi: Blending and Silent Letters" at bounding box center [856, 305] width 334 height 40
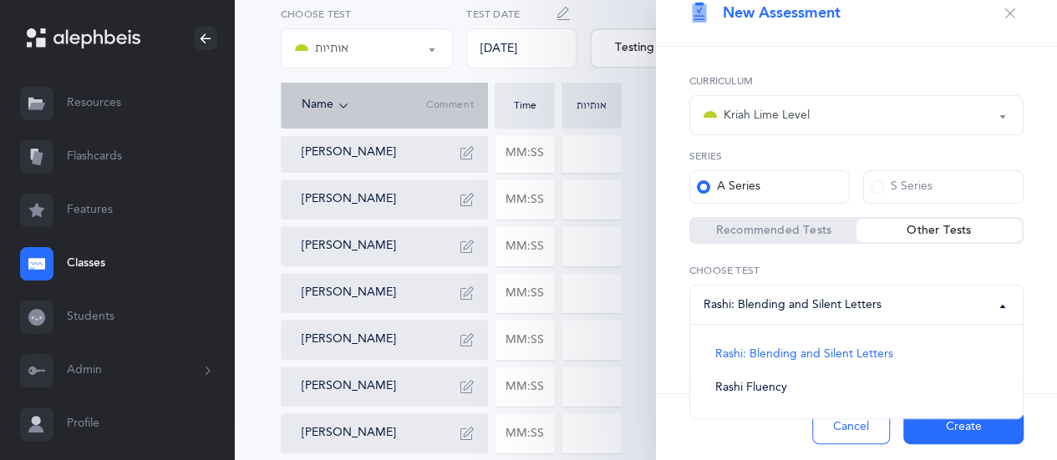
click at [431, 49] on button "אותיות" at bounding box center [367, 48] width 172 height 40
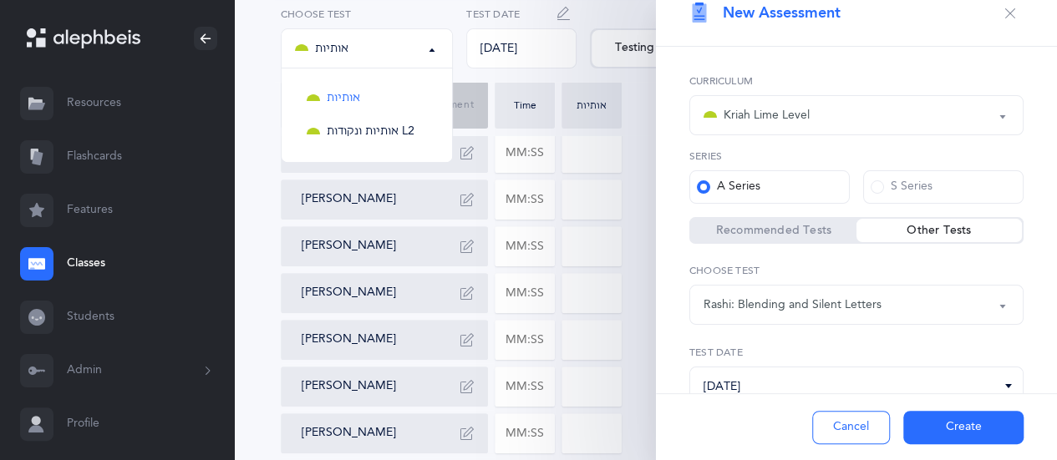
click at [431, 49] on button "אותיות" at bounding box center [367, 48] width 172 height 40
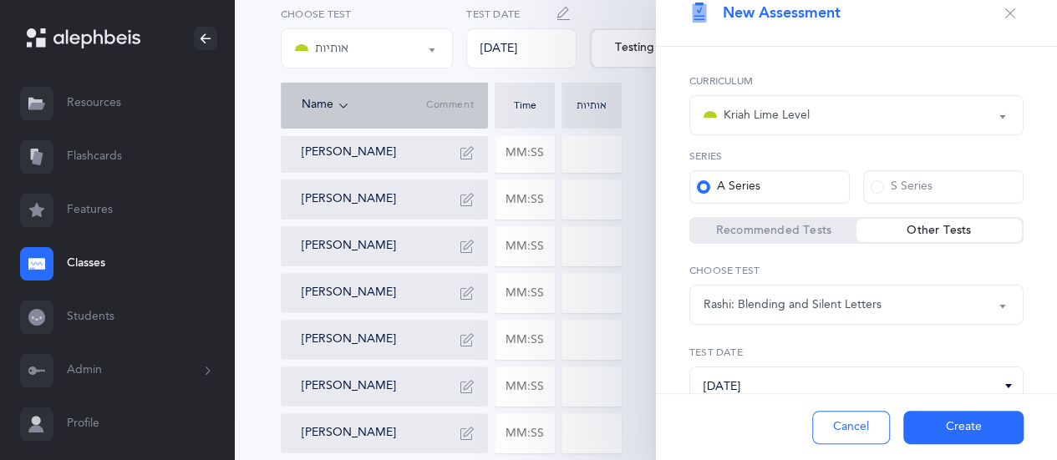
click at [999, 231] on label "Other Tests" at bounding box center [938, 230] width 165 height 17
click at [0, 0] on input "Other Tests" at bounding box center [0, 0] width 0 height 0
click at [999, 231] on label "Other Tests" at bounding box center [938, 230] width 165 height 17
click at [0, 0] on input "Other Tests" at bounding box center [0, 0] width 0 height 0
click at [999, 231] on label "Other Tests" at bounding box center [938, 230] width 165 height 17
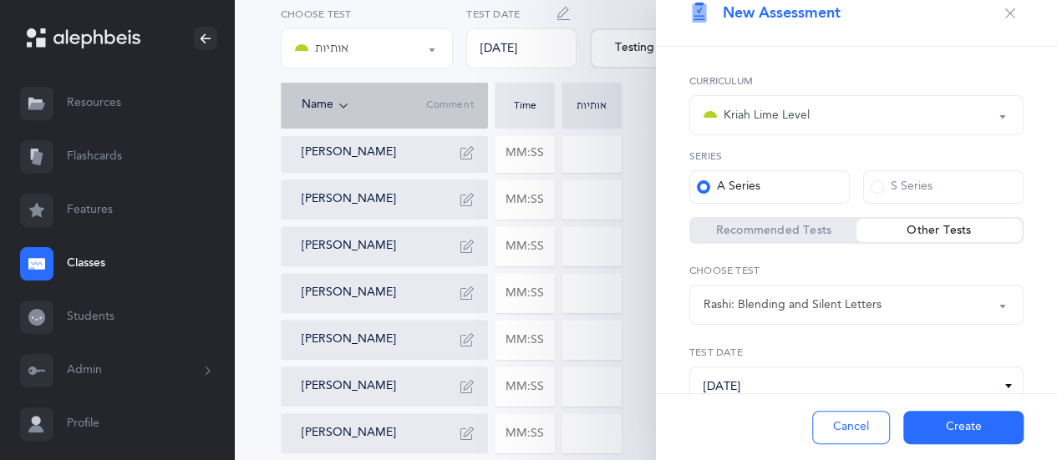
click at [0, 0] on input "Other Tests" at bounding box center [0, 0] width 0 height 0
click at [926, 226] on label "Other Tests" at bounding box center [938, 230] width 165 height 17
click at [0, 0] on input "Other Tests" at bounding box center [0, 0] width 0 height 0
click at [926, 226] on label "Other Tests" at bounding box center [938, 230] width 165 height 17
click at [0, 0] on input "Other Tests" at bounding box center [0, 0] width 0 height 0
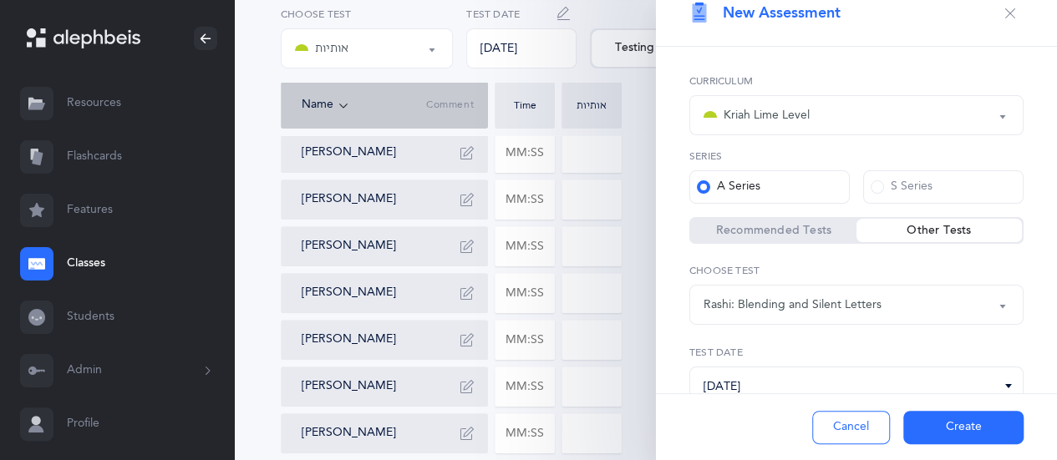
click at [926, 226] on label "Other Tests" at bounding box center [938, 230] width 165 height 17
click at [0, 0] on input "Other Tests" at bounding box center [0, 0] width 0 height 0
click at [1003, 9] on icon "button" at bounding box center [1009, 13] width 13 height 13
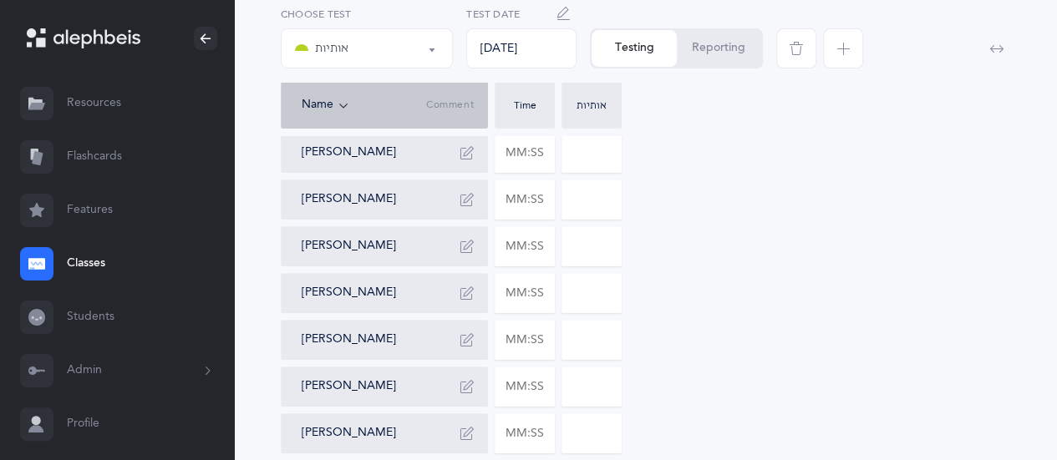
click at [648, 41] on div "Testing Reporting" at bounding box center [676, 48] width 172 height 40
click at [680, 130] on div "Name Comment Time אותיות" at bounding box center [645, 108] width 729 height 53
click at [560, 8] on icon "button" at bounding box center [562, 13] width 13 height 13
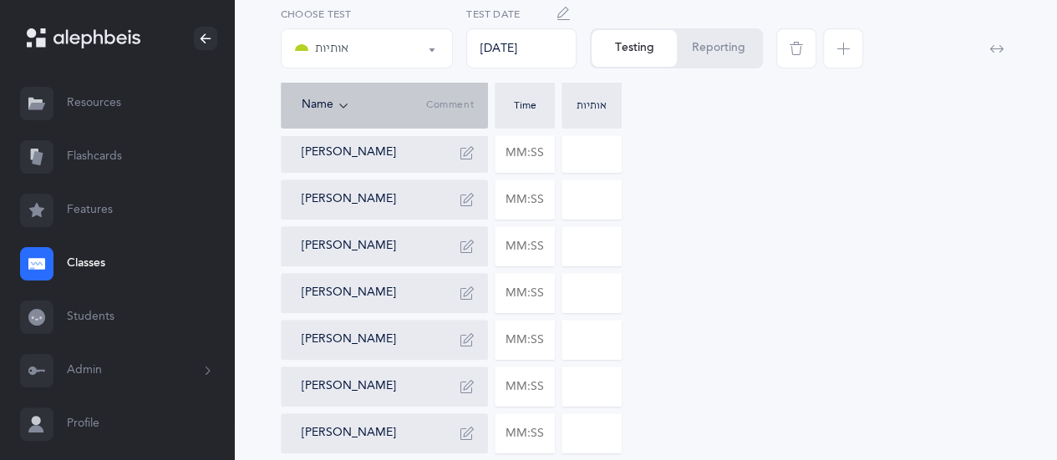
type input "09/10/2025"
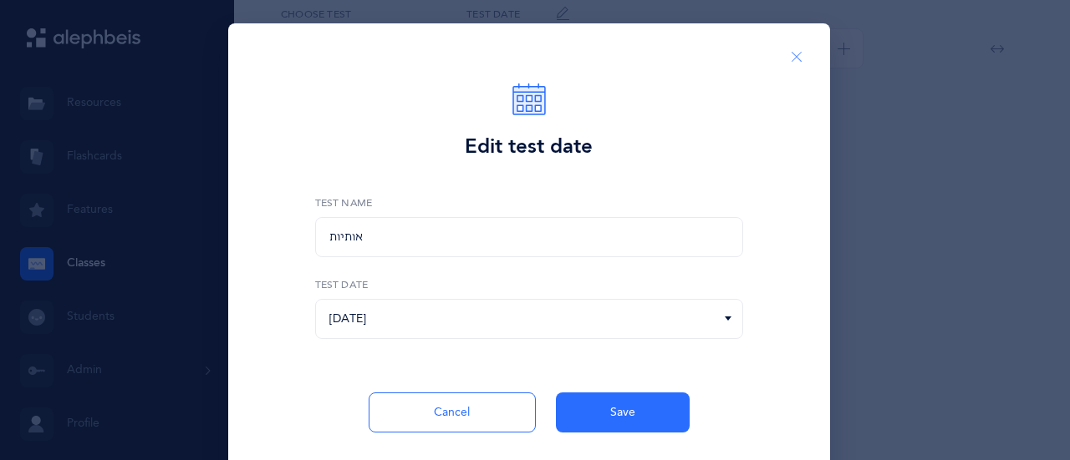
click at [790, 53] on icon "Close" at bounding box center [796, 57] width 13 height 15
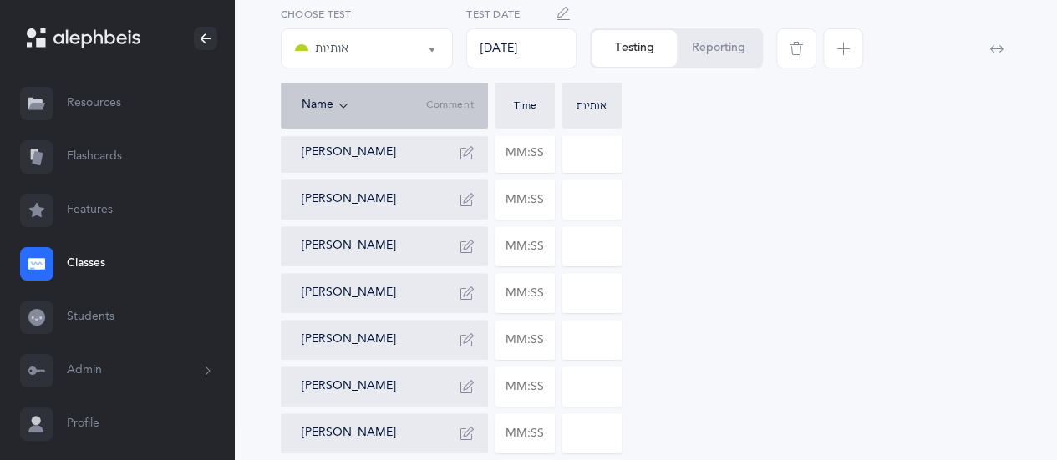
click at [831, 48] on span "button" at bounding box center [843, 48] width 40 height 40
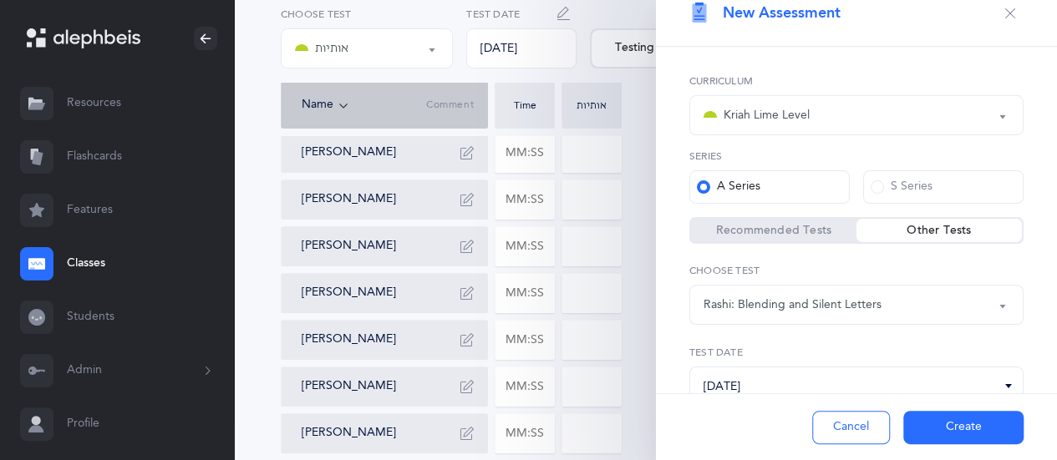
click at [988, 303] on button "Rashi: Blending and Silent Letters" at bounding box center [856, 305] width 334 height 40
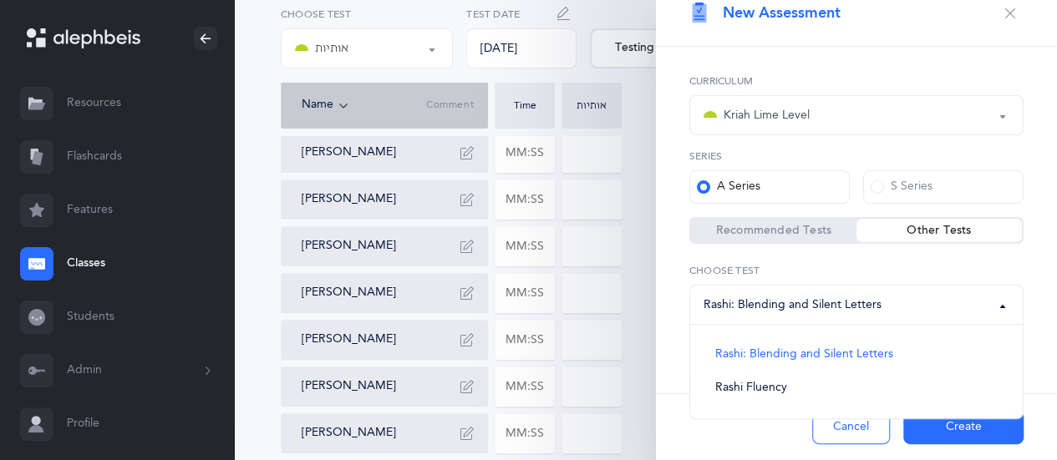
click at [988, 303] on button "Rashi: Blending and Silent Letters" at bounding box center [856, 305] width 334 height 40
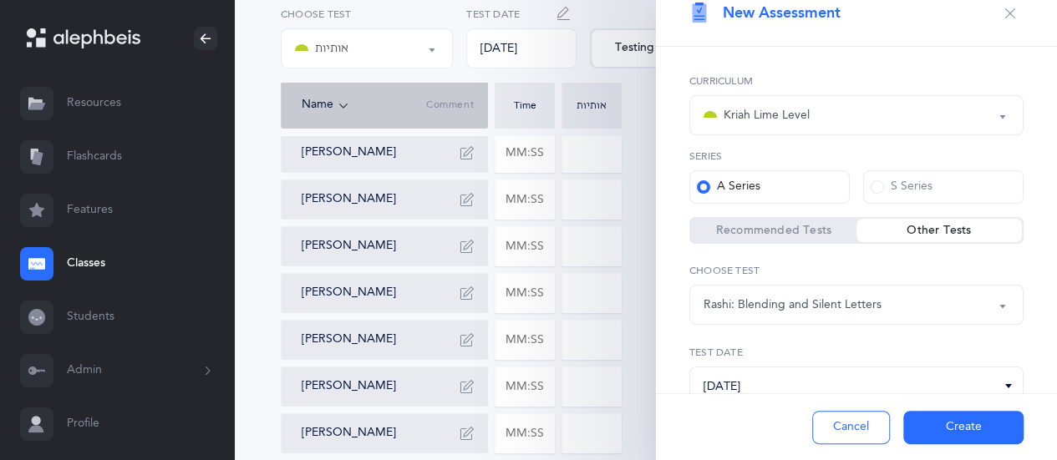
click at [988, 303] on button "Rashi: Blending and Silent Letters" at bounding box center [856, 305] width 334 height 40
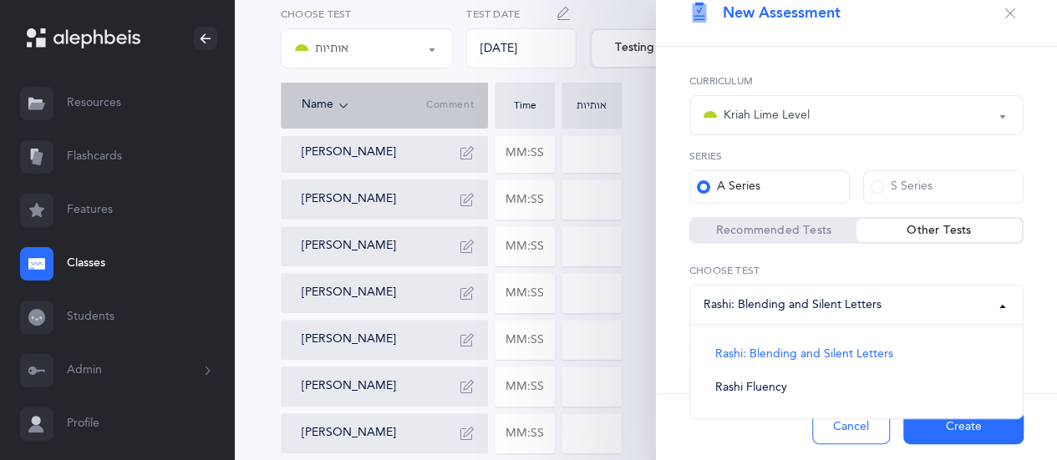
click at [988, 303] on button "Rashi: Blending and Silent Letters" at bounding box center [856, 305] width 334 height 40
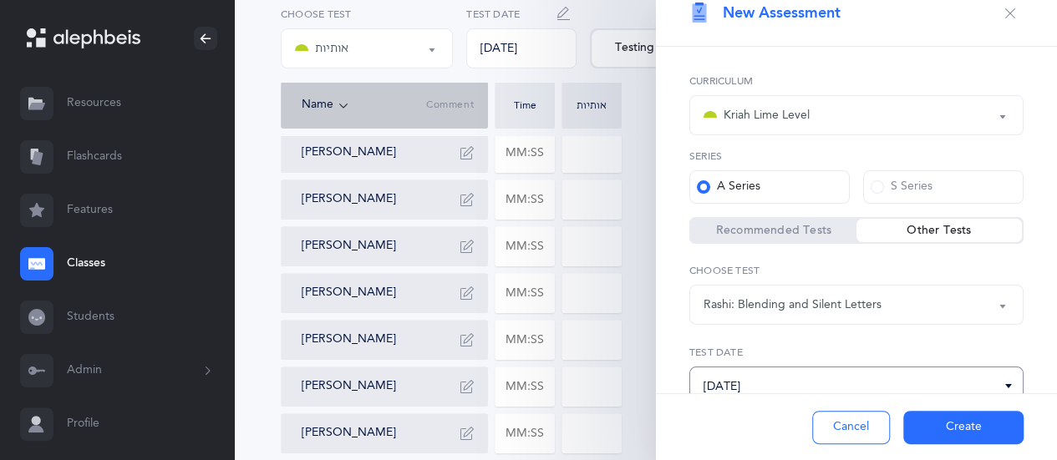
click at [1006, 389] on input "09/10/2025" at bounding box center [856, 387] width 334 height 40
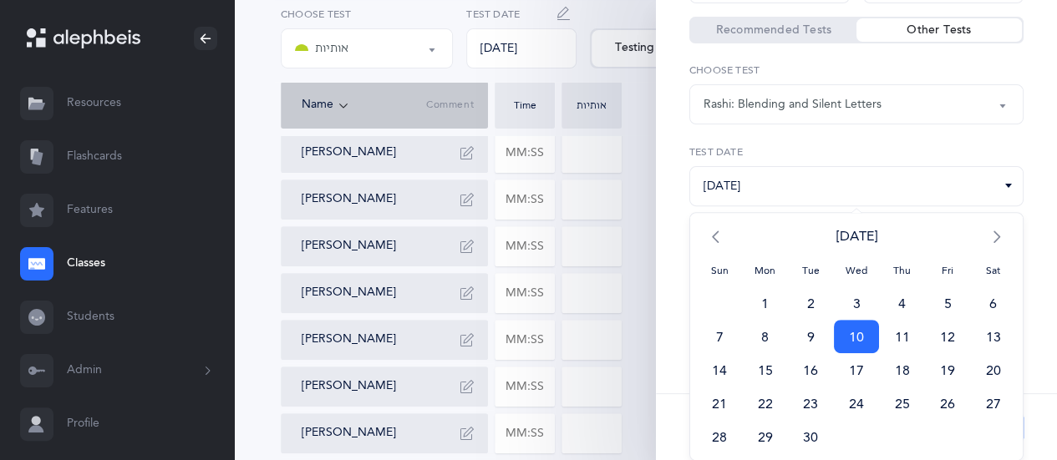
scroll to position [79, 0]
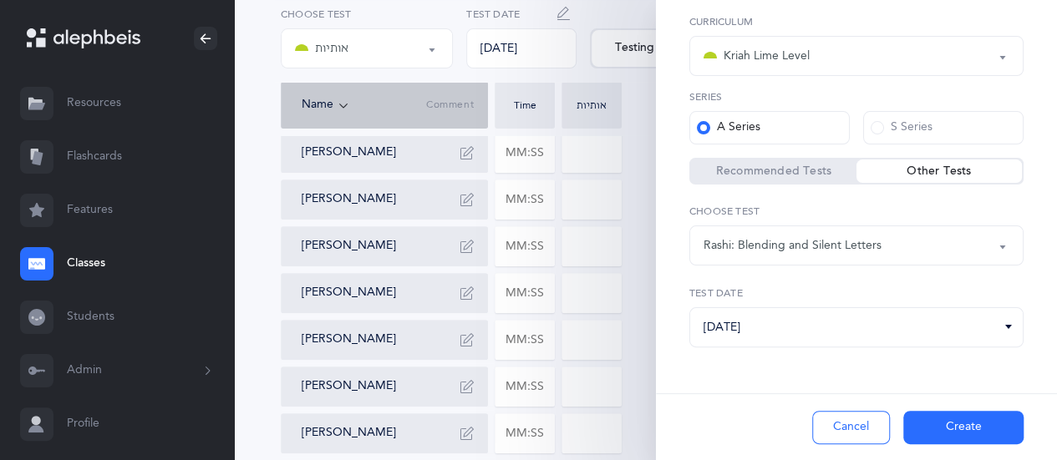
click at [1038, 297] on div "Kriah Red Level Kriah Orange Level Kriah Yellow Level Kriah Green Level Kriah L…" at bounding box center [856, 224] width 401 height 474
click at [871, 124] on span at bounding box center [877, 127] width 13 height 13
click at [0, 0] on input "S Series" at bounding box center [0, 0] width 0 height 0
click at [988, 247] on button "Rashi: Blending and Silent Letters" at bounding box center [856, 246] width 334 height 40
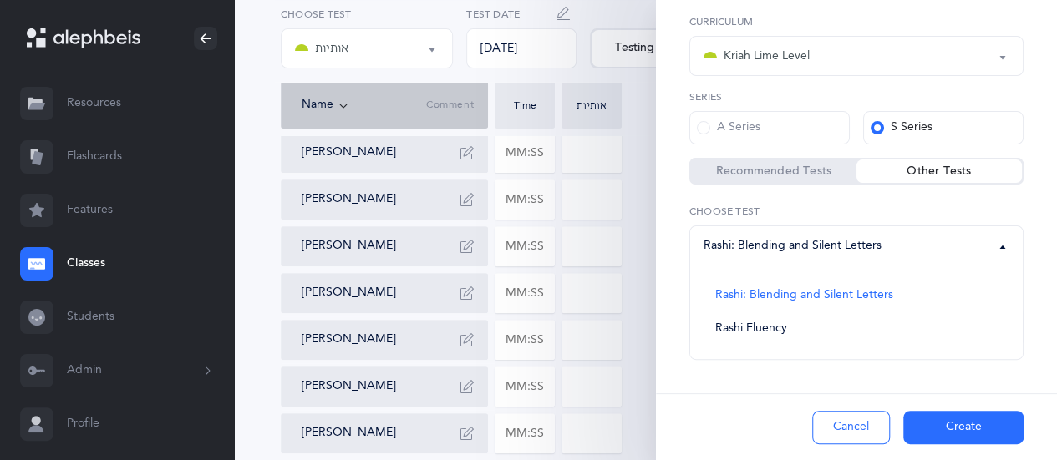
click at [988, 247] on button "Rashi: Blending and Silent Letters" at bounding box center [856, 246] width 334 height 40
click at [704, 131] on span at bounding box center [703, 127] width 13 height 13
click at [0, 0] on input "A Series" at bounding box center [0, 0] width 0 height 0
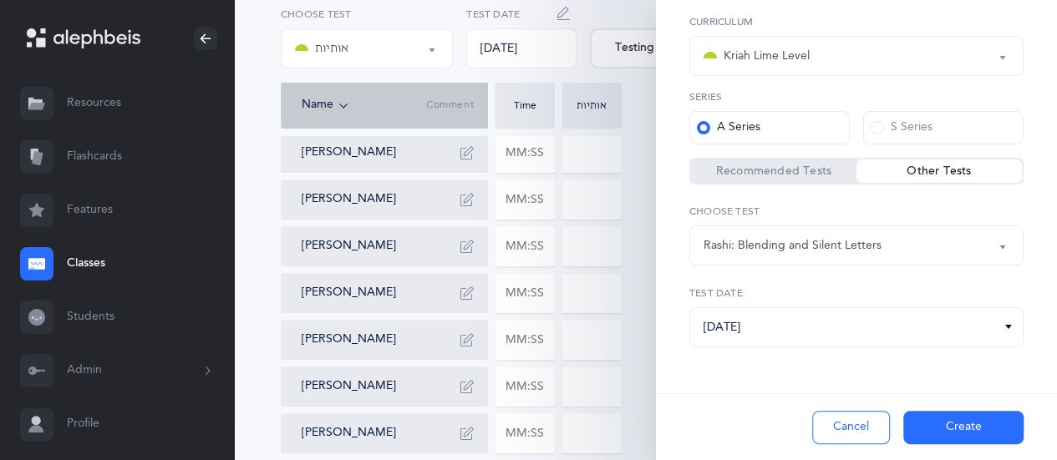
click at [988, 53] on button "Kriah Lime Level" at bounding box center [856, 56] width 334 height 40
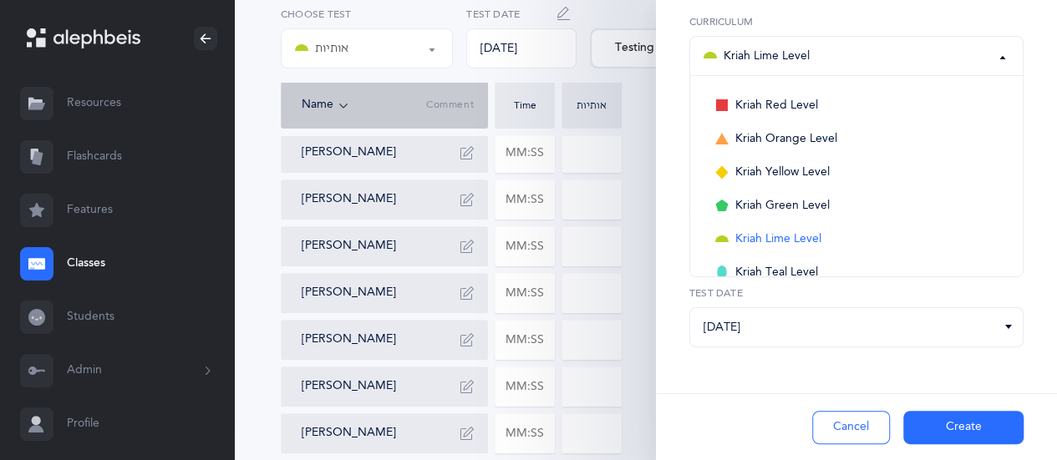
scroll to position [50, 0]
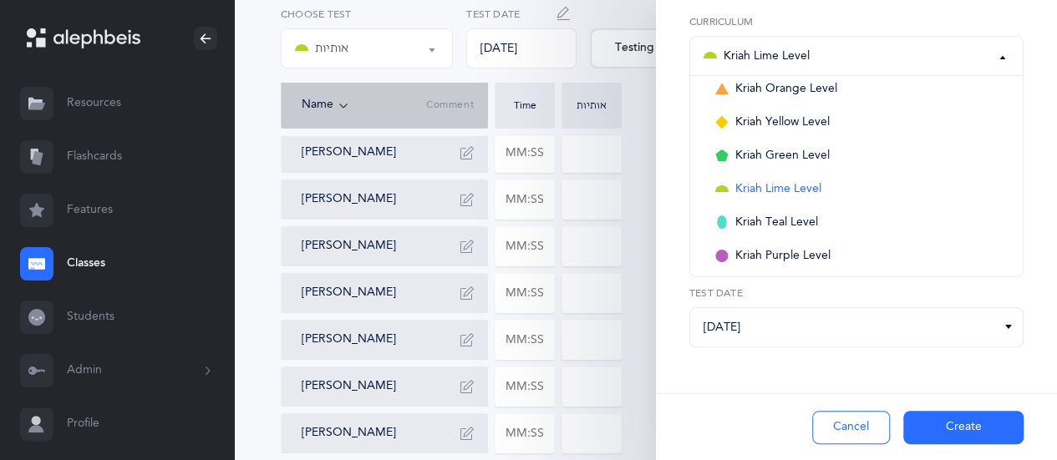
click at [988, 53] on button "Kriah Lime Level" at bounding box center [856, 56] width 334 height 40
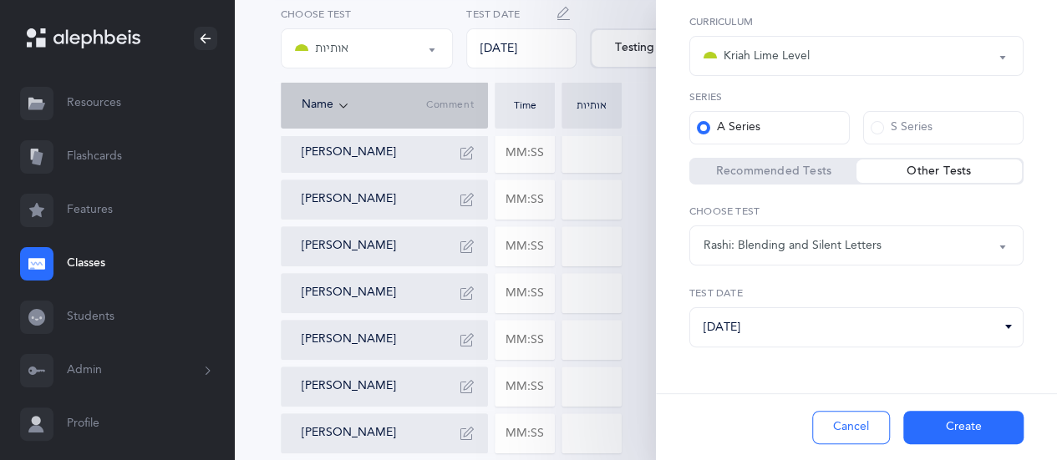
click at [94, 256] on link "Classes" at bounding box center [117, 263] width 234 height 53
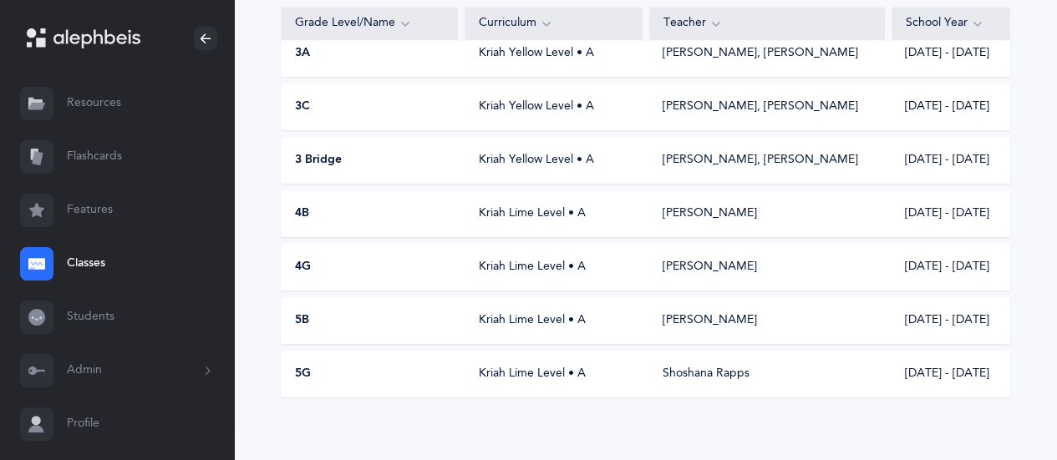
scroll to position [523, 0]
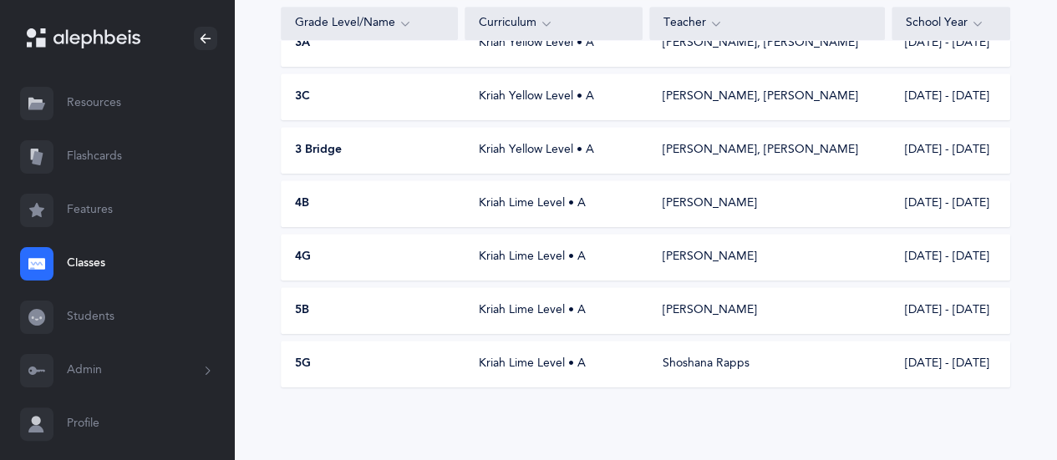
click at [301, 363] on span "5G" at bounding box center [303, 364] width 16 height 17
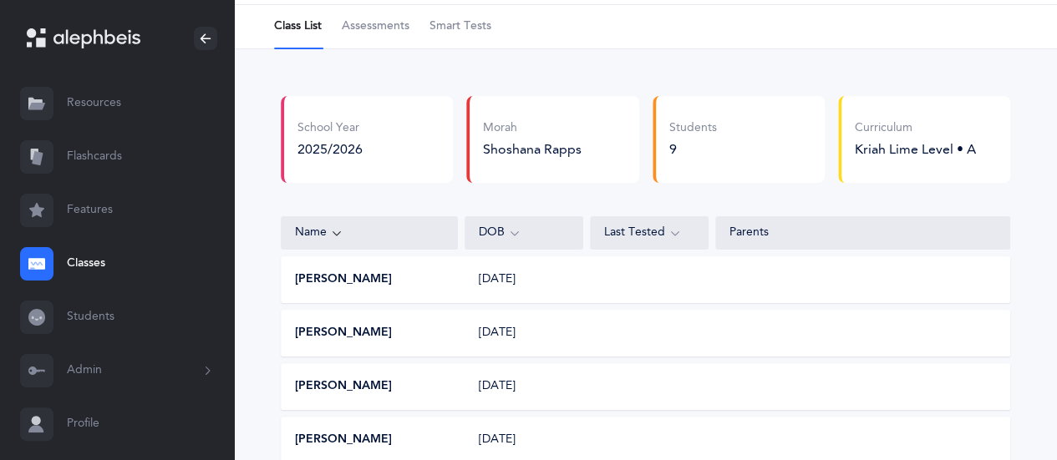
scroll to position [77, 0]
